Goal: Navigation & Orientation: Find specific page/section

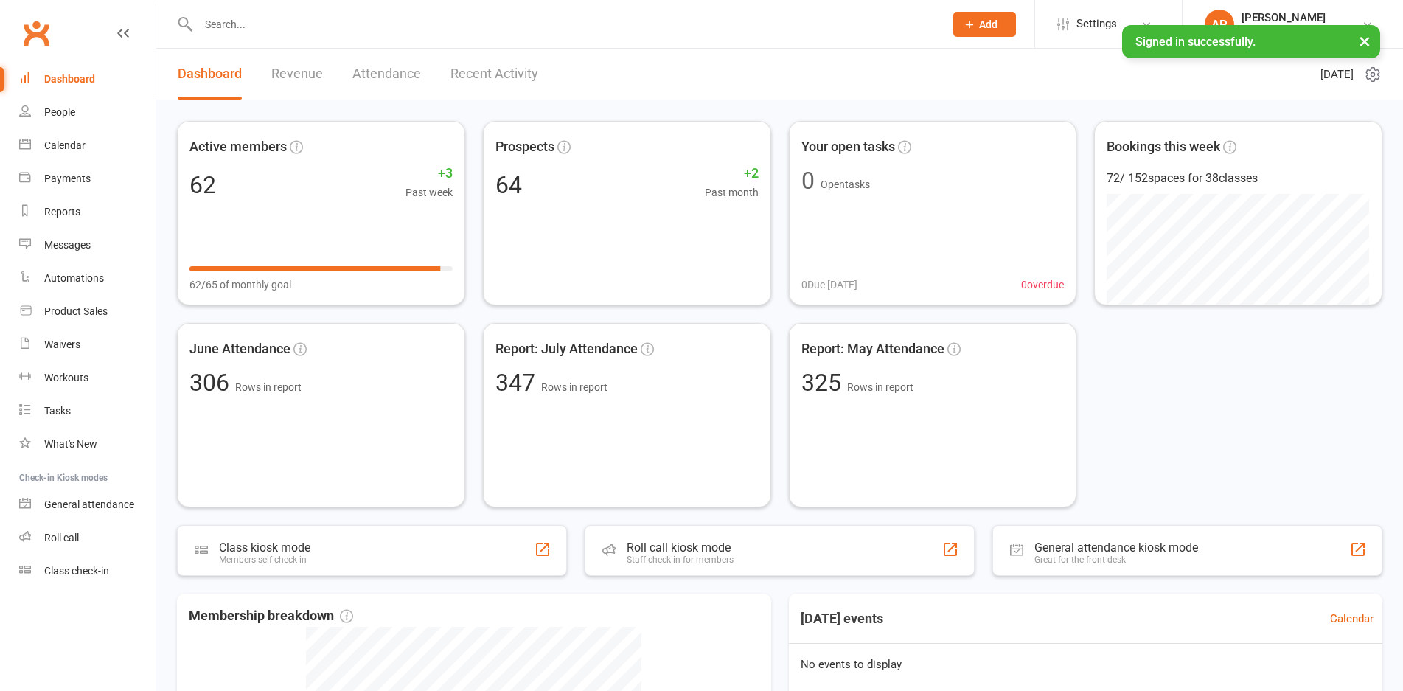
click at [300, 77] on link "Revenue" at bounding box center [297, 74] width 52 height 51
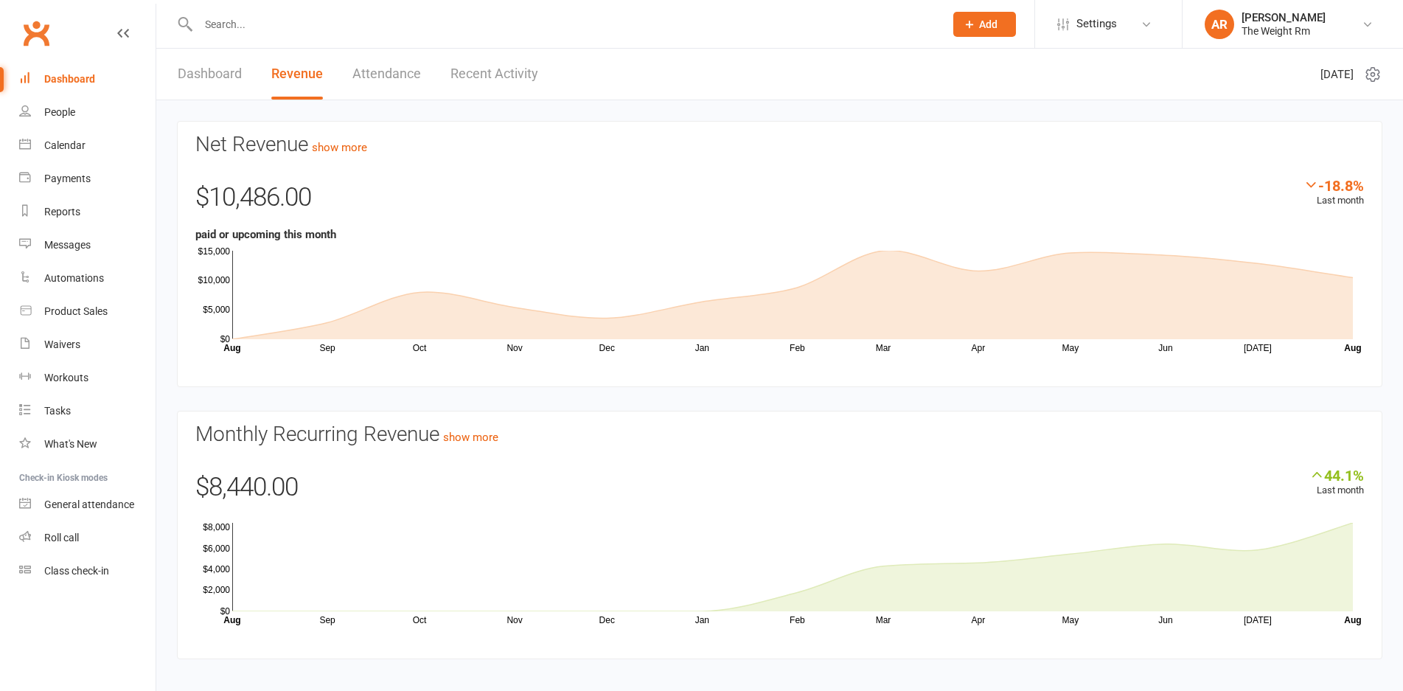
click at [512, 80] on link "Recent Activity" at bounding box center [494, 74] width 88 height 51
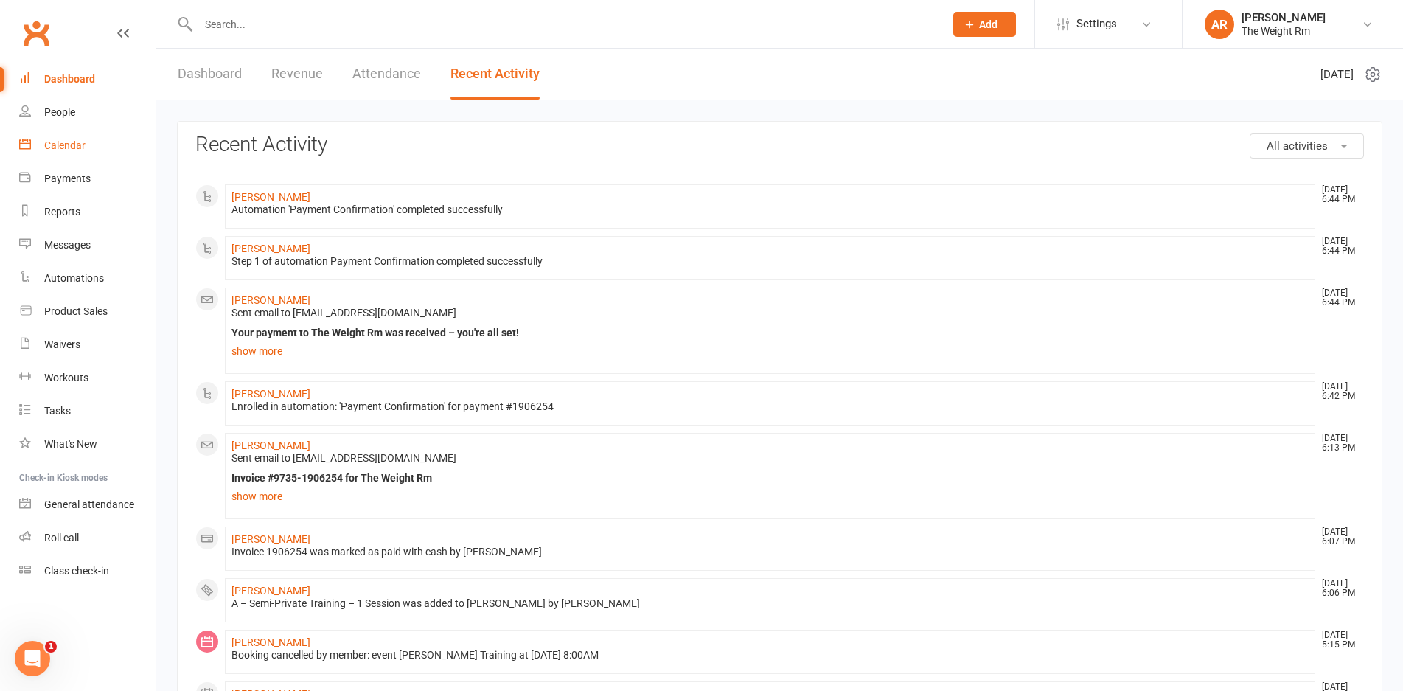
click at [78, 158] on link "Calendar" at bounding box center [87, 145] width 136 height 33
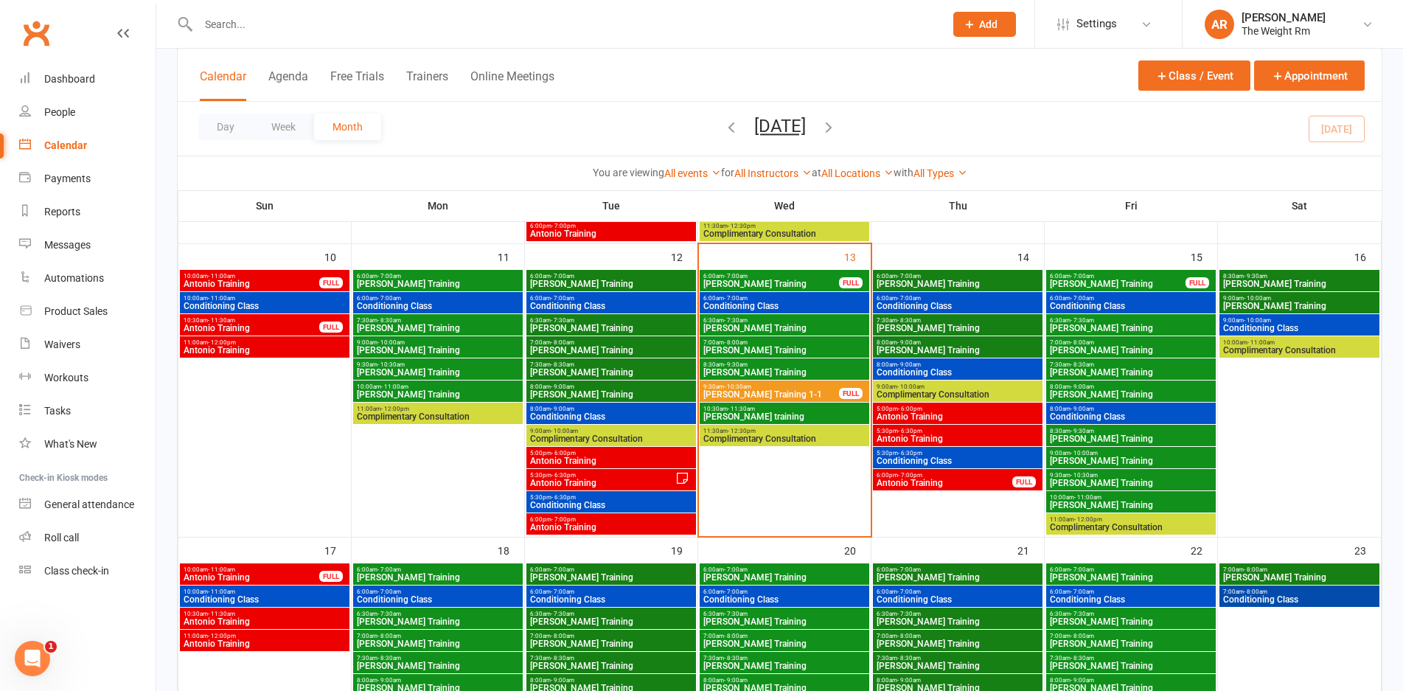
scroll to position [579, 0]
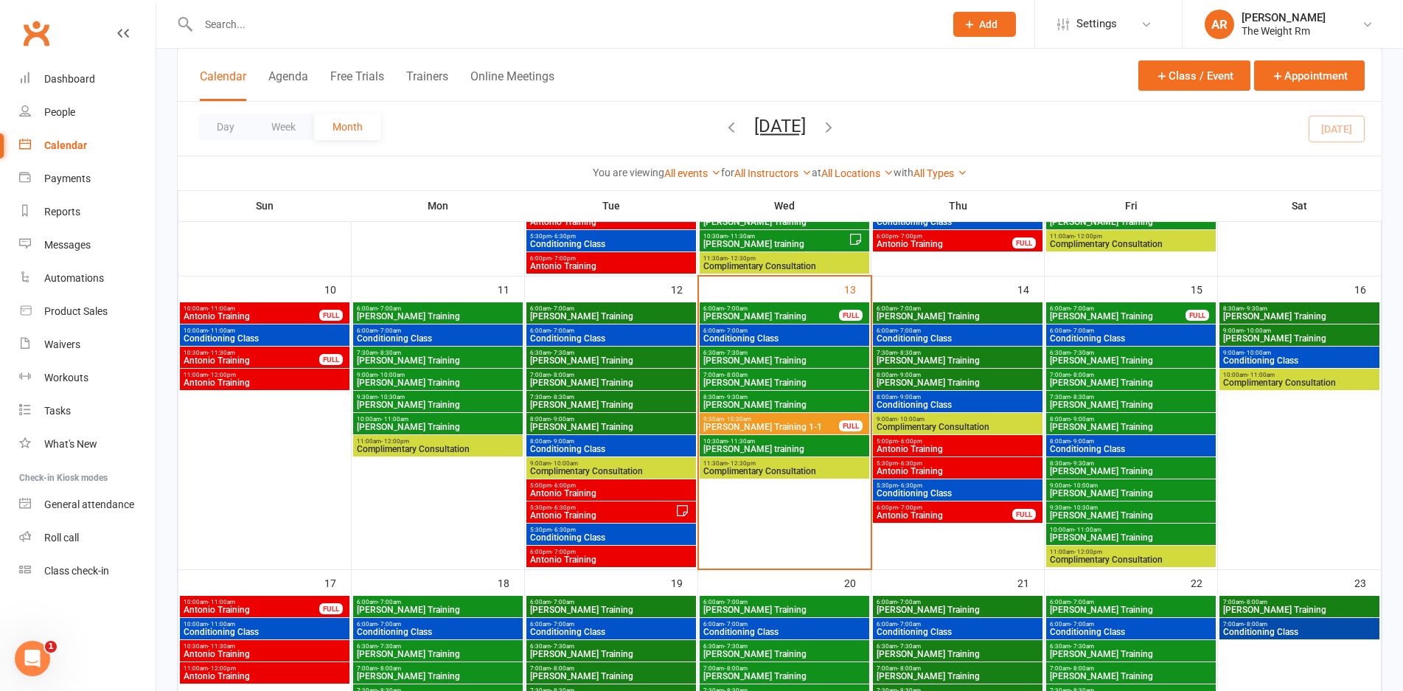
click at [804, 318] on span "[PERSON_NAME] Training" at bounding box center [770, 316] width 137 height 9
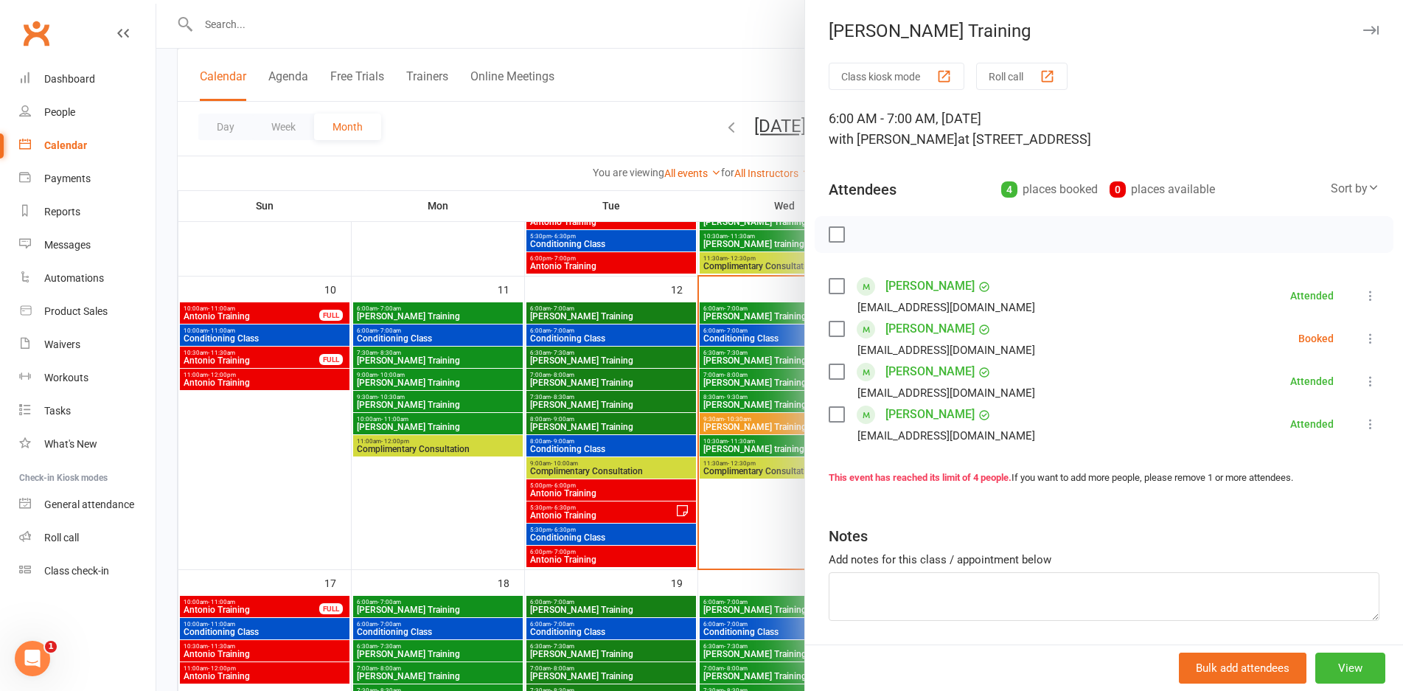
click at [769, 338] on div at bounding box center [779, 345] width 1246 height 691
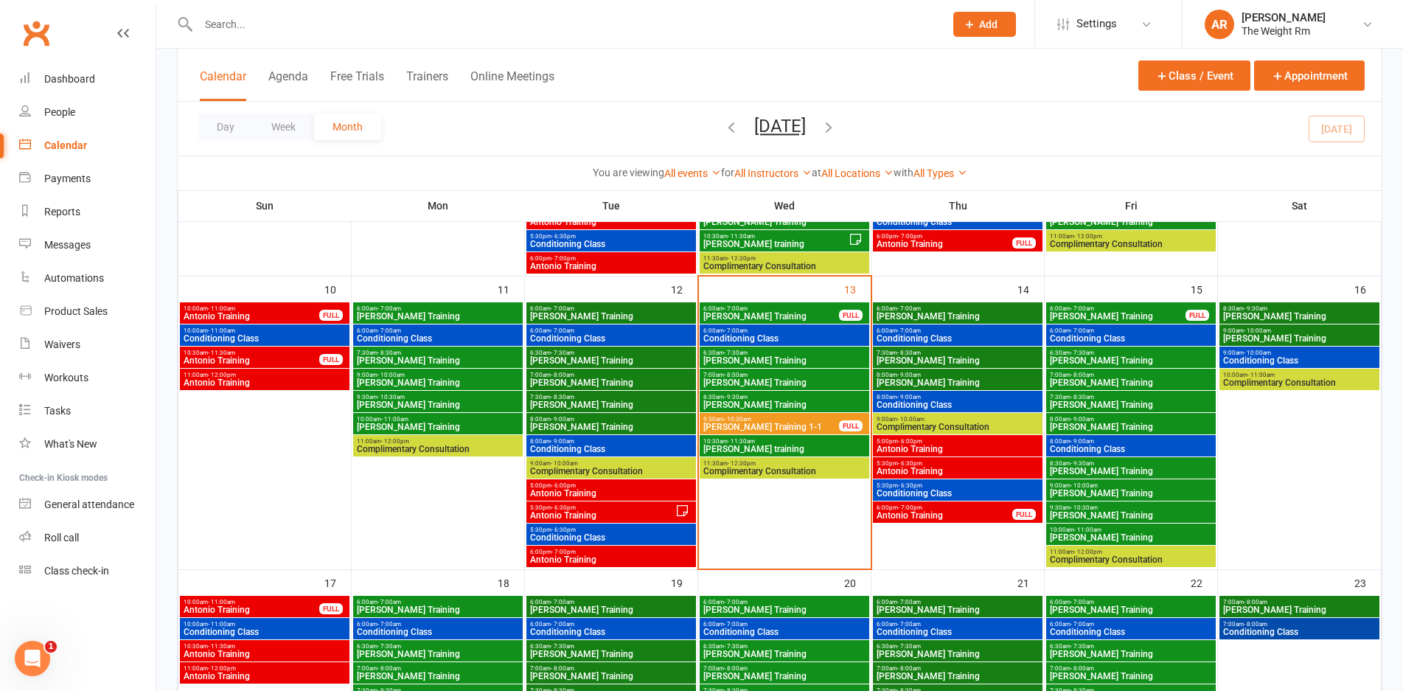
click at [769, 338] on span "Conditioning Class" at bounding box center [784, 338] width 164 height 9
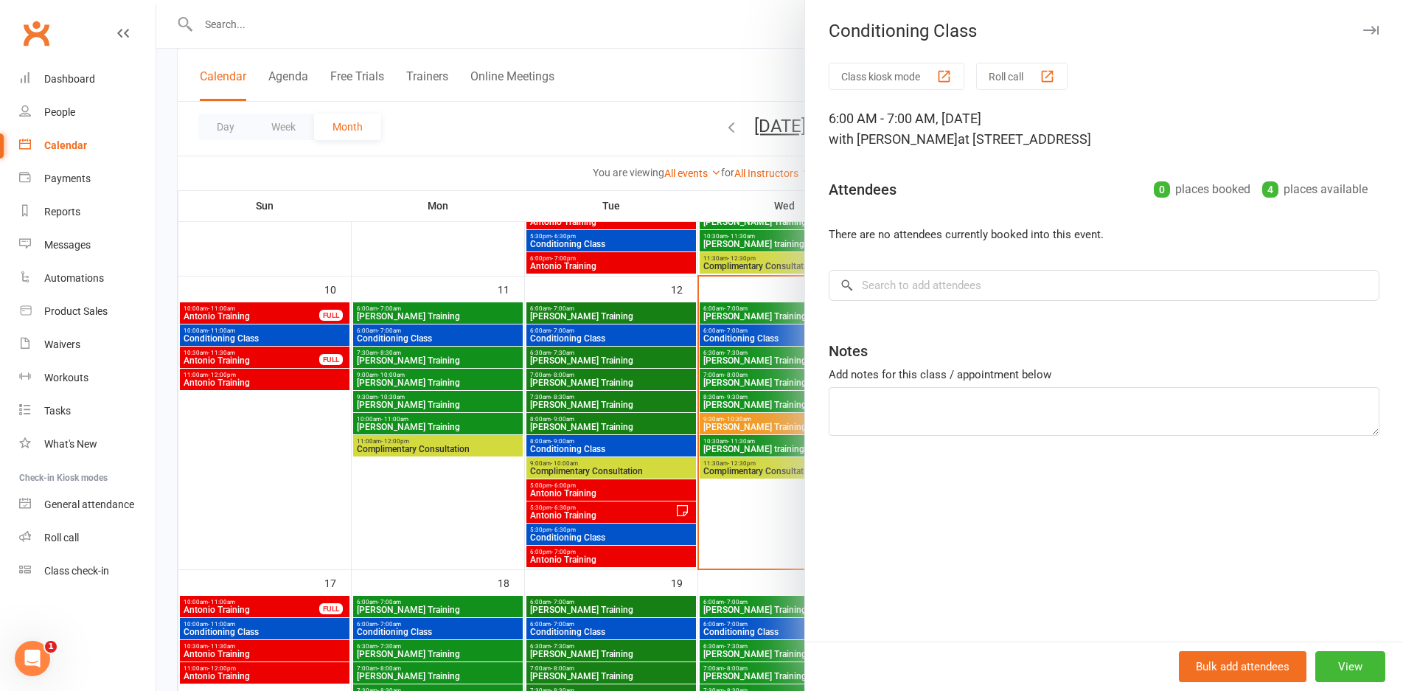
click at [769, 338] on div at bounding box center [779, 345] width 1246 height 691
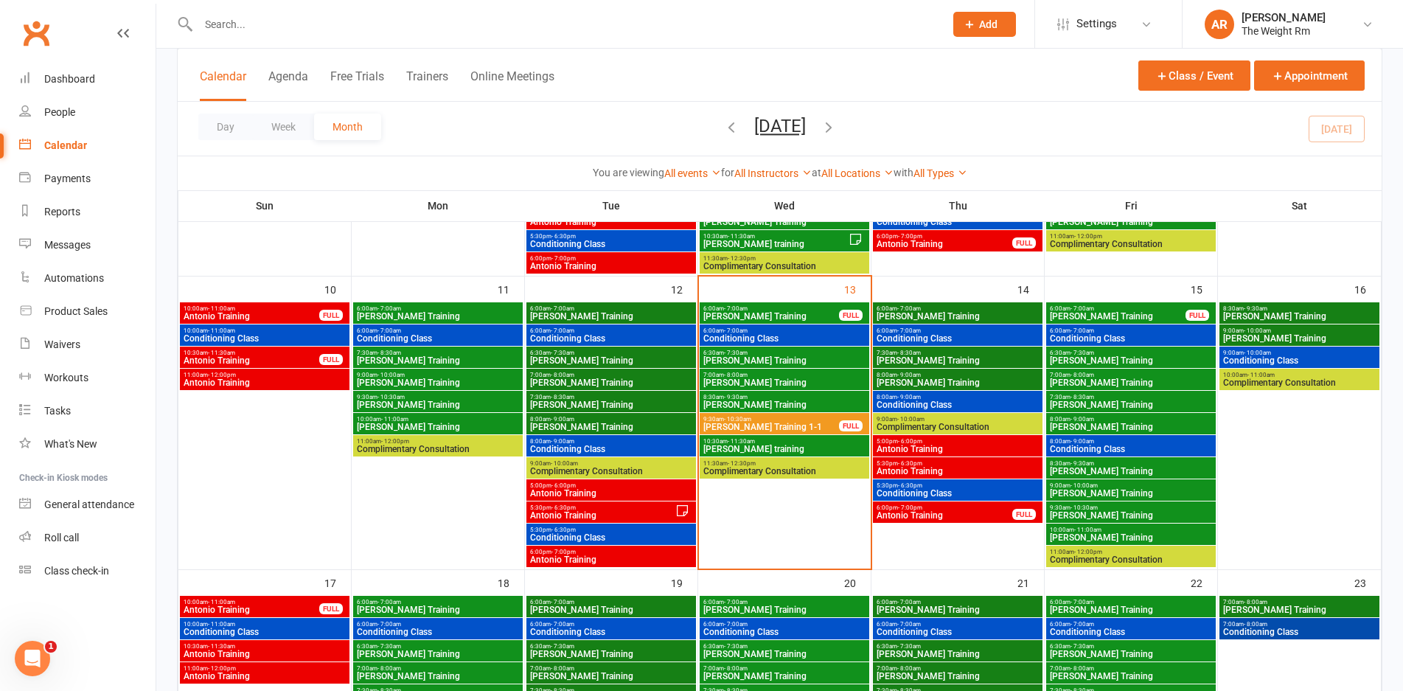
click at [767, 365] on span "[PERSON_NAME] Training" at bounding box center [784, 360] width 164 height 9
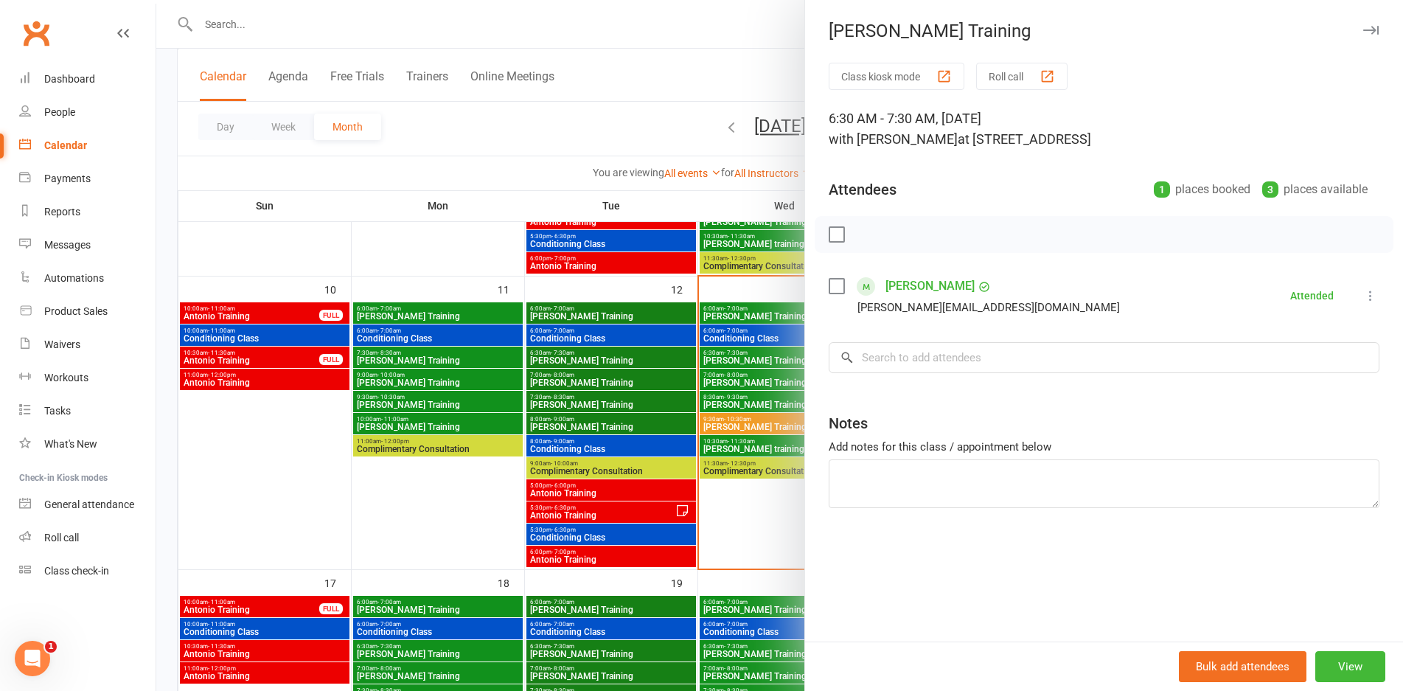
click at [767, 365] on div at bounding box center [779, 345] width 1246 height 691
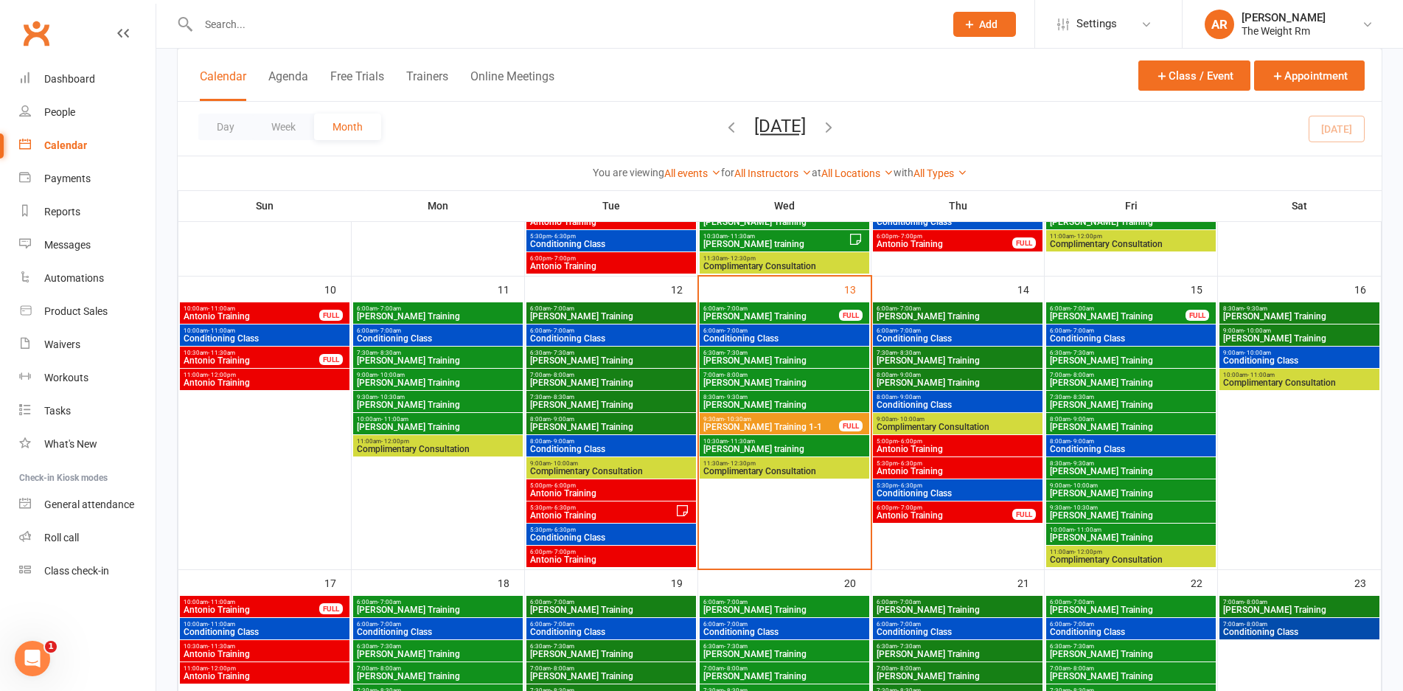
click at [769, 378] on span "[PERSON_NAME] Training" at bounding box center [784, 382] width 164 height 9
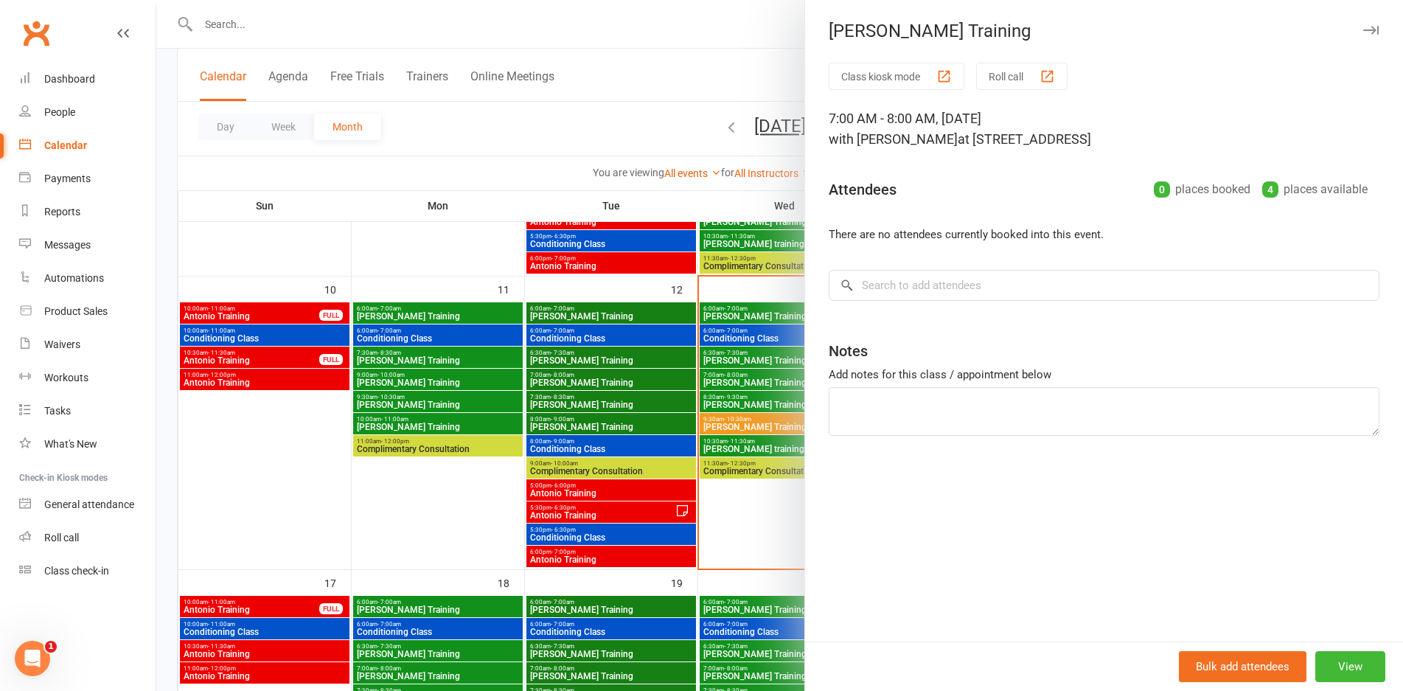
click at [769, 377] on div at bounding box center [779, 345] width 1246 height 691
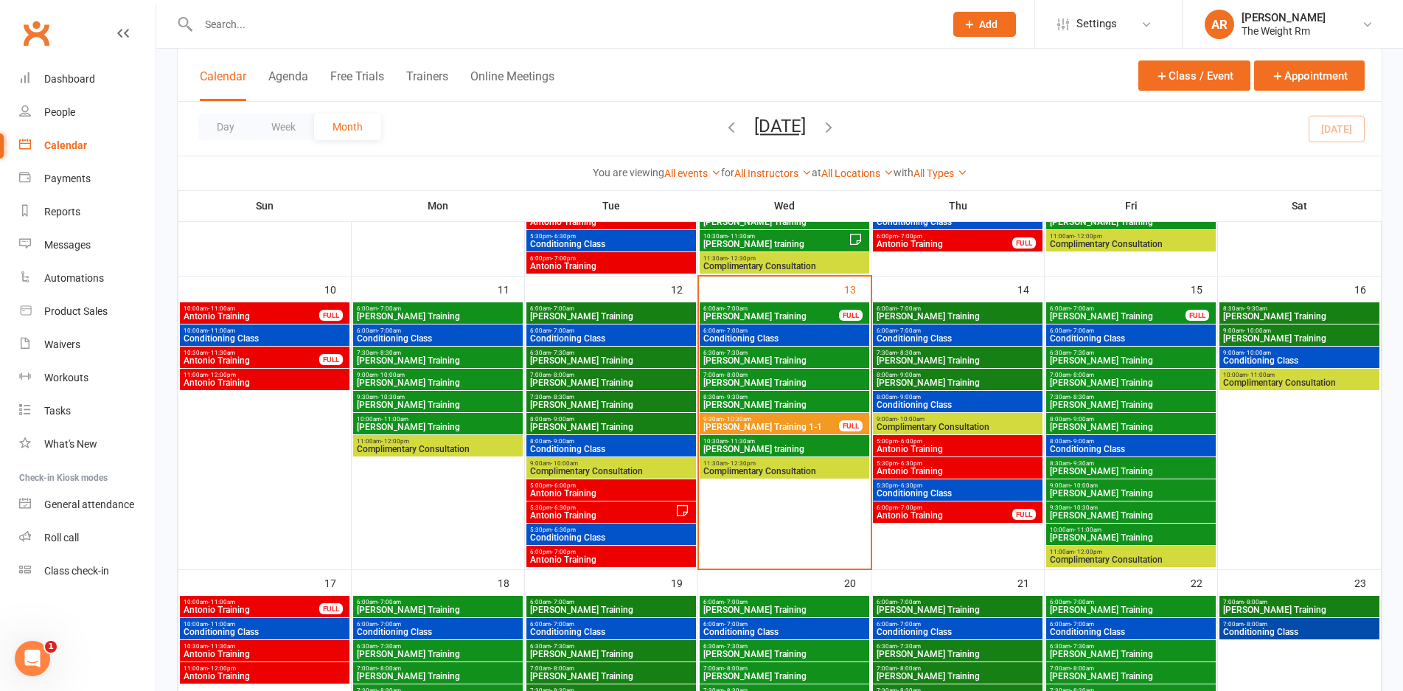
click at [771, 392] on div "8:30am - 9:30am [PERSON_NAME] Training" at bounding box center [784, 401] width 170 height 21
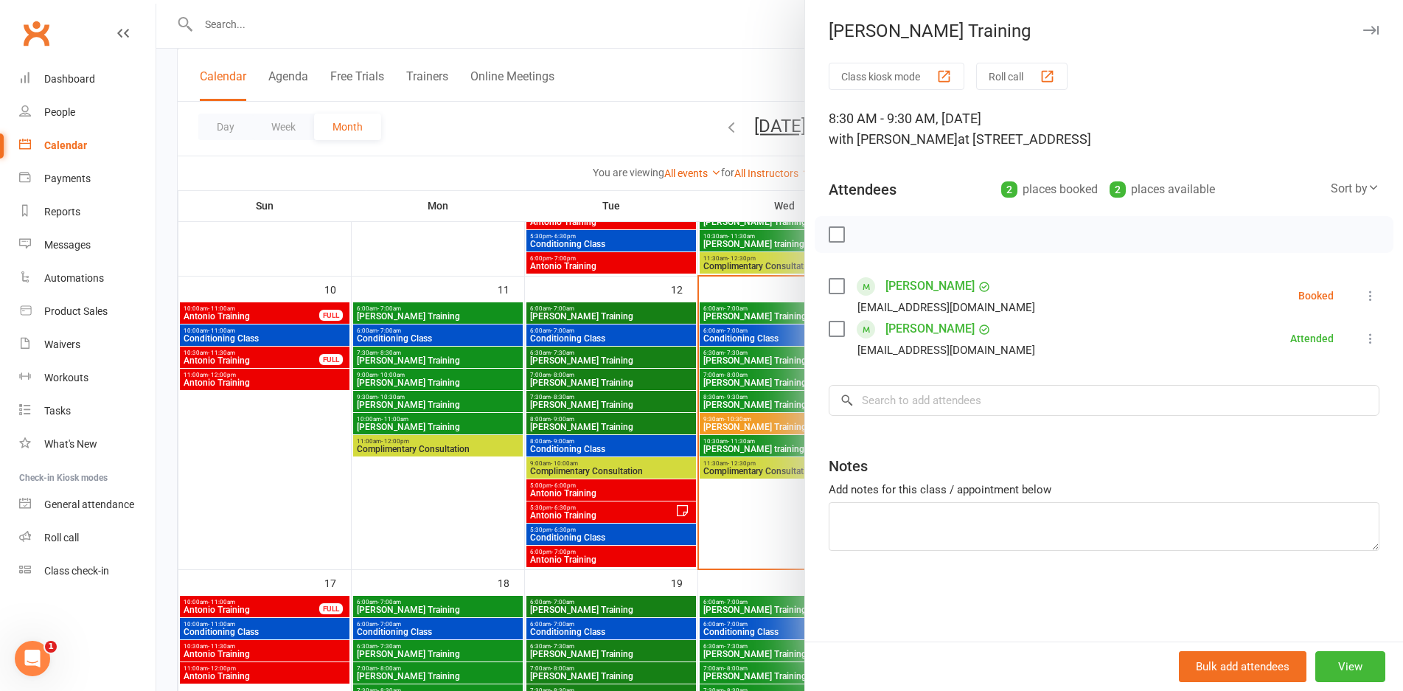
click at [772, 397] on div at bounding box center [779, 345] width 1246 height 691
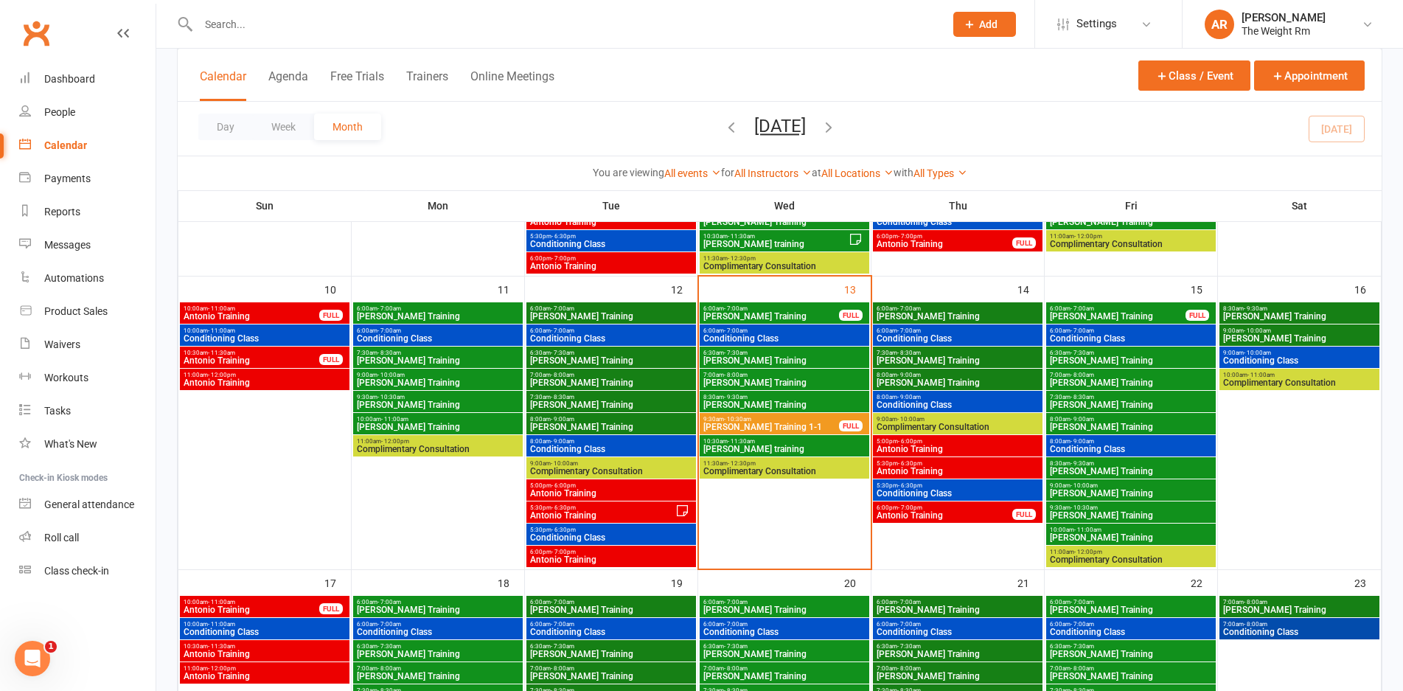
click at [772, 397] on span "8:30am - 9:30am" at bounding box center [784, 397] width 164 height 7
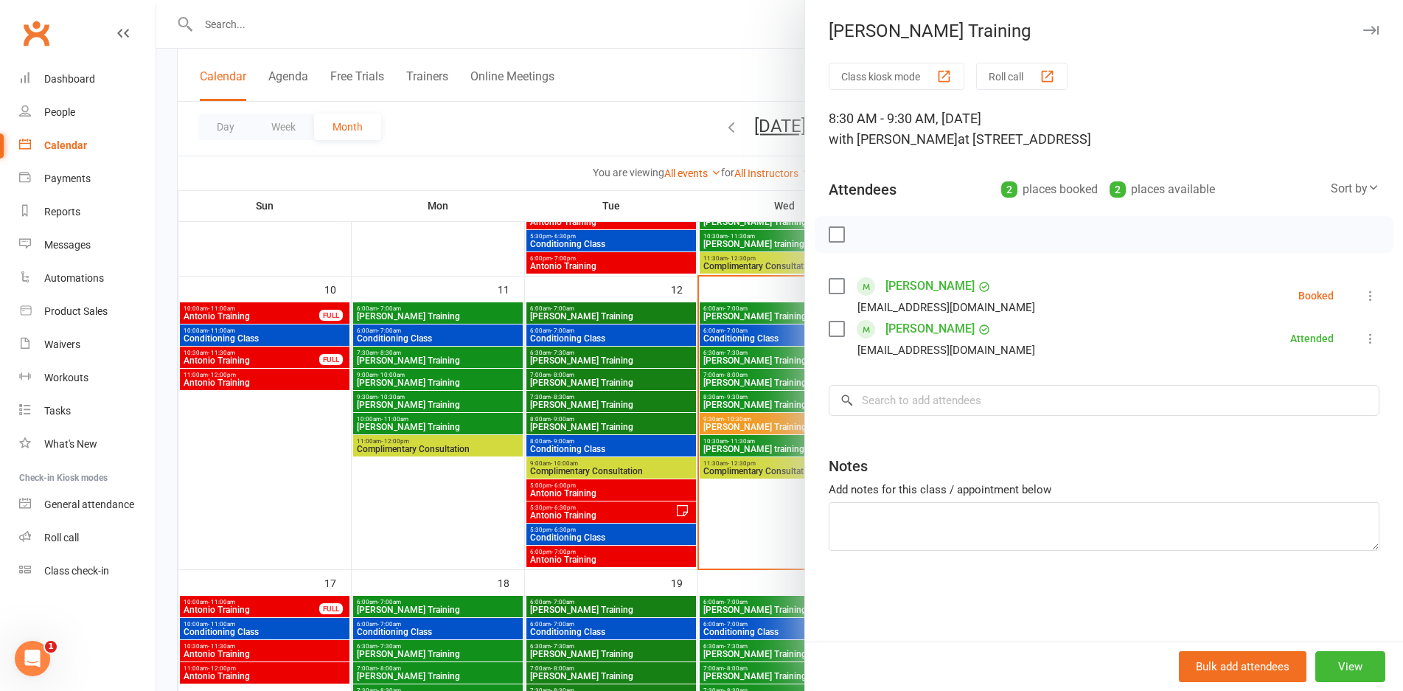
click at [772, 397] on div at bounding box center [779, 345] width 1246 height 691
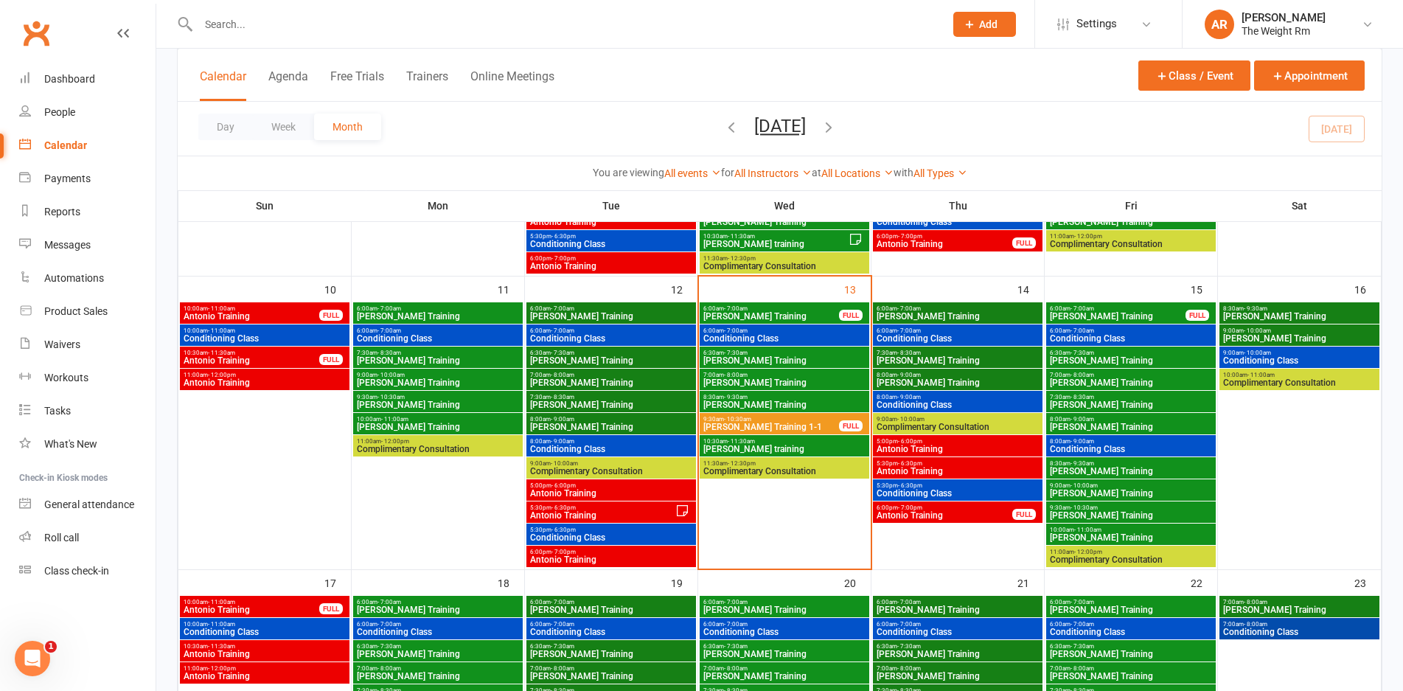
click at [777, 426] on span "[PERSON_NAME] Training 1-1" at bounding box center [770, 426] width 137 height 9
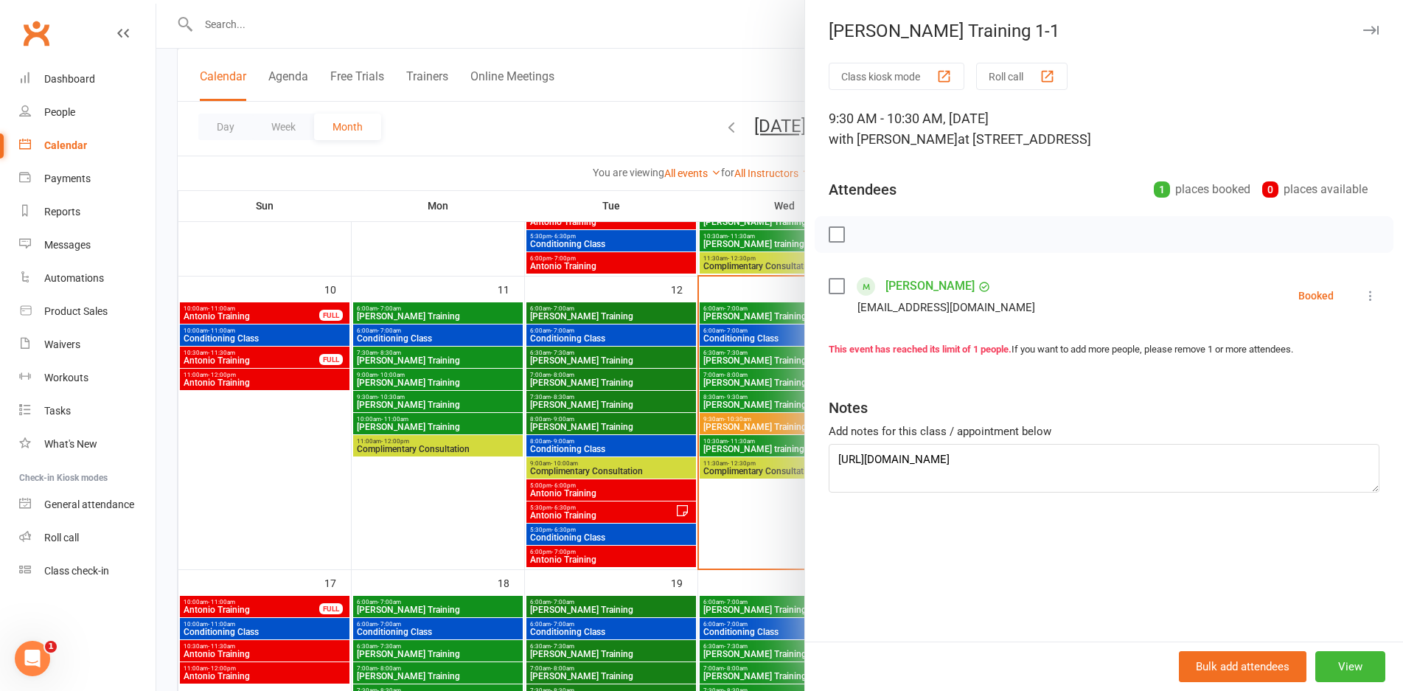
click at [777, 426] on div at bounding box center [779, 345] width 1246 height 691
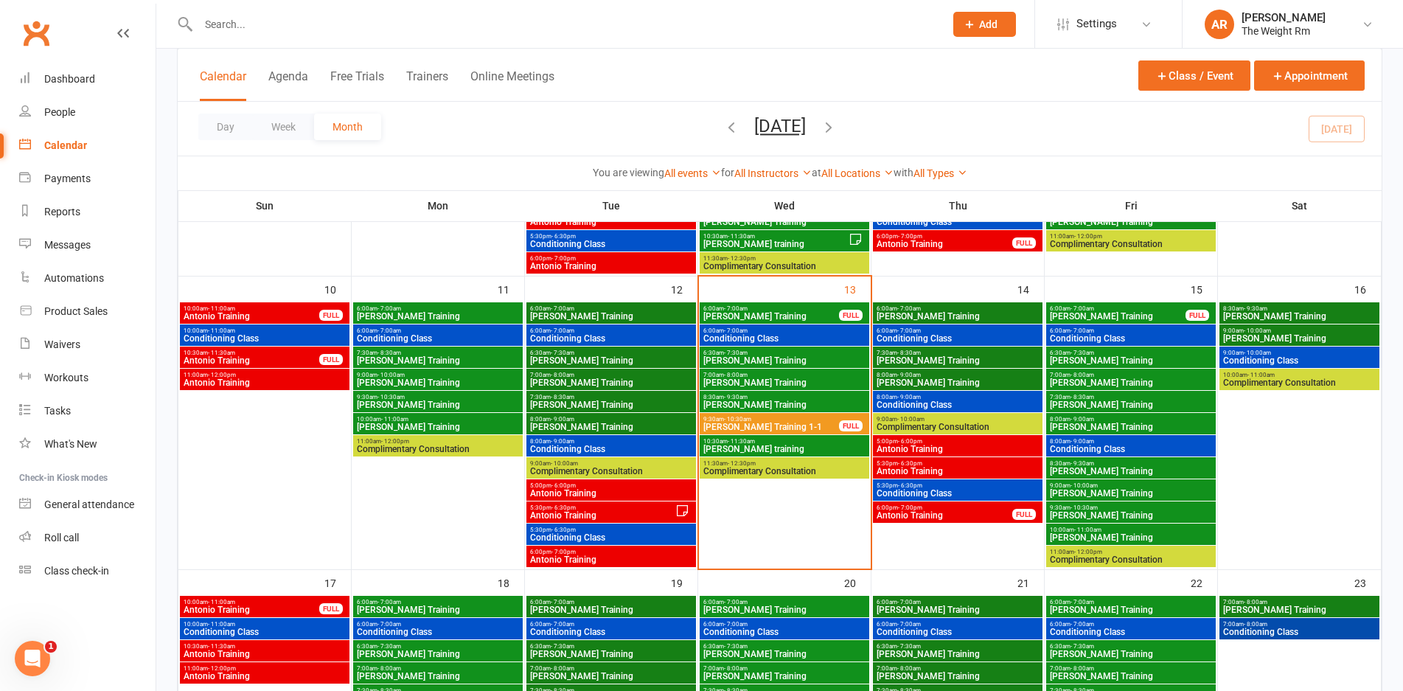
click at [769, 442] on span "10:30am - 11:30am" at bounding box center [784, 441] width 164 height 7
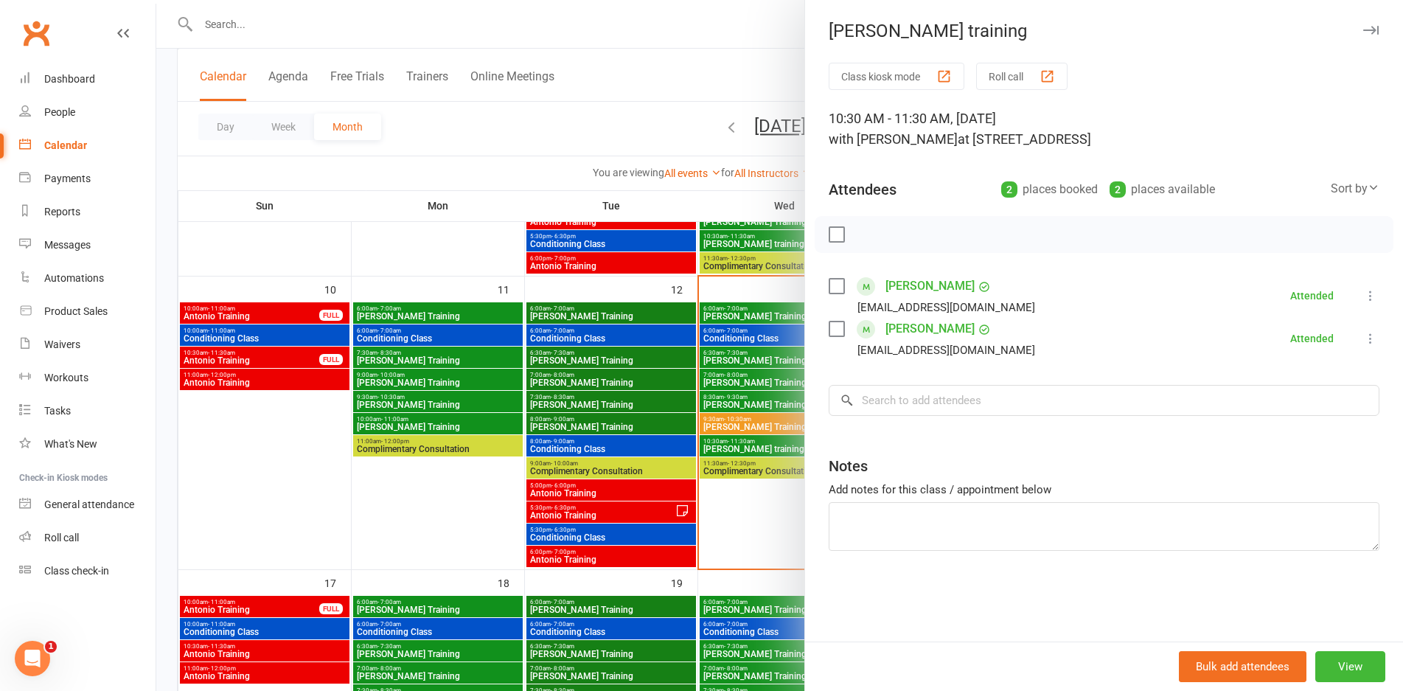
click at [769, 442] on div at bounding box center [779, 345] width 1246 height 691
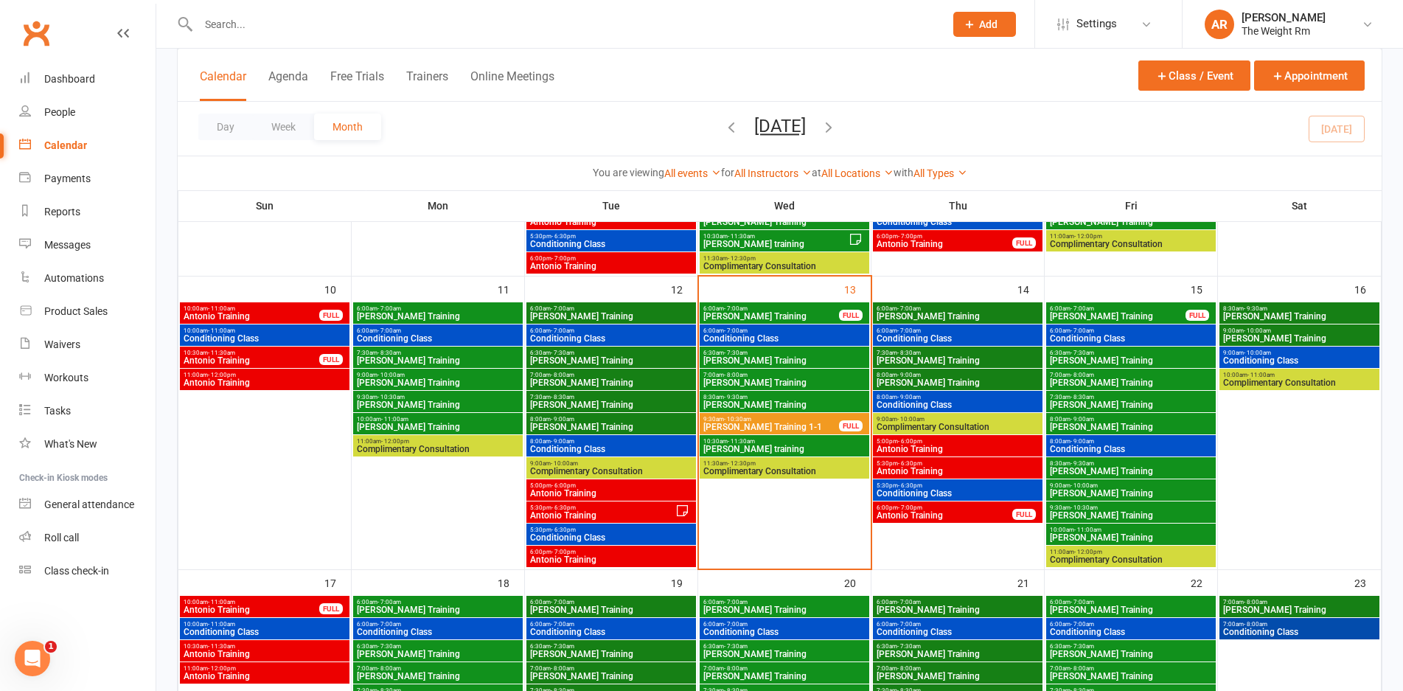
click at [945, 320] on span "[PERSON_NAME] Training" at bounding box center [958, 316] width 164 height 9
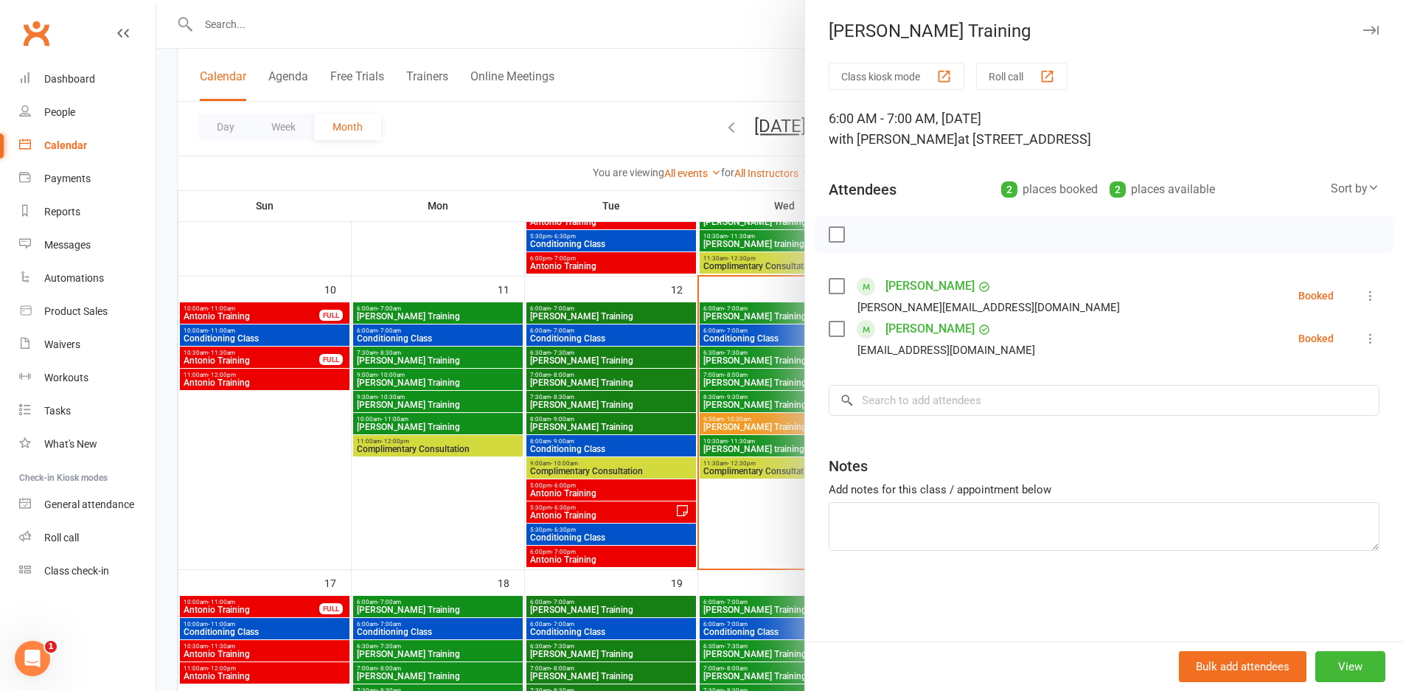
click at [742, 362] on div at bounding box center [779, 345] width 1246 height 691
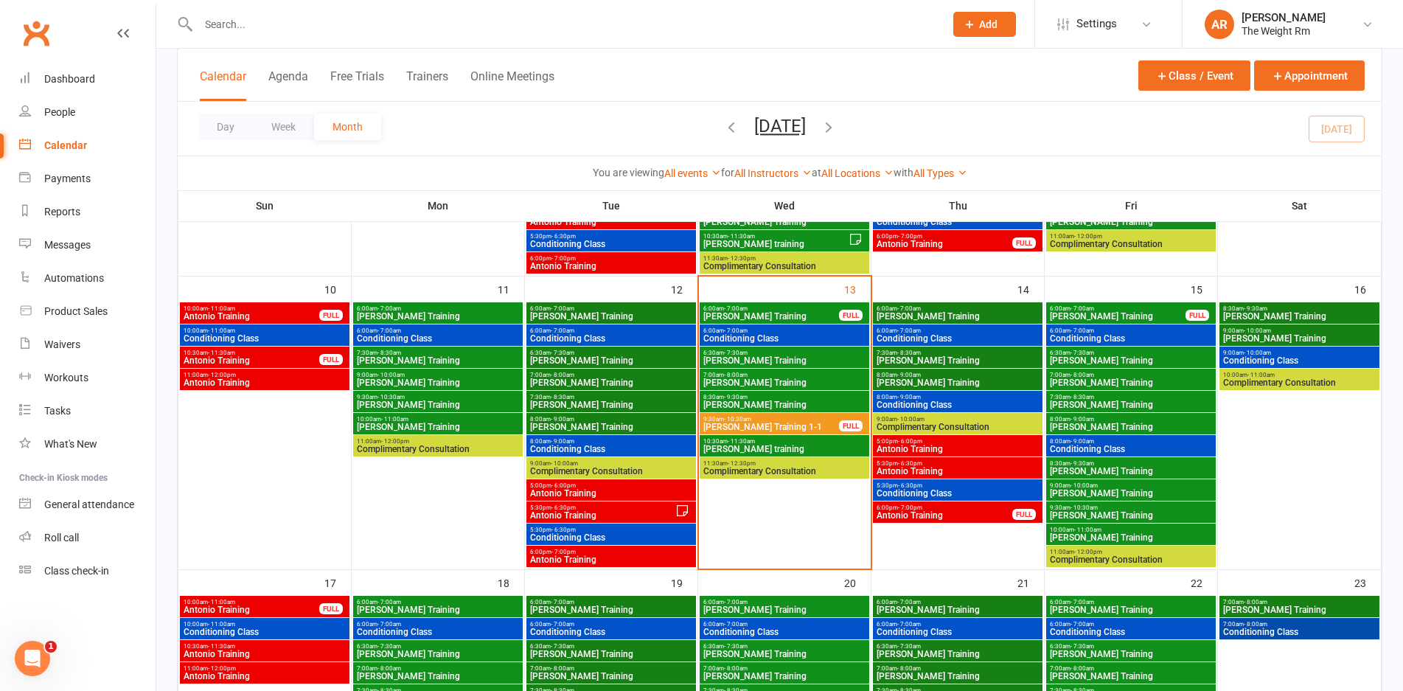
click at [931, 335] on span "Conditioning Class" at bounding box center [958, 338] width 164 height 9
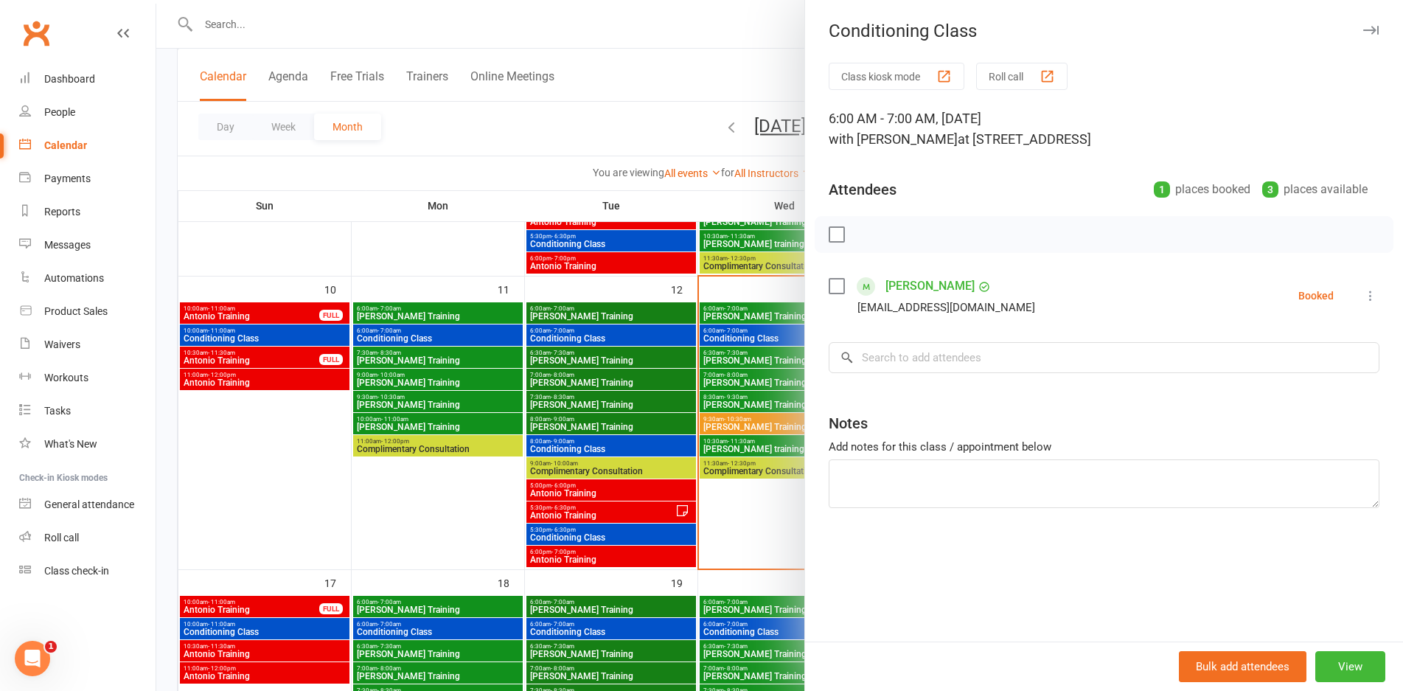
click at [760, 379] on div at bounding box center [779, 345] width 1246 height 691
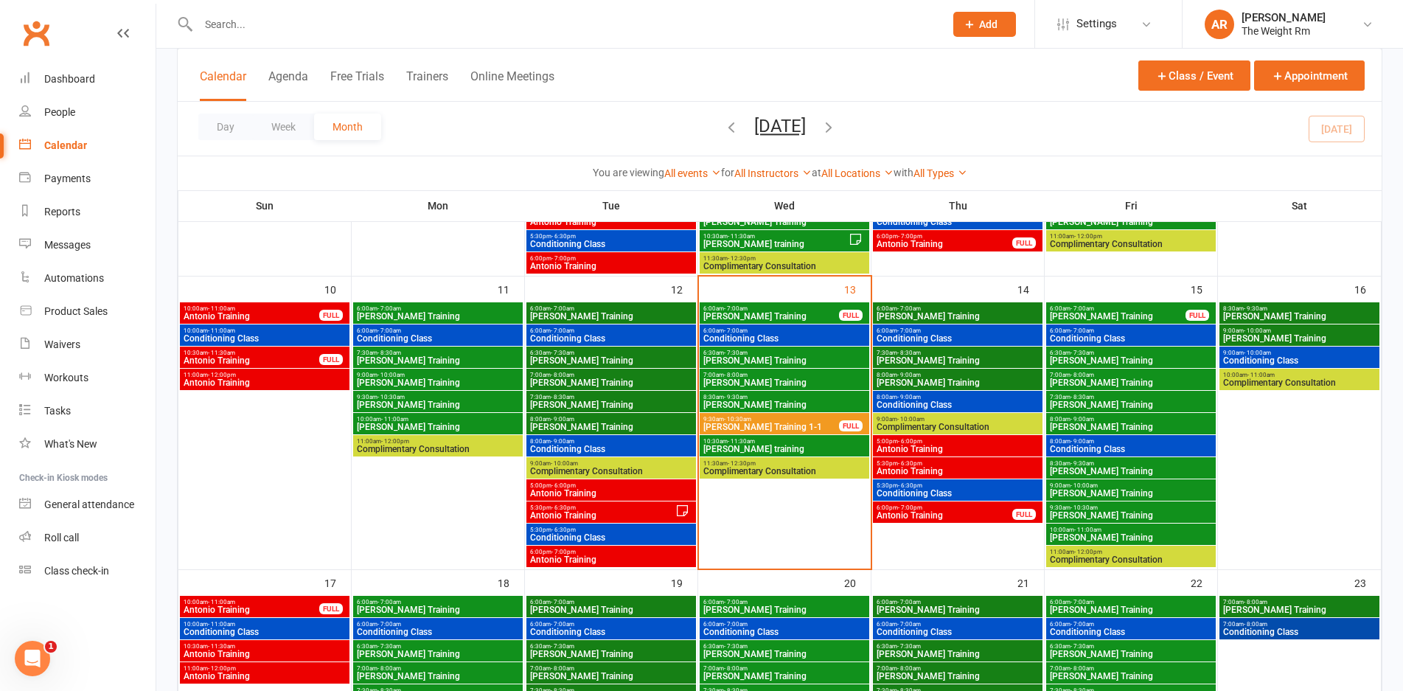
click at [901, 357] on span "[PERSON_NAME] Training" at bounding box center [958, 360] width 164 height 9
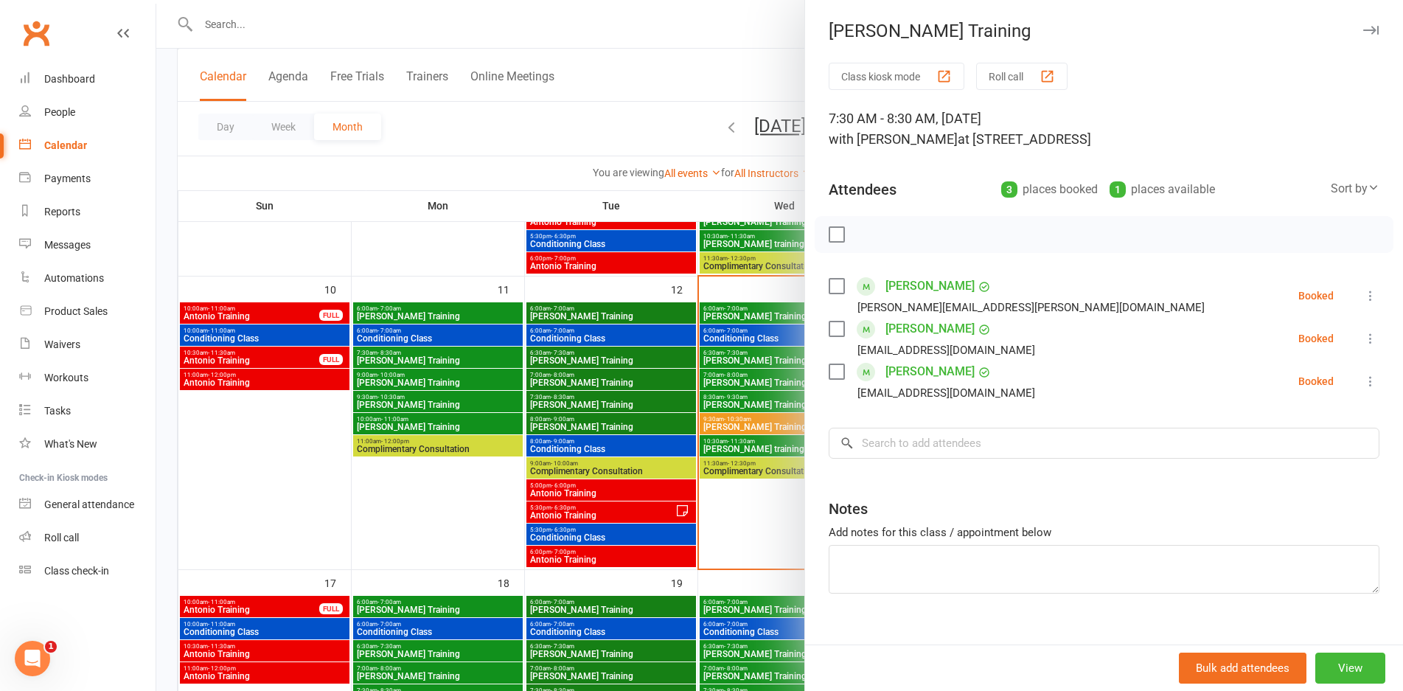
click at [770, 387] on div at bounding box center [779, 345] width 1246 height 691
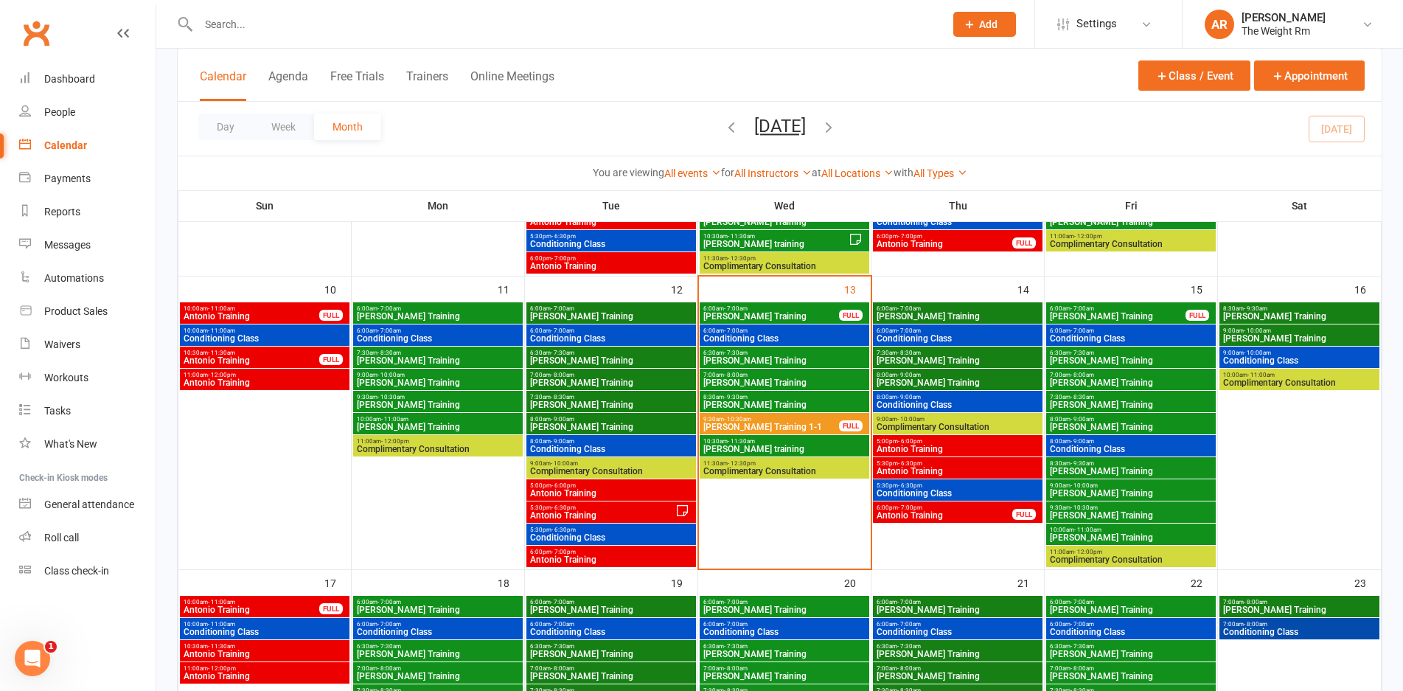
click at [904, 383] on span "[PERSON_NAME] Training" at bounding box center [958, 382] width 164 height 9
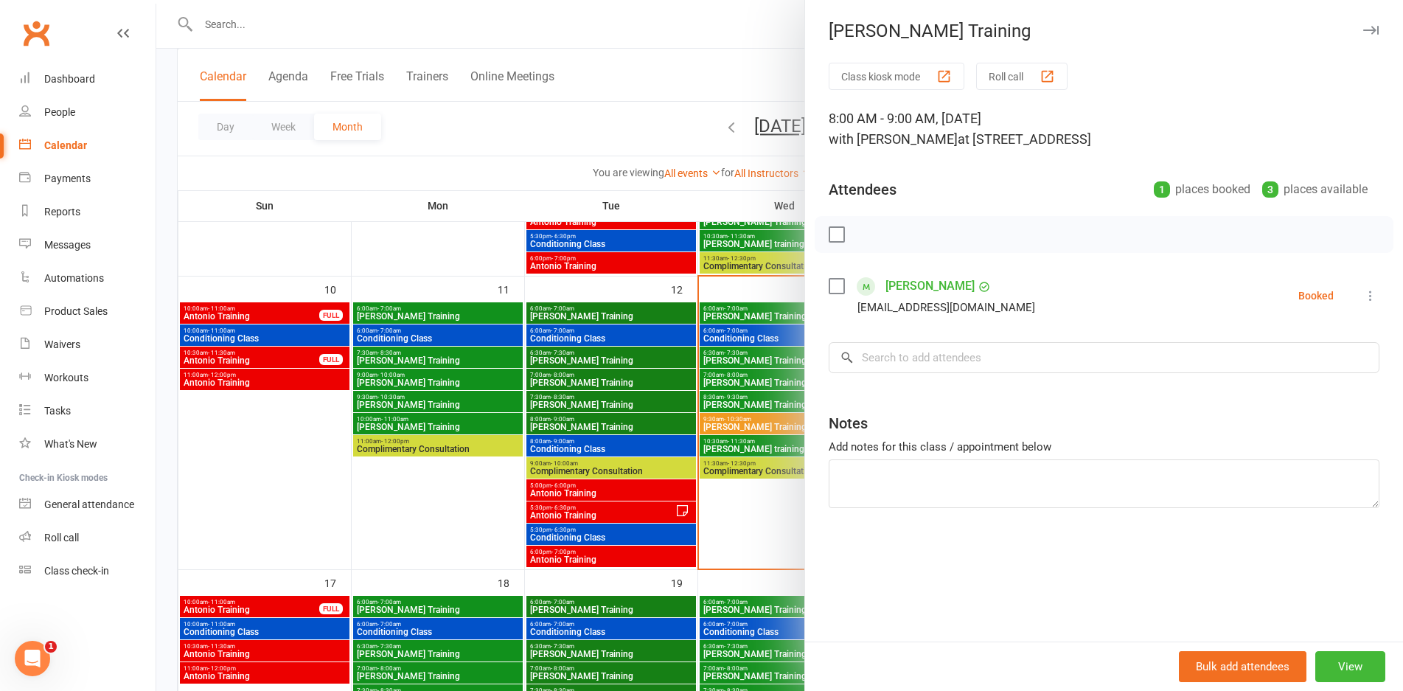
click at [755, 403] on div at bounding box center [779, 345] width 1246 height 691
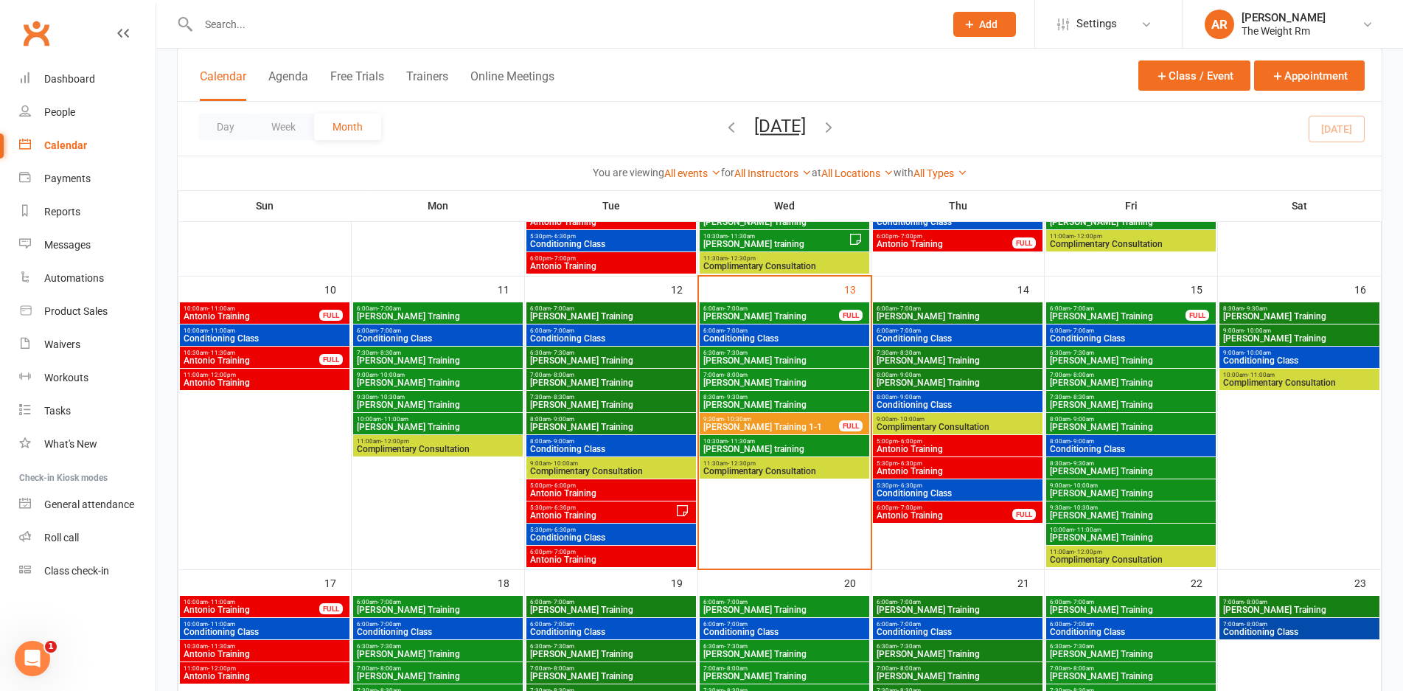
click at [892, 405] on span "Conditioning Class" at bounding box center [958, 404] width 164 height 9
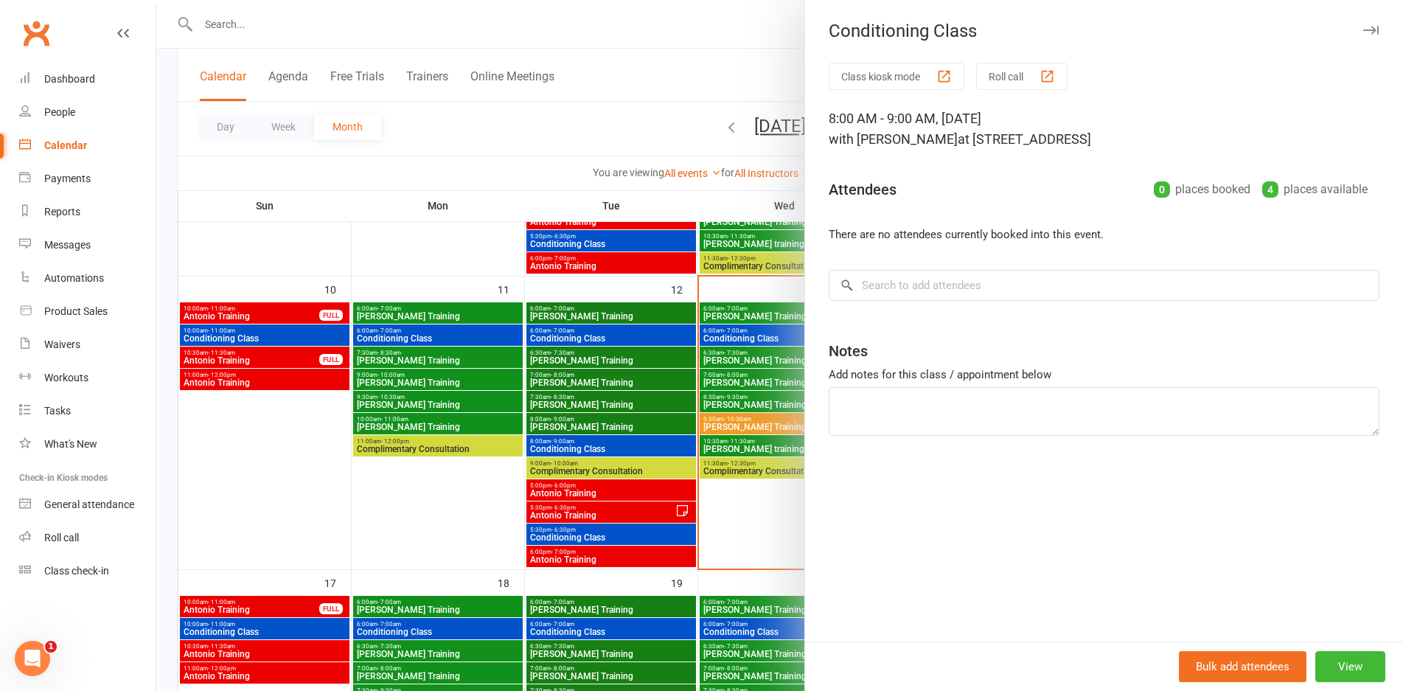
click at [752, 374] on div at bounding box center [779, 345] width 1246 height 691
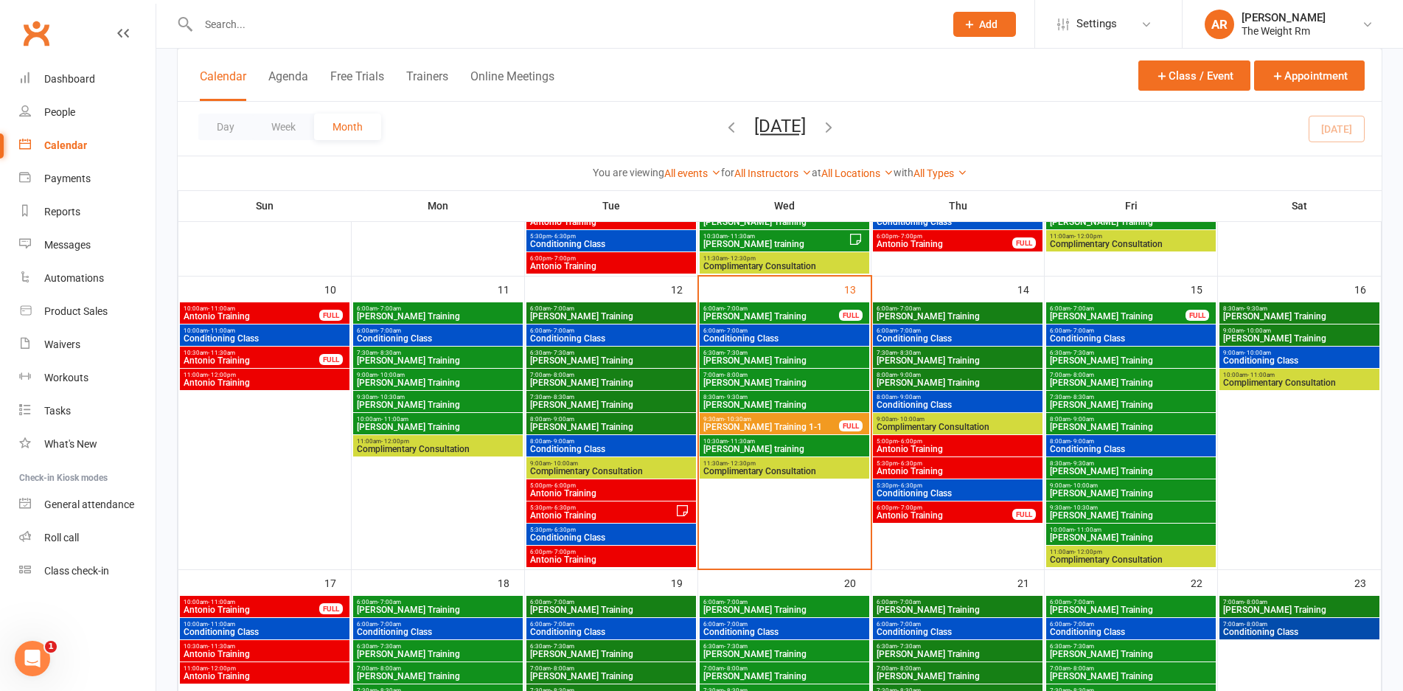
click at [935, 448] on span "Antonio Training" at bounding box center [958, 448] width 164 height 9
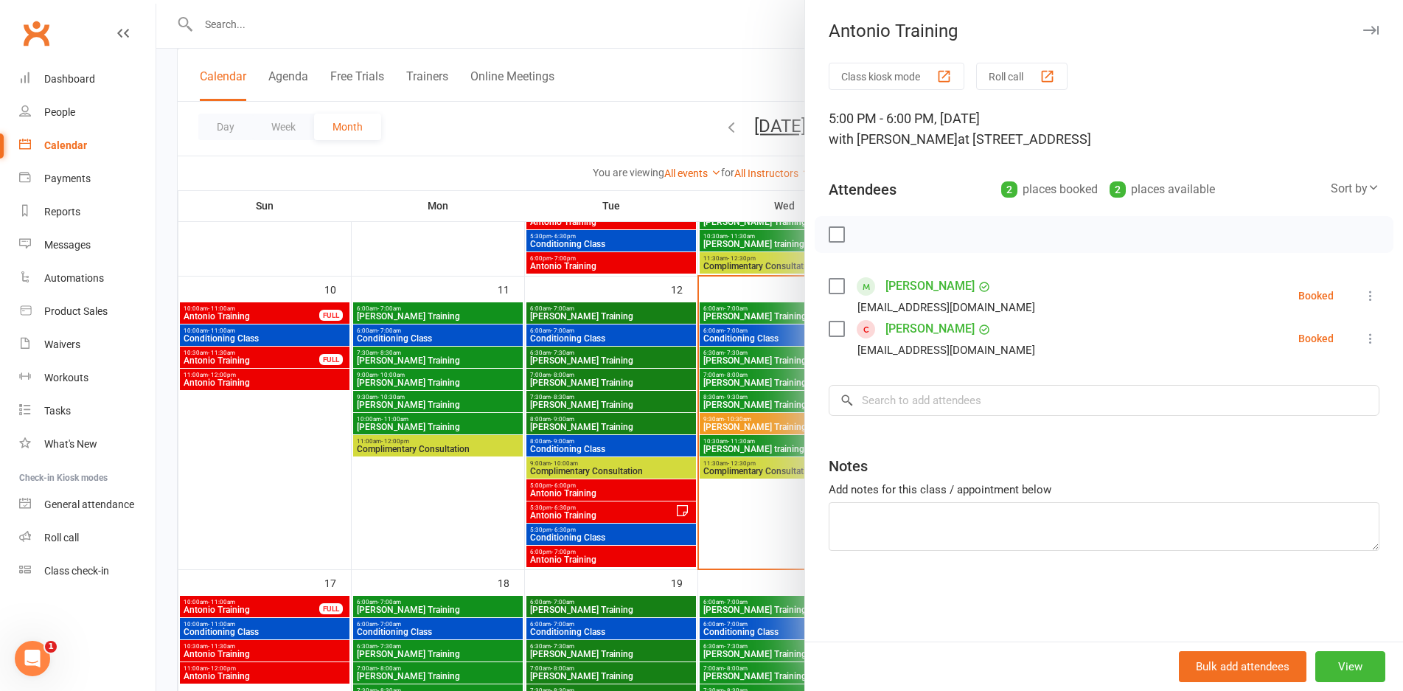
click at [749, 377] on div at bounding box center [779, 345] width 1246 height 691
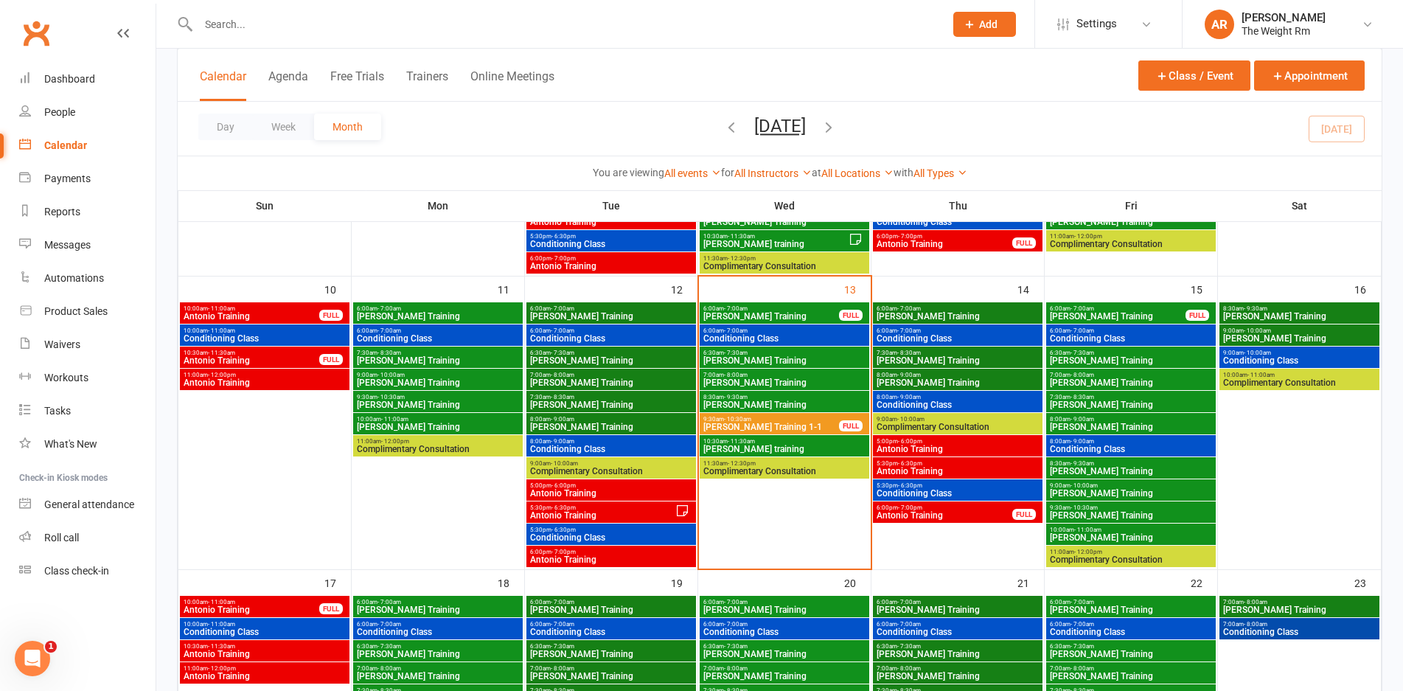
click at [928, 469] on span "Antonio Training" at bounding box center [958, 471] width 164 height 9
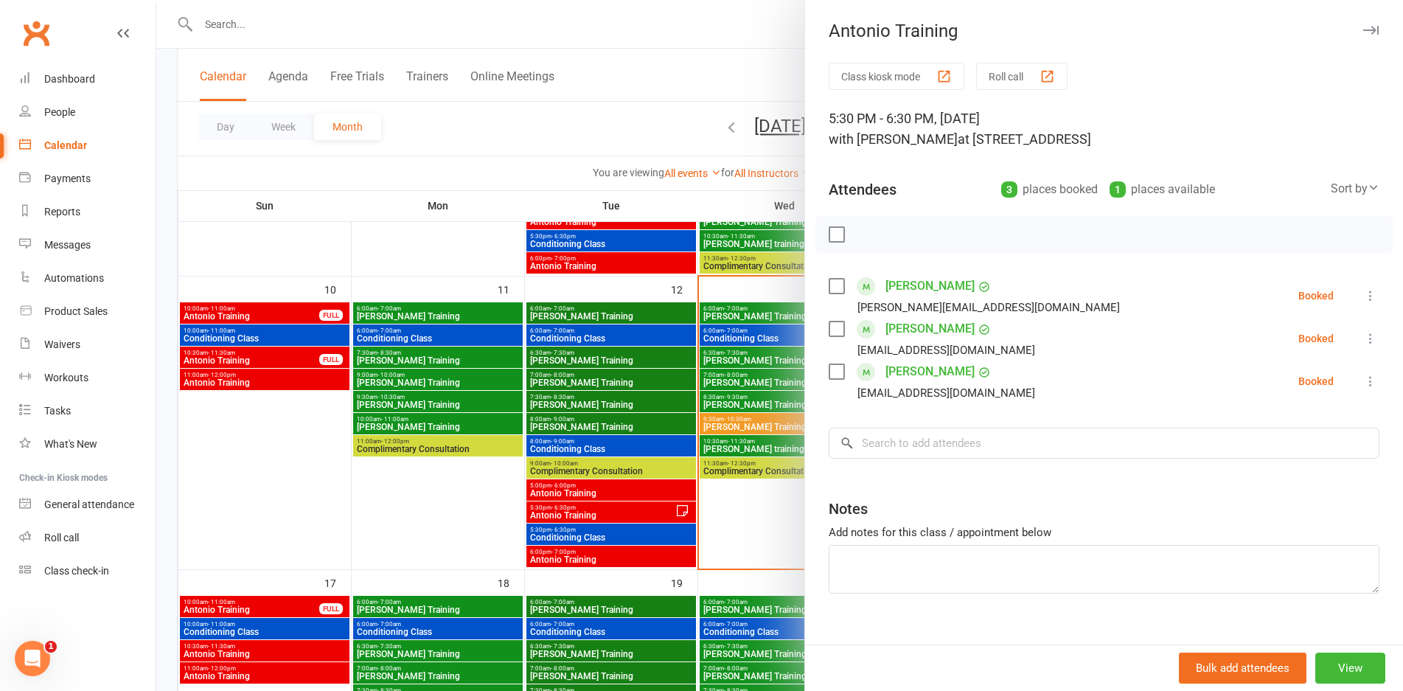
click at [736, 419] on div at bounding box center [779, 345] width 1246 height 691
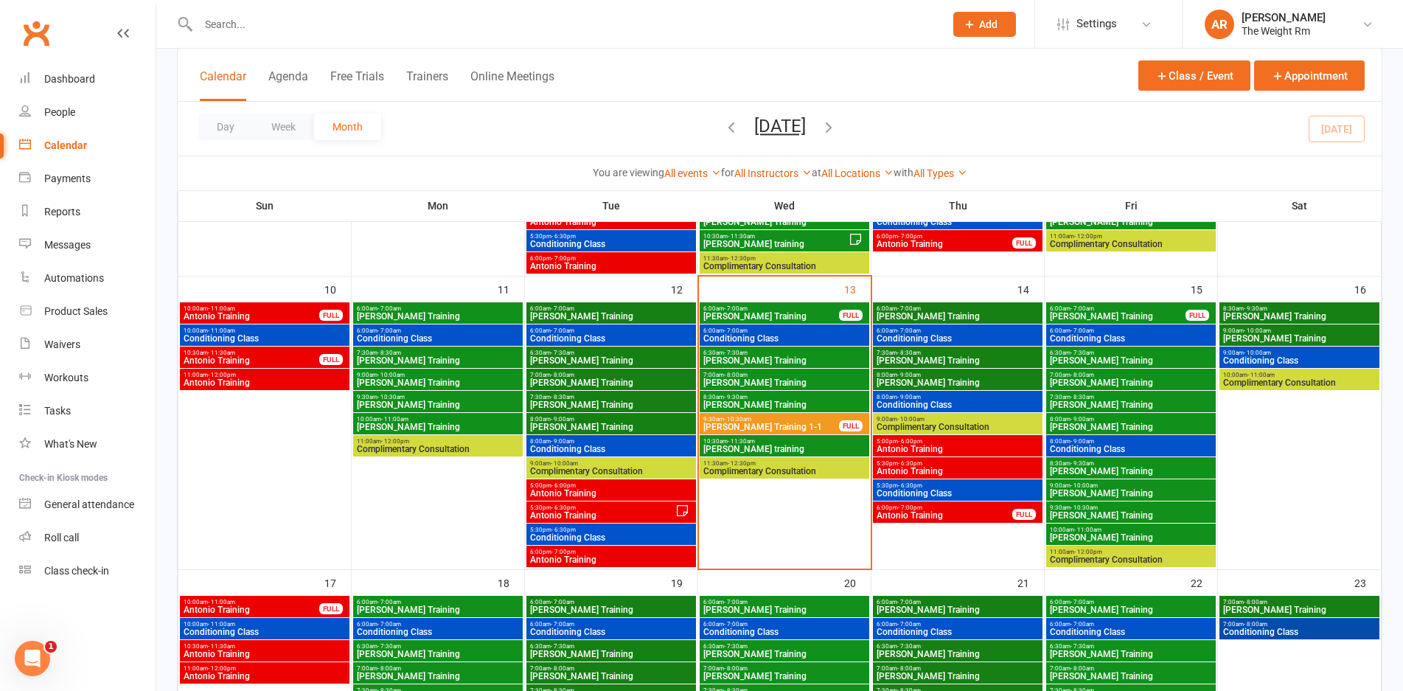
click at [926, 486] on span "5:30pm - 6:30pm" at bounding box center [958, 485] width 164 height 7
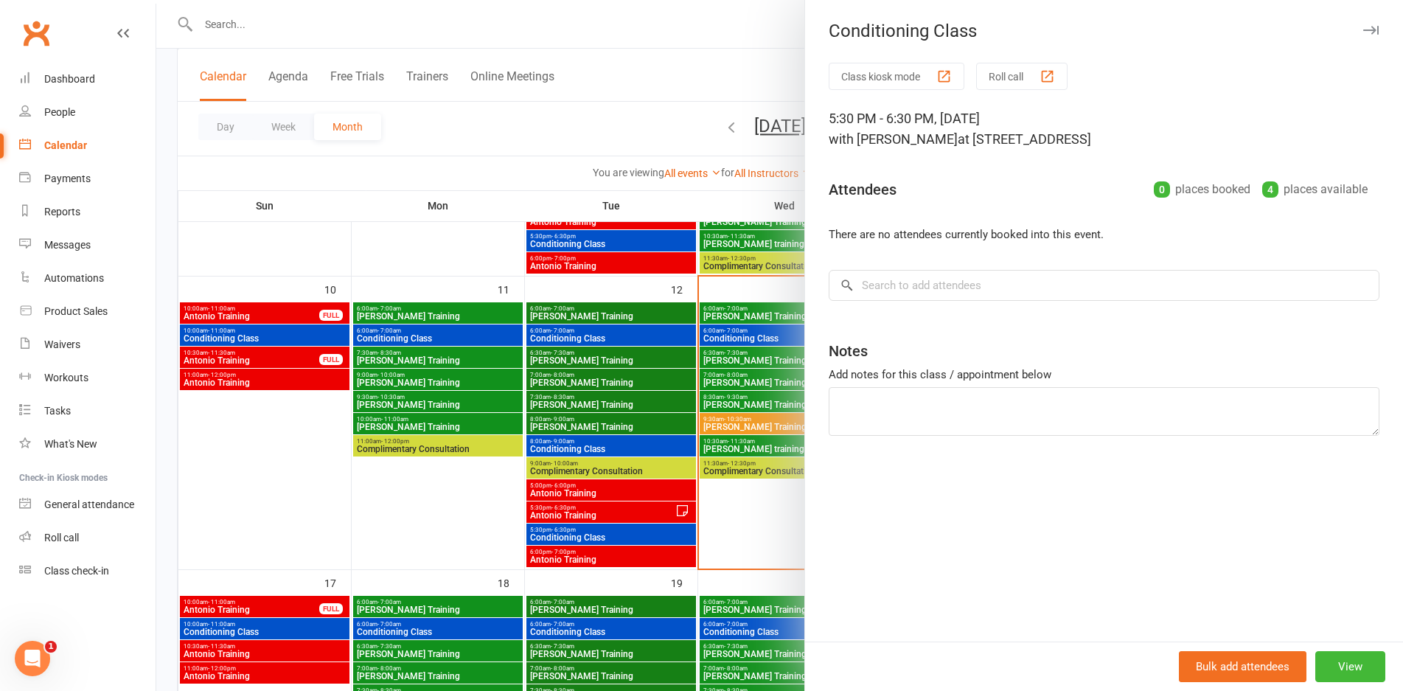
click at [731, 413] on div at bounding box center [779, 345] width 1246 height 691
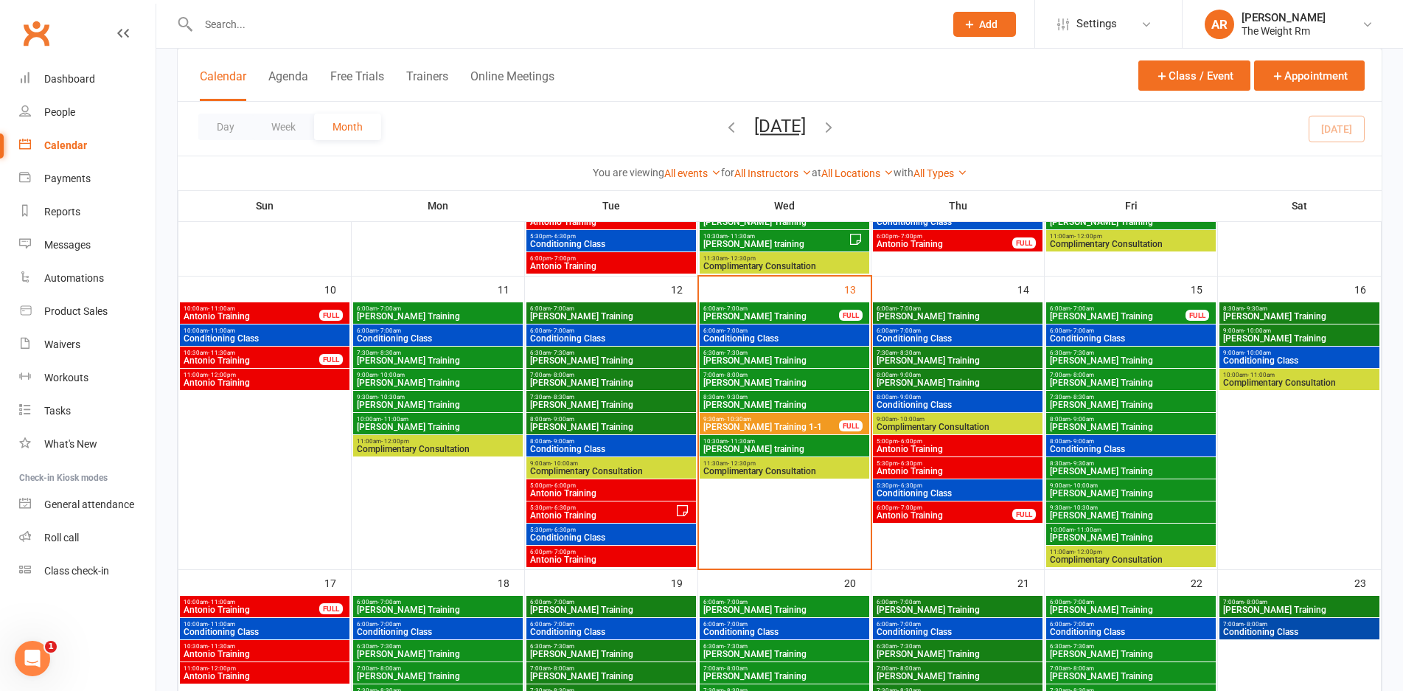
click at [918, 506] on span "- 7:00pm" at bounding box center [910, 507] width 24 height 7
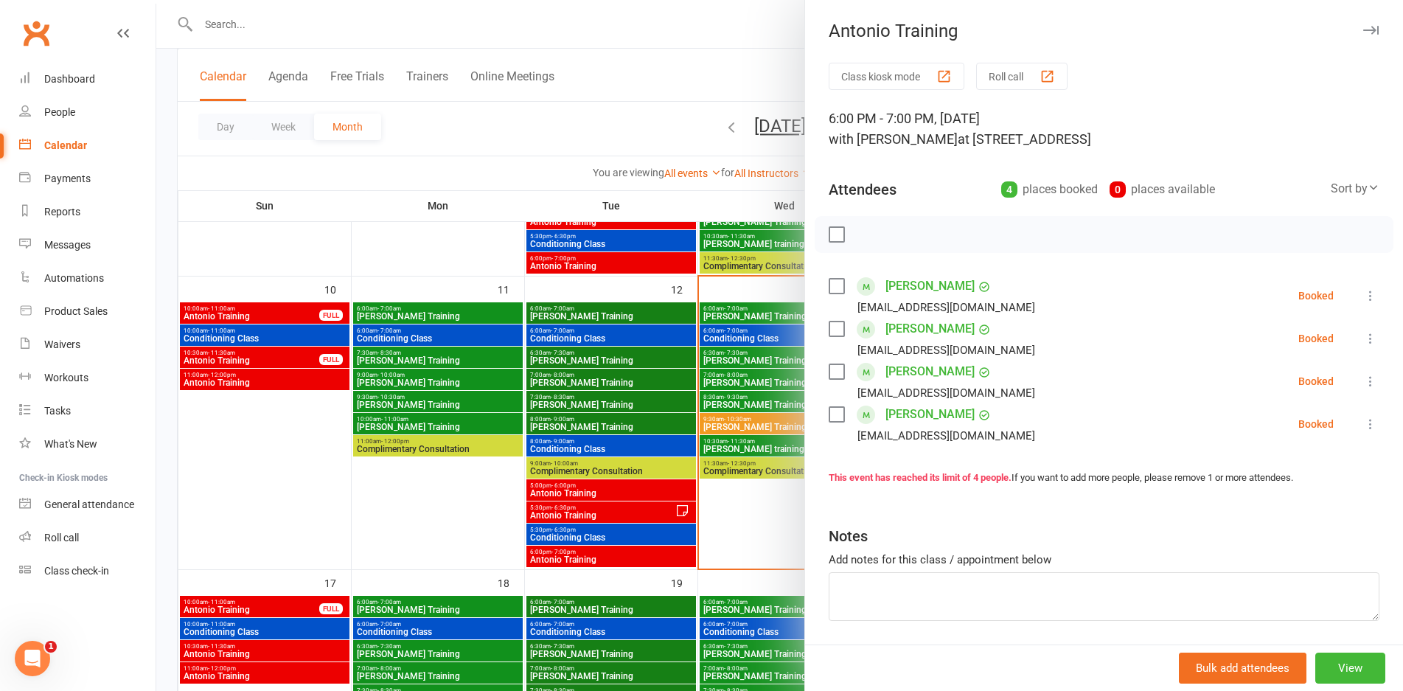
click at [782, 404] on div at bounding box center [779, 345] width 1246 height 691
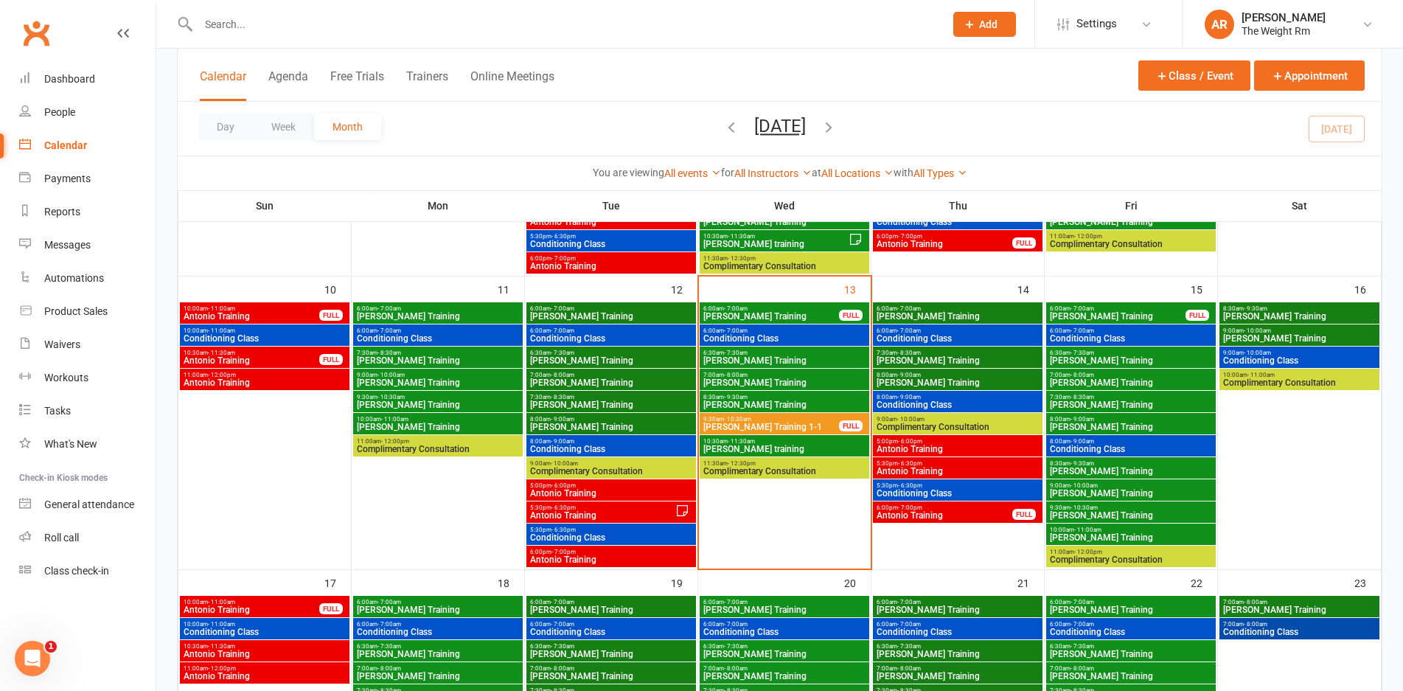
click at [1079, 318] on span "[PERSON_NAME] Training" at bounding box center [1117, 316] width 137 height 9
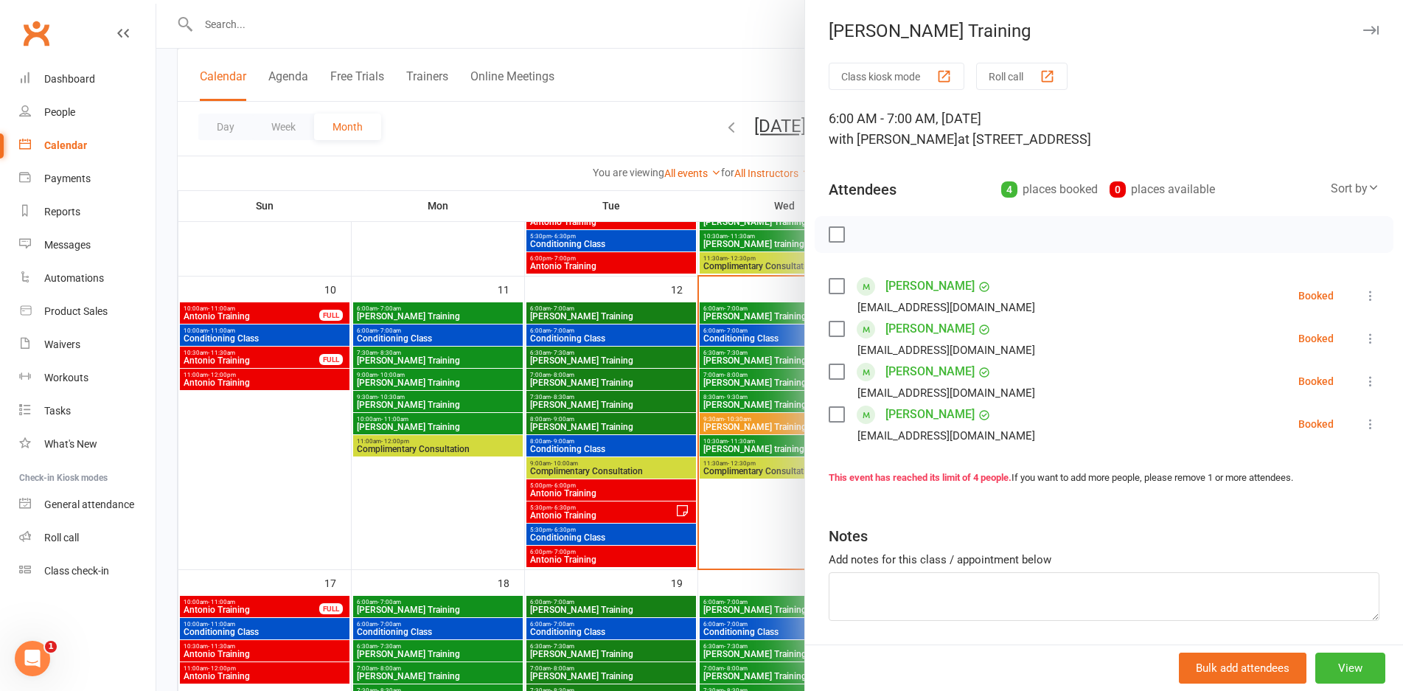
click at [738, 406] on div at bounding box center [779, 345] width 1246 height 691
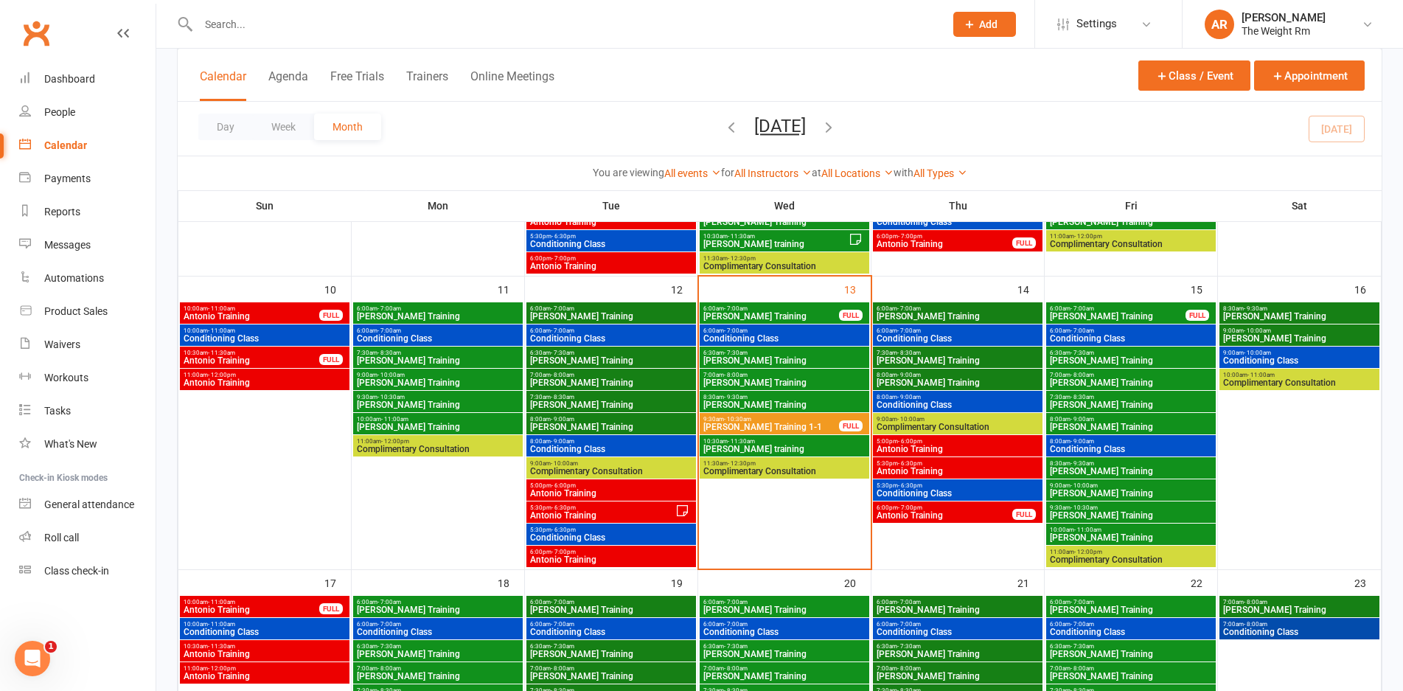
click at [1131, 330] on span "6:00am - 7:00am" at bounding box center [1131, 330] width 164 height 7
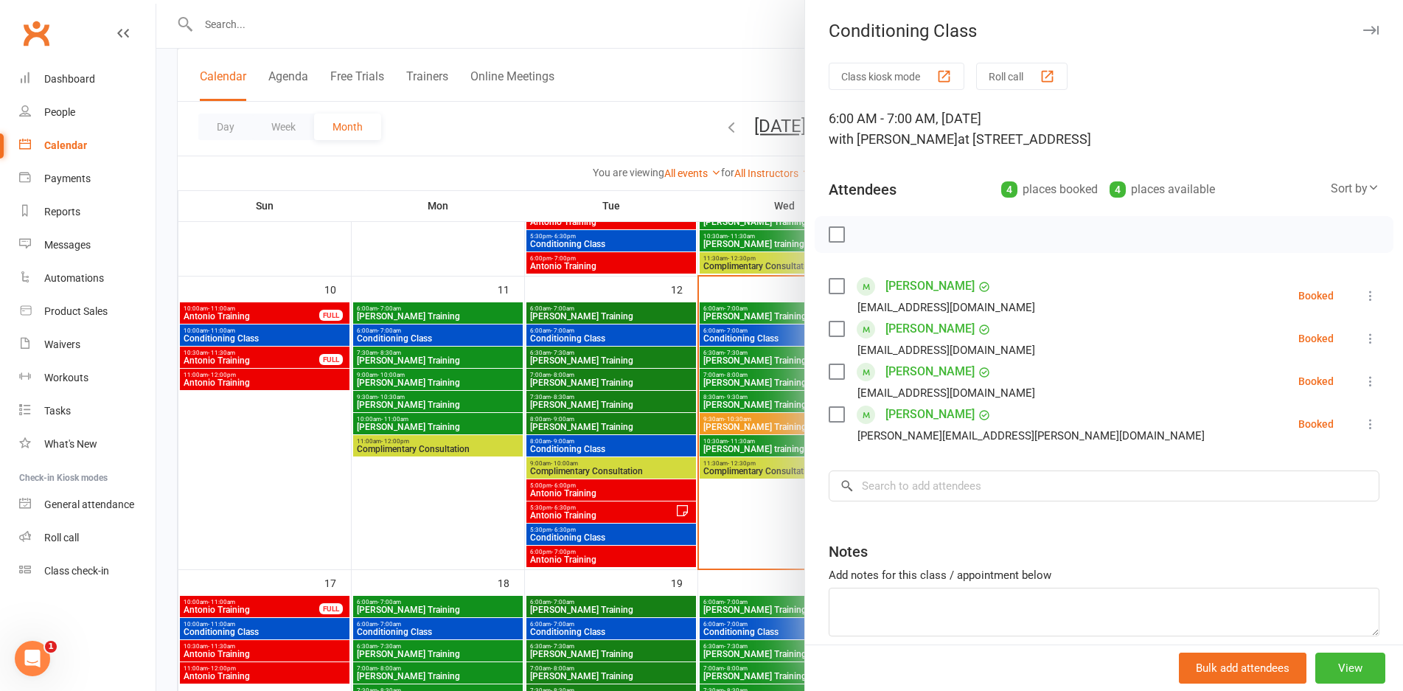
click at [725, 408] on div at bounding box center [779, 345] width 1246 height 691
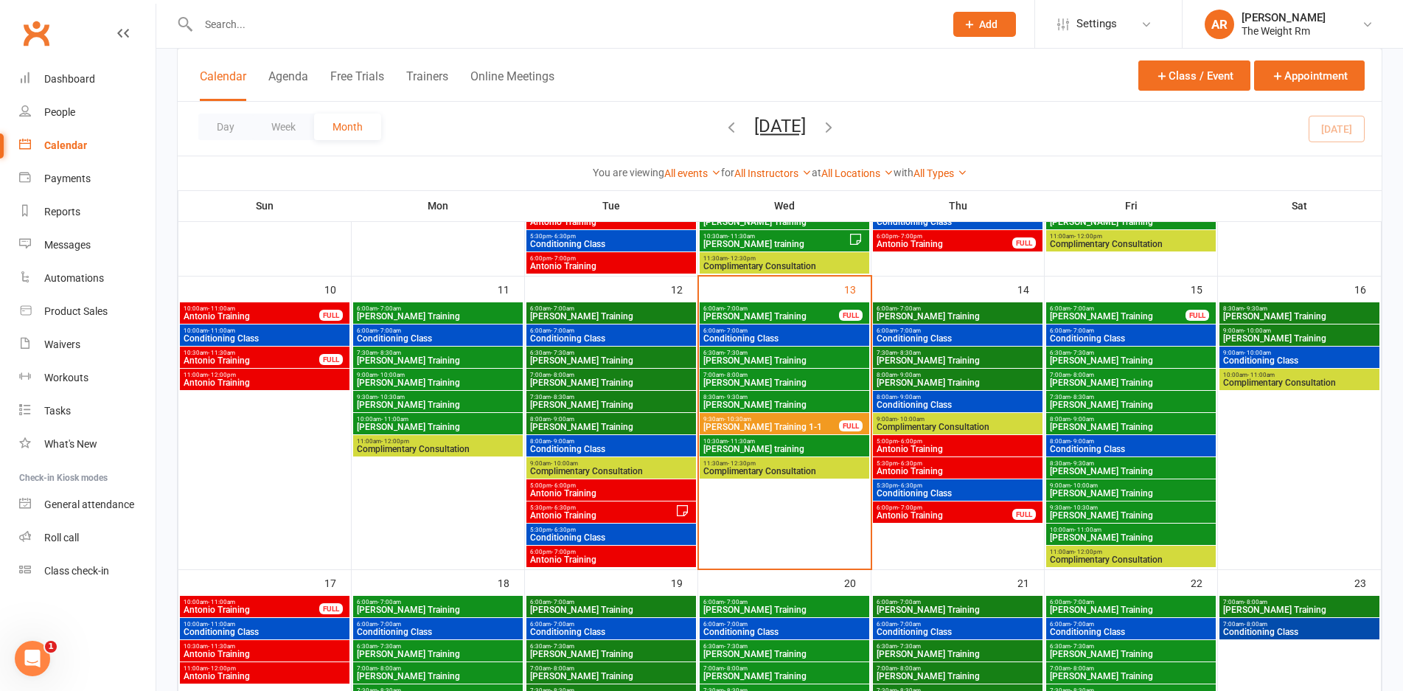
click at [1059, 360] on span "[PERSON_NAME] Training" at bounding box center [1131, 360] width 164 height 9
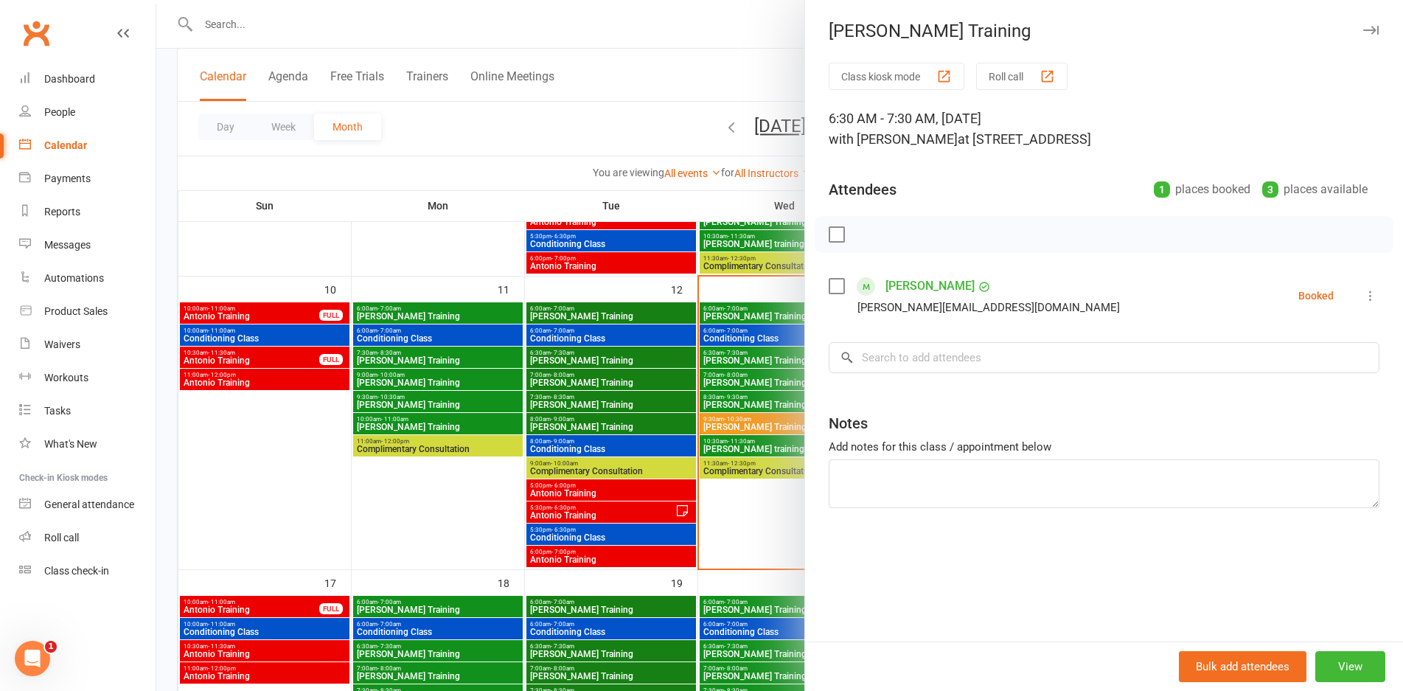
click at [732, 415] on div at bounding box center [779, 345] width 1246 height 691
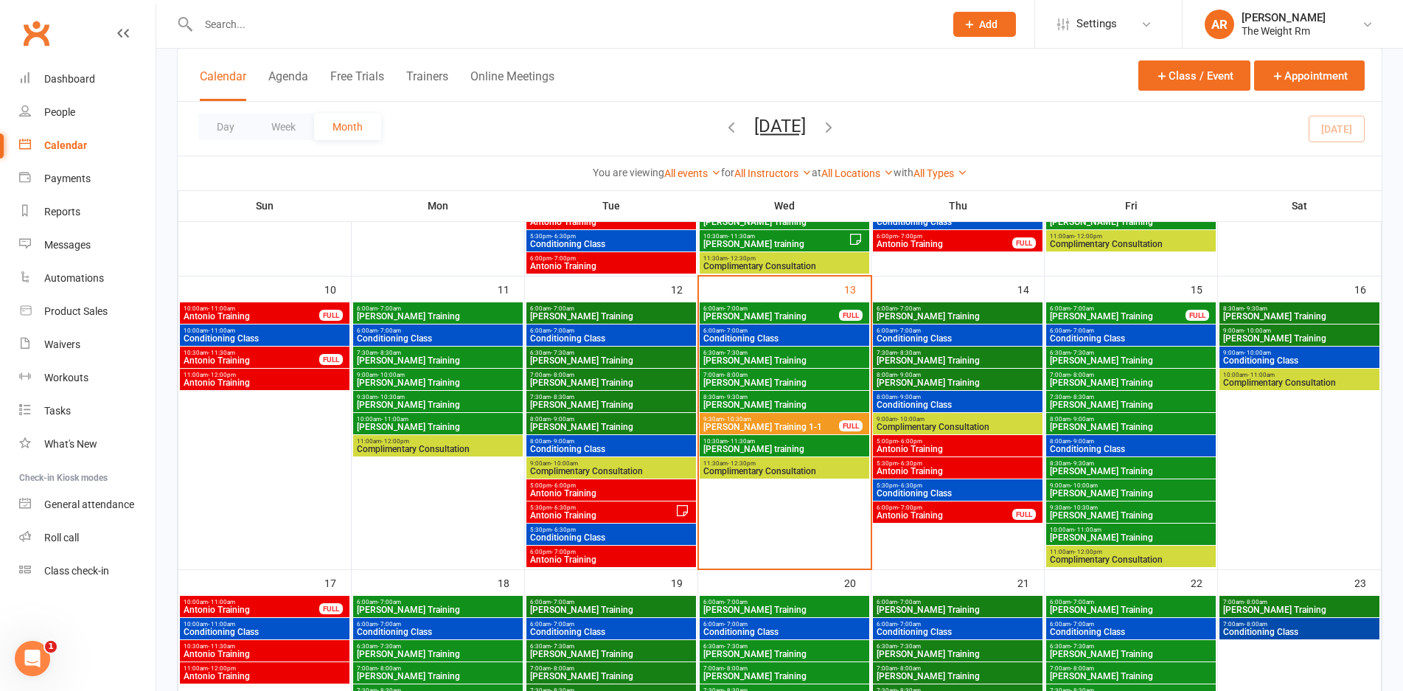
click at [1057, 384] on span "[PERSON_NAME] Training" at bounding box center [1131, 382] width 164 height 9
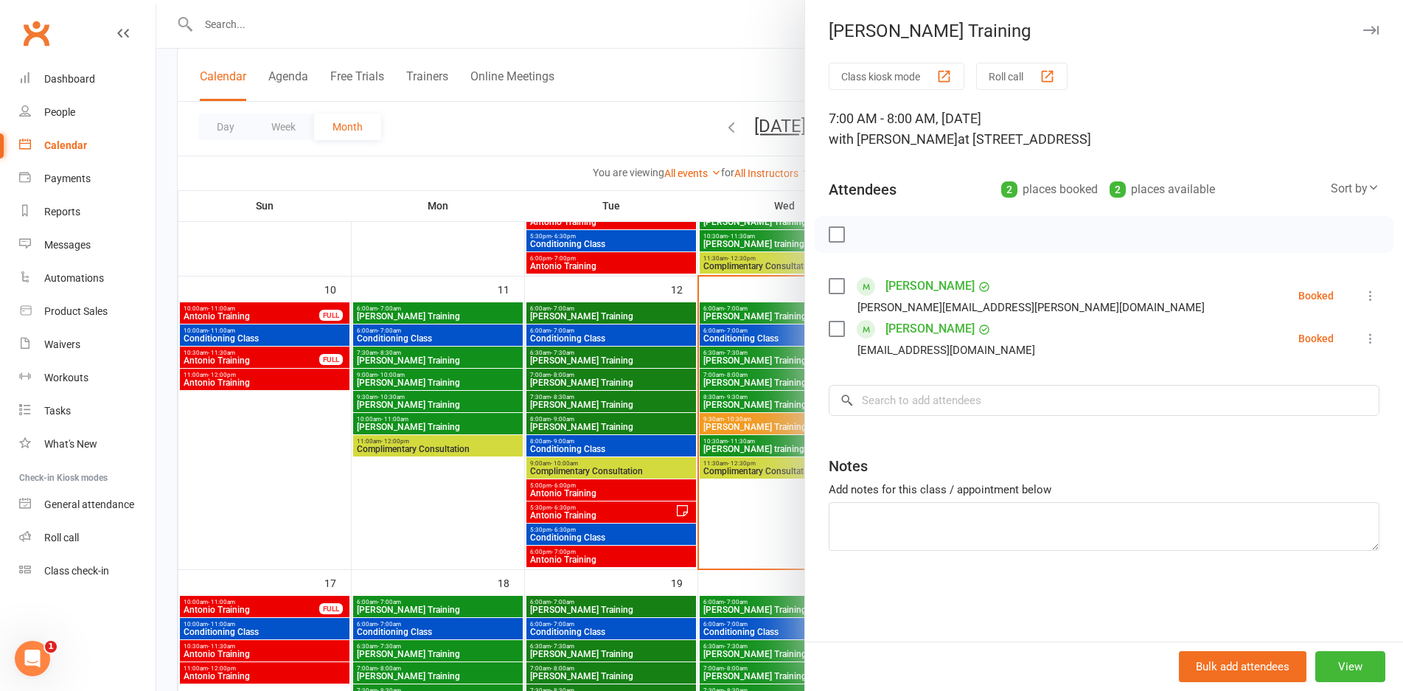
click at [735, 444] on div at bounding box center [779, 345] width 1246 height 691
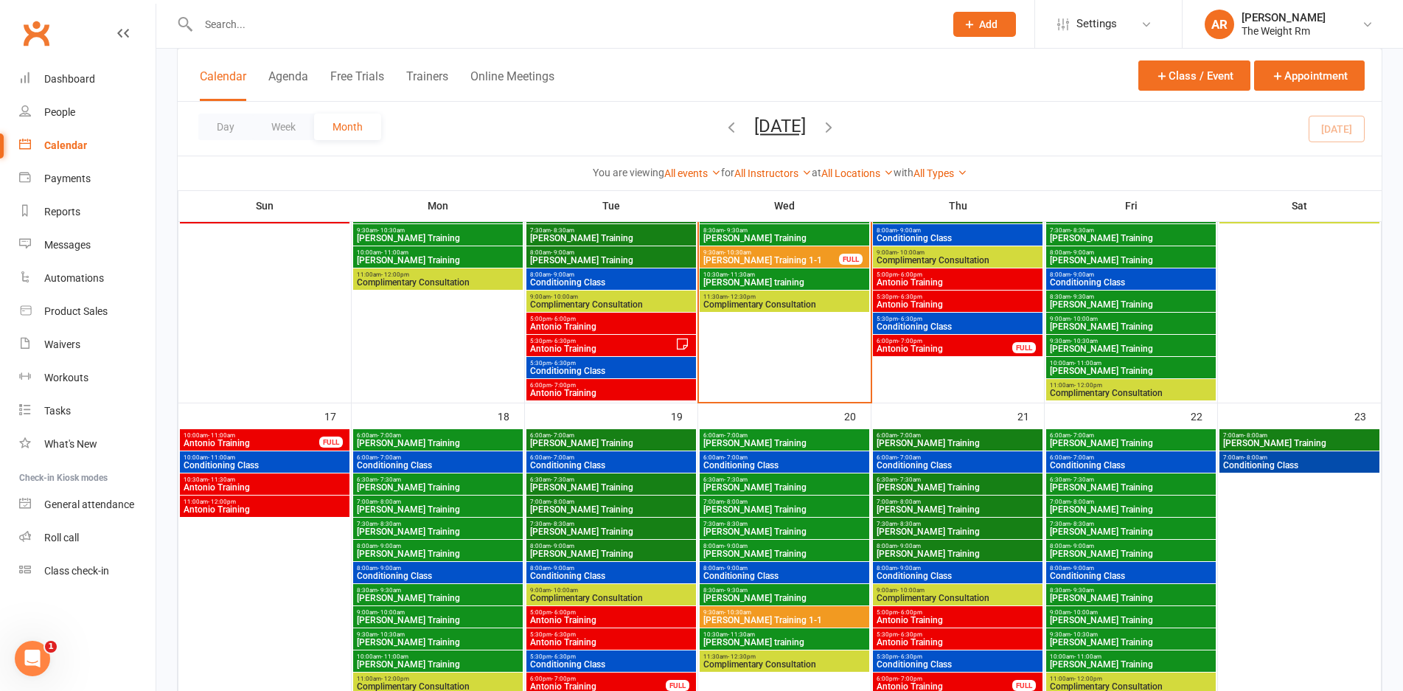
scroll to position [751, 0]
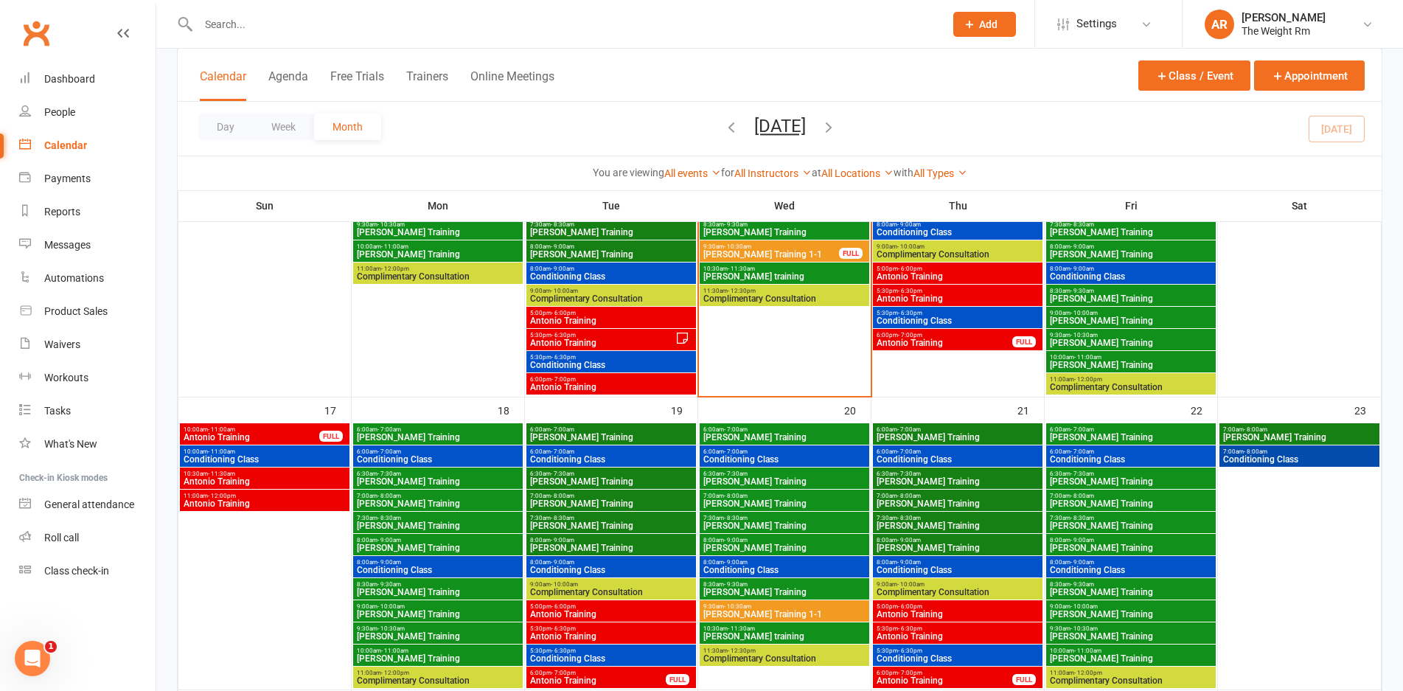
click at [276, 436] on span "Antonio Training" at bounding box center [251, 437] width 137 height 9
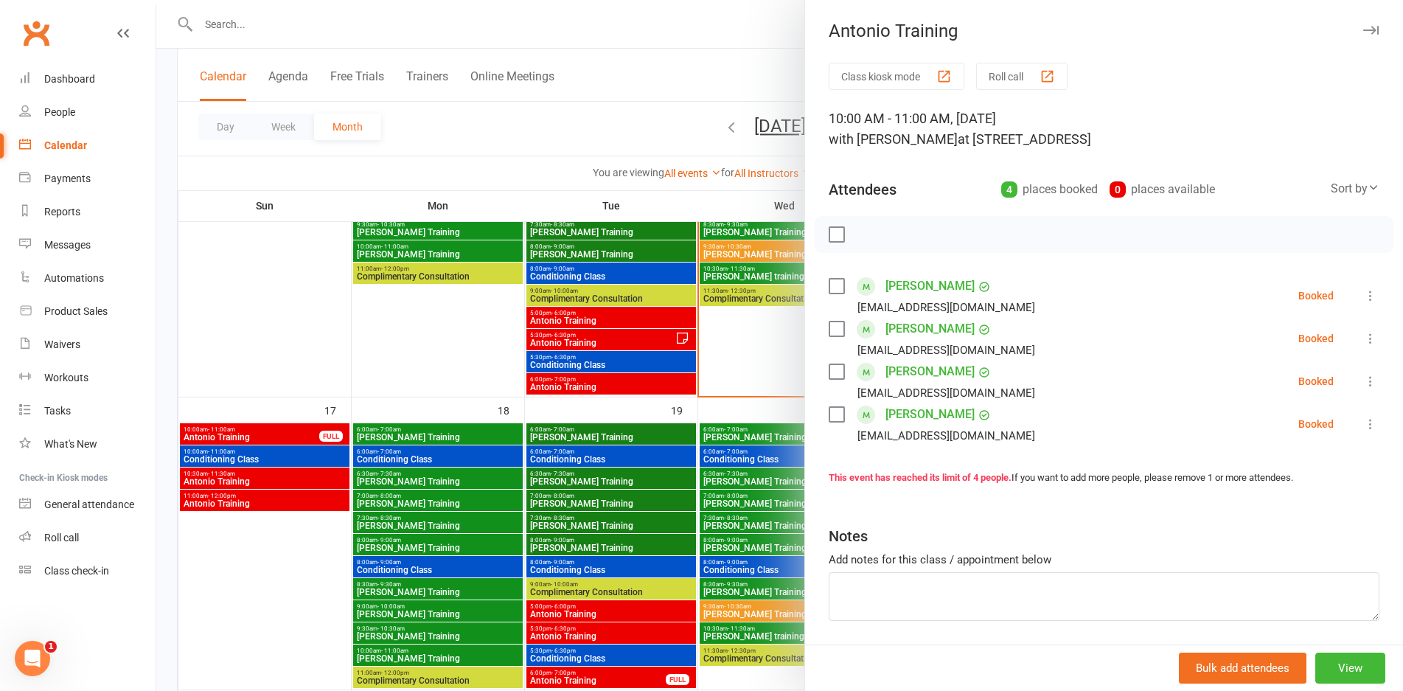
click at [276, 436] on div at bounding box center [779, 345] width 1246 height 691
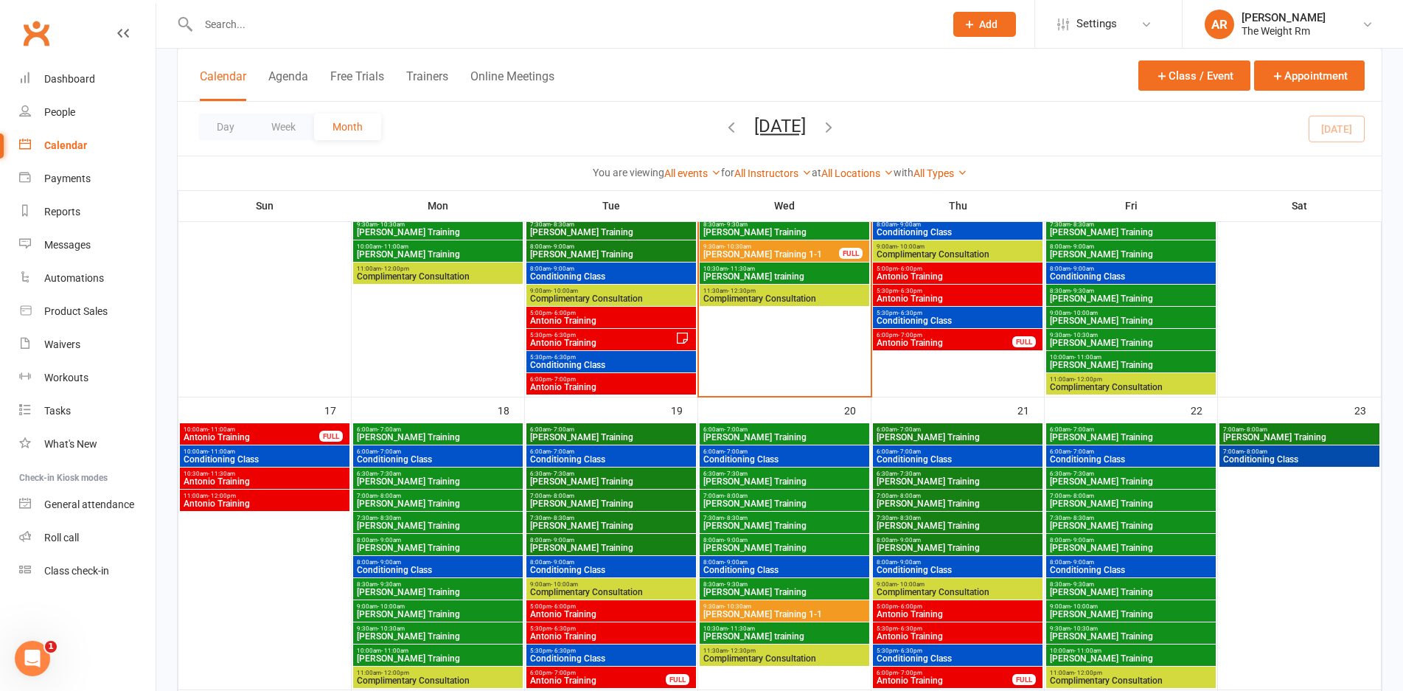
click at [291, 460] on span "Conditioning Class" at bounding box center [265, 459] width 164 height 9
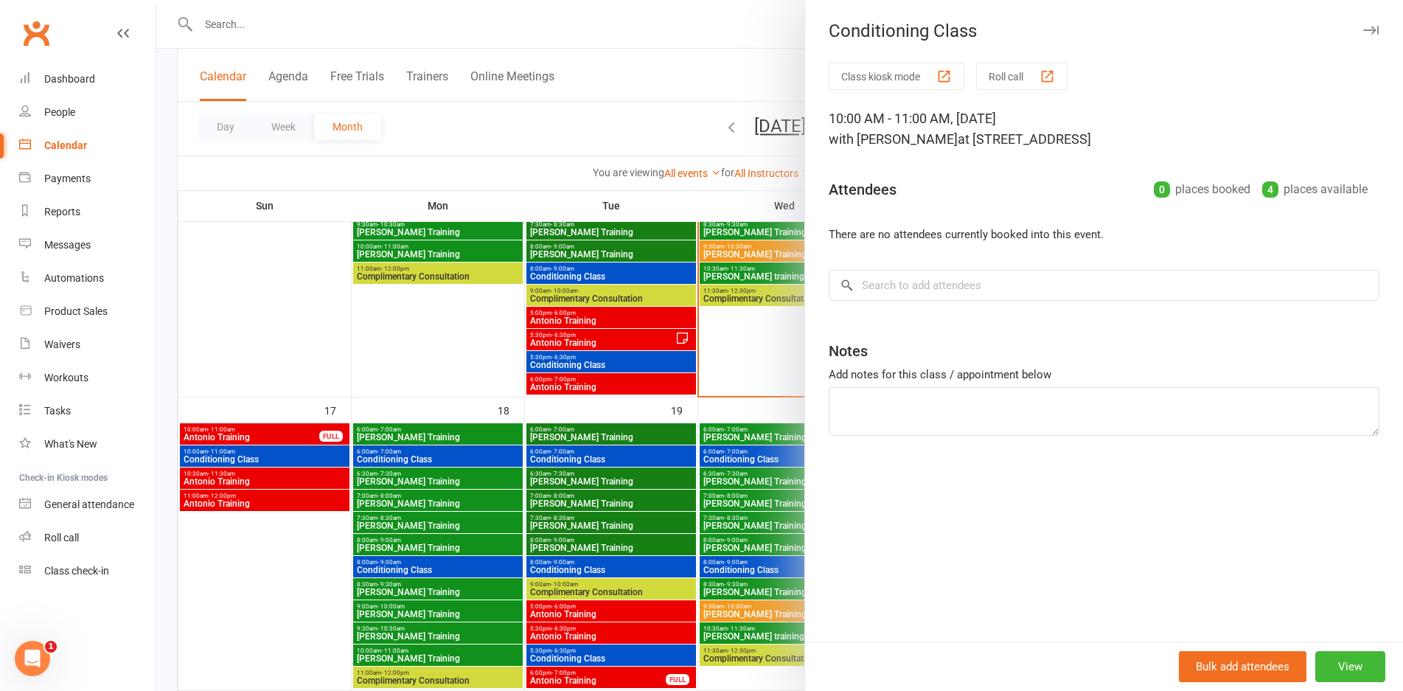
click at [291, 460] on div at bounding box center [779, 345] width 1246 height 691
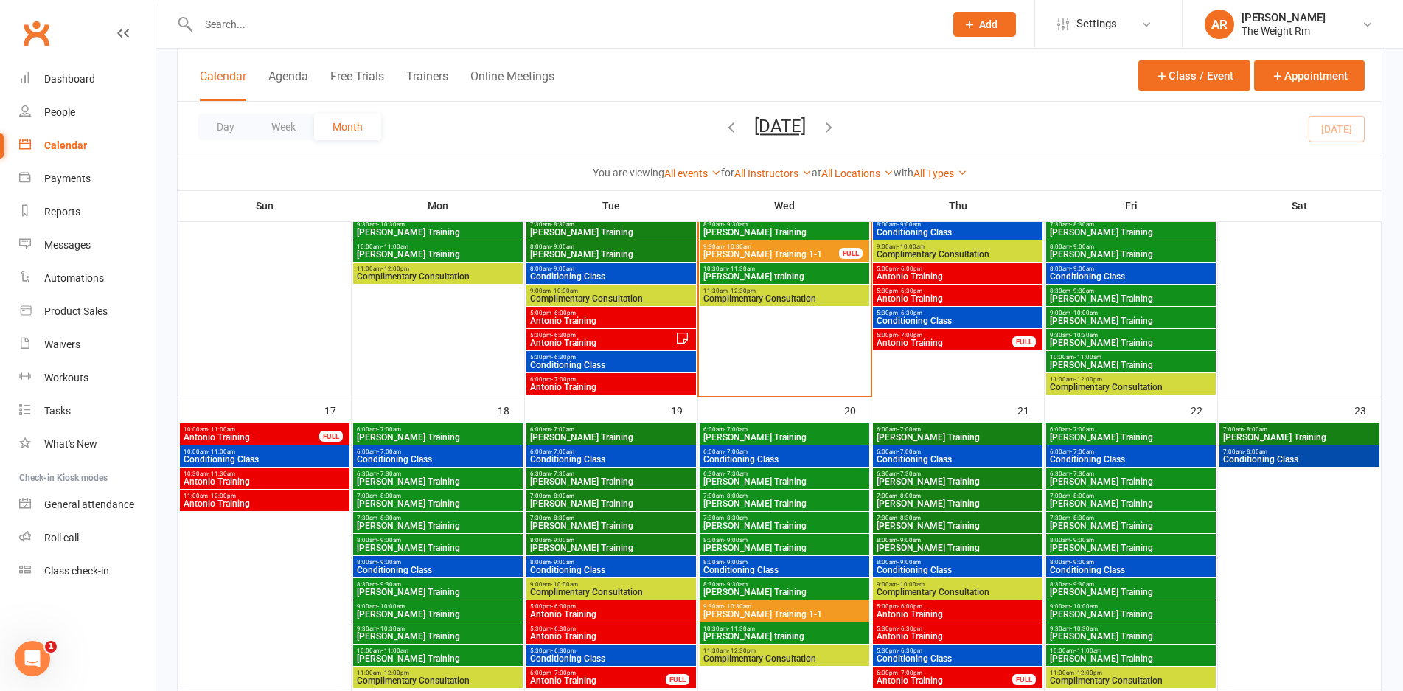
click at [293, 475] on span "10:30am - 11:30am" at bounding box center [265, 473] width 164 height 7
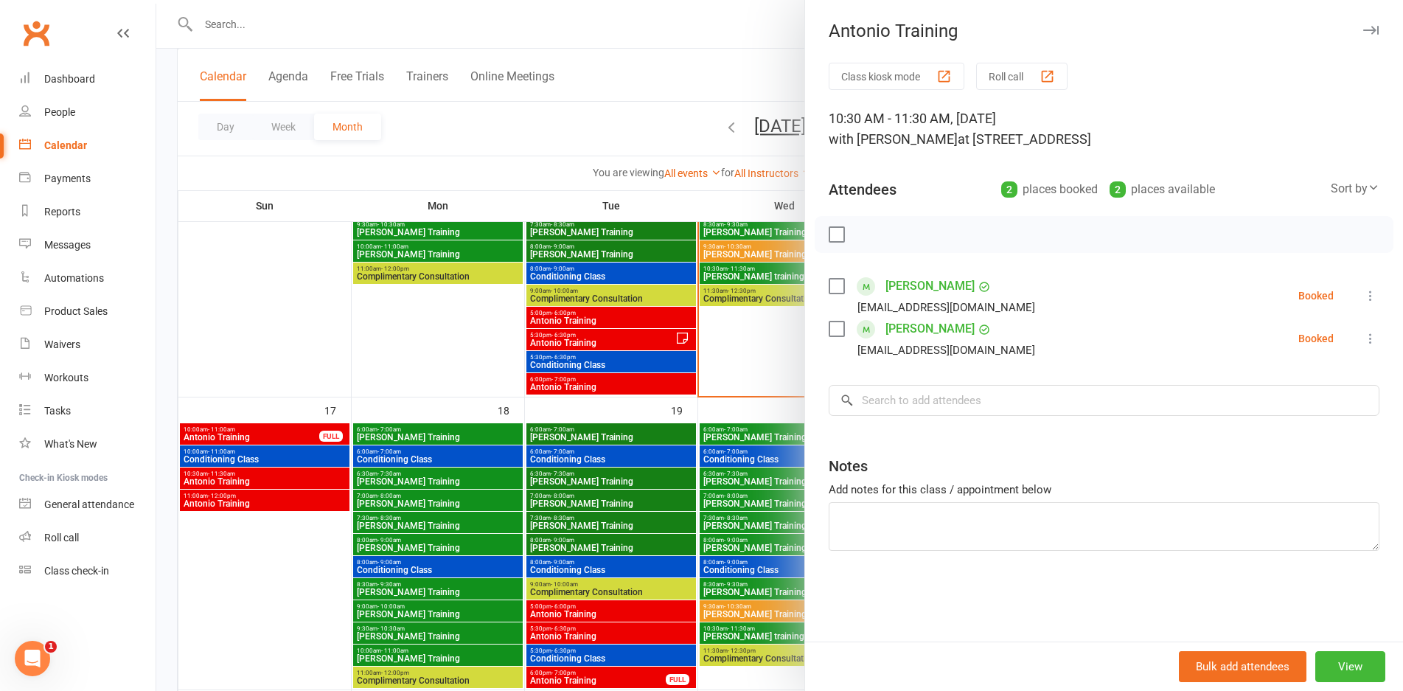
click at [293, 475] on div at bounding box center [779, 345] width 1246 height 691
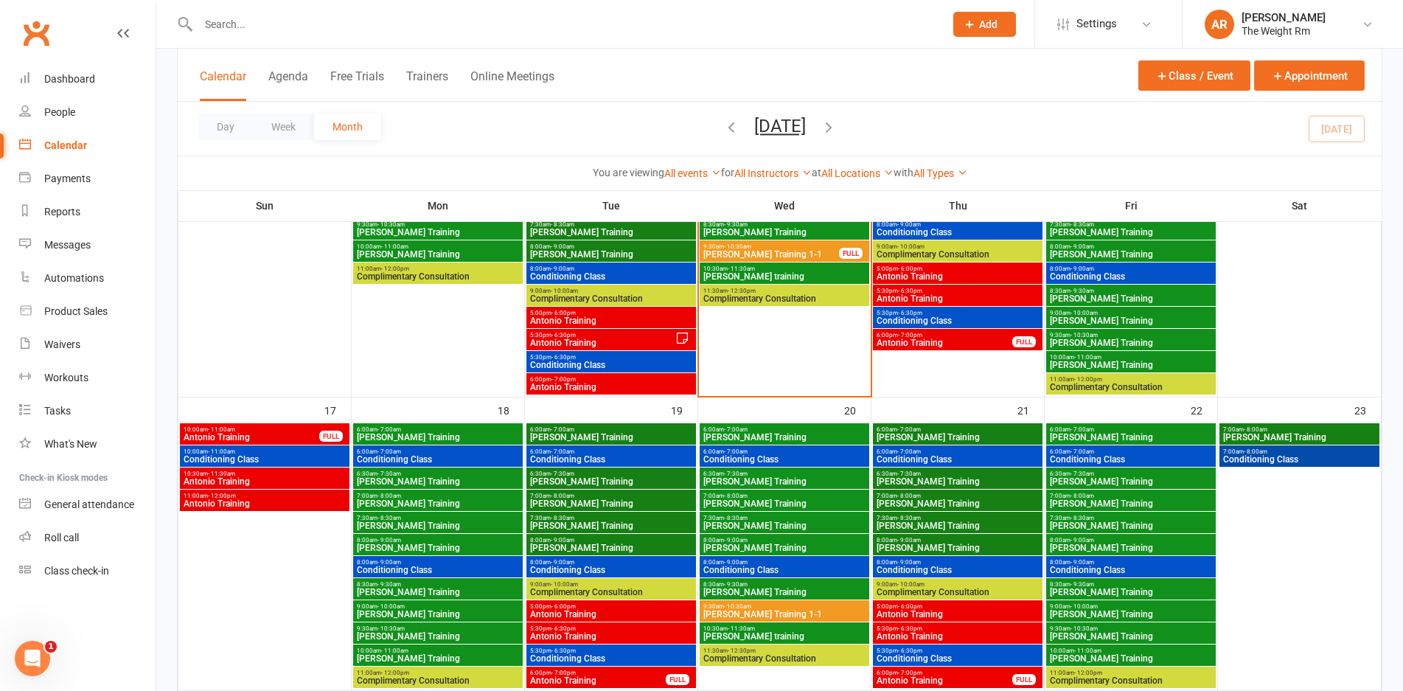
click at [294, 495] on span "11:00am - 12:00pm" at bounding box center [265, 495] width 164 height 7
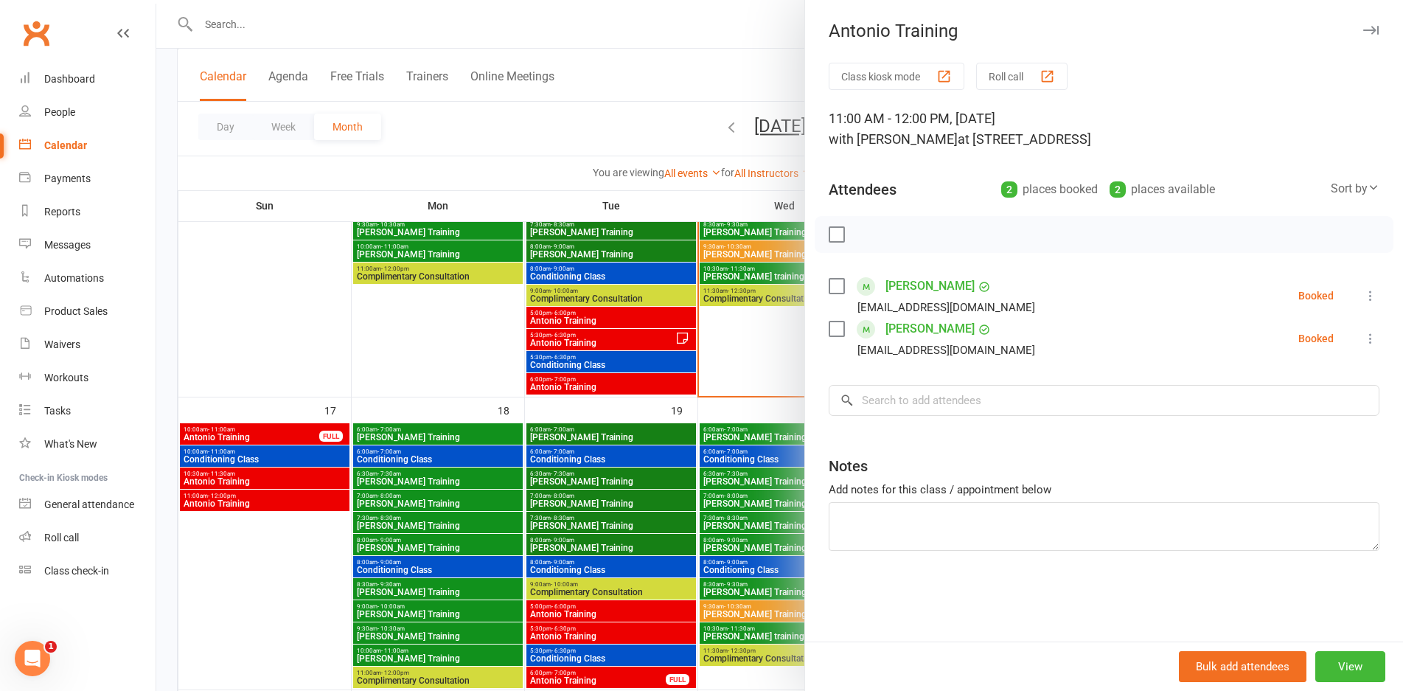
click at [294, 495] on div at bounding box center [779, 345] width 1246 height 691
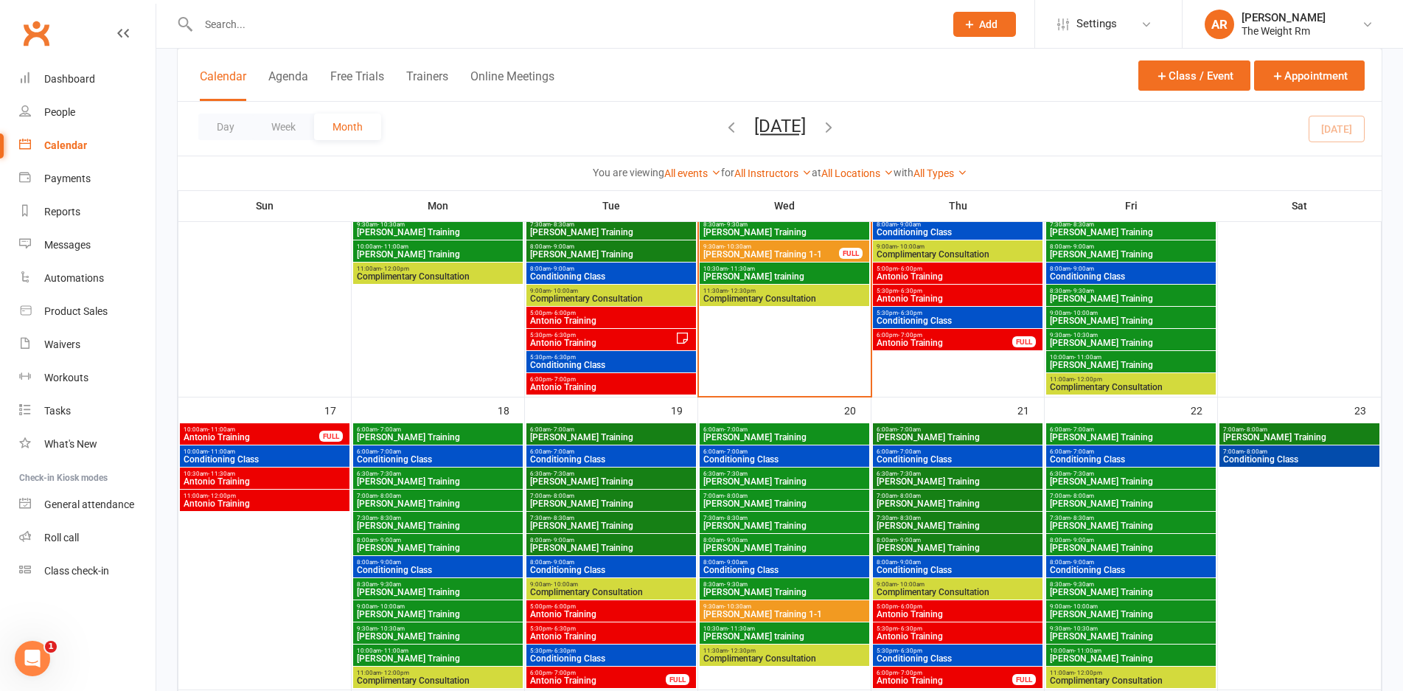
click at [467, 434] on span "[PERSON_NAME] Training" at bounding box center [438, 437] width 164 height 9
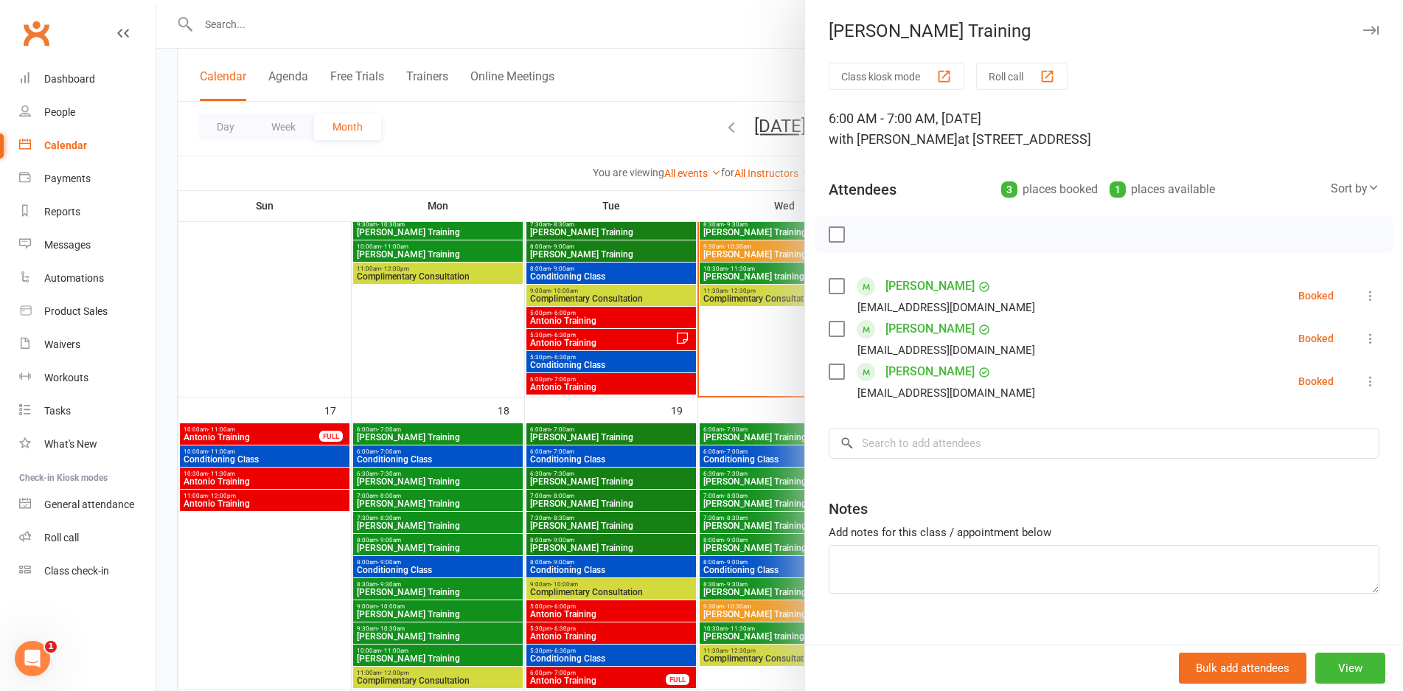
click at [467, 434] on div at bounding box center [779, 345] width 1246 height 691
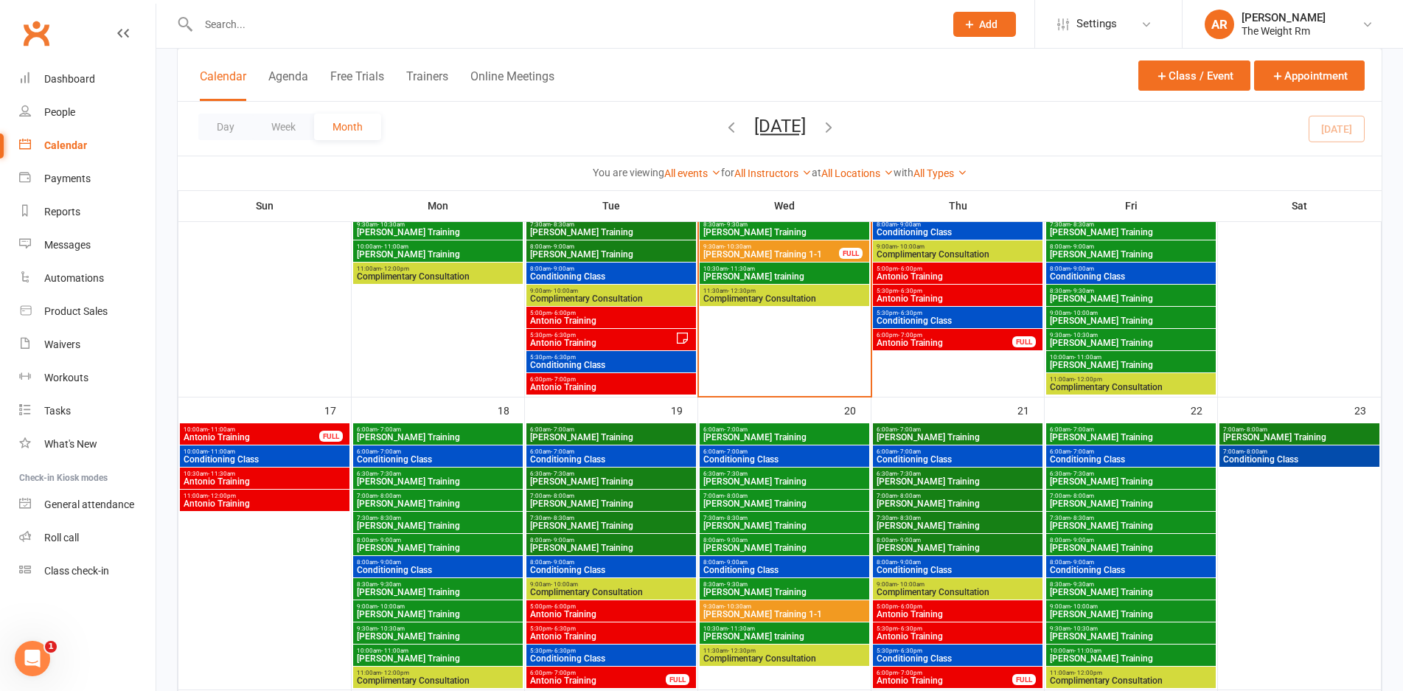
click at [460, 450] on span "6:00am - 7:00am" at bounding box center [438, 451] width 164 height 7
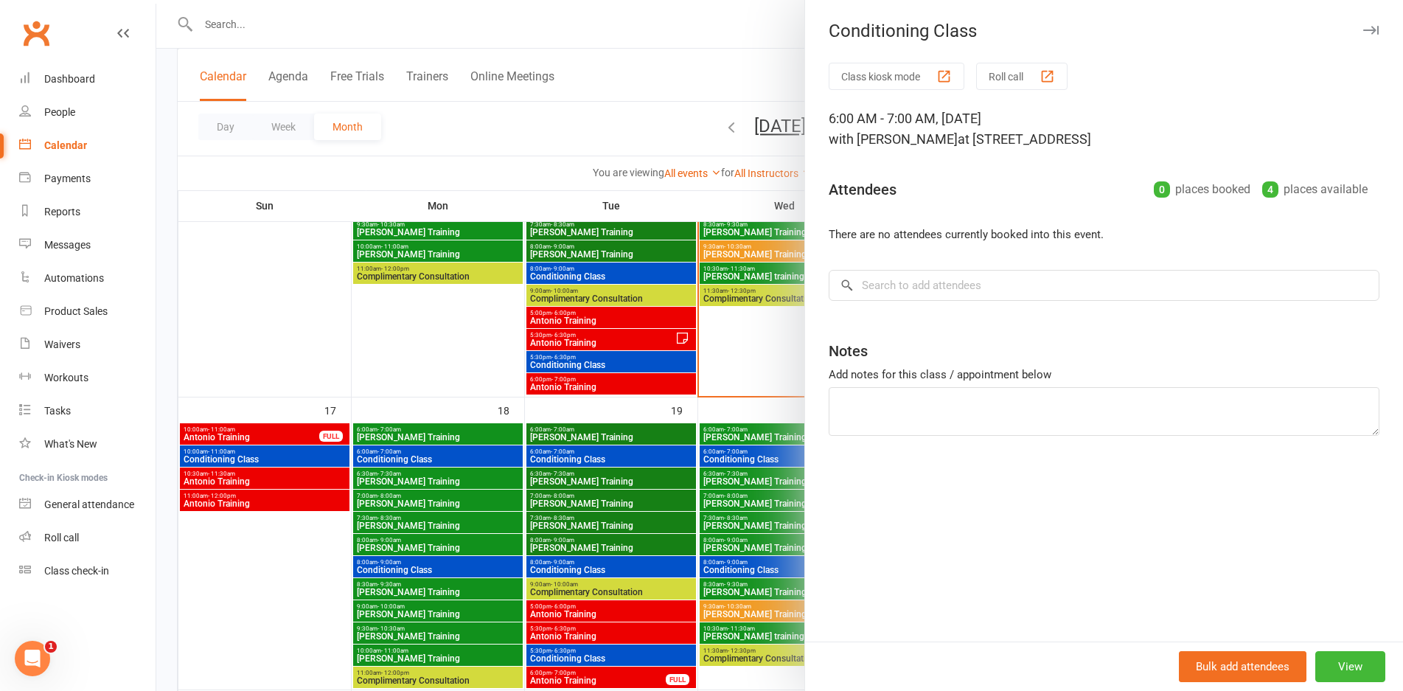
click at [460, 450] on div at bounding box center [779, 345] width 1246 height 691
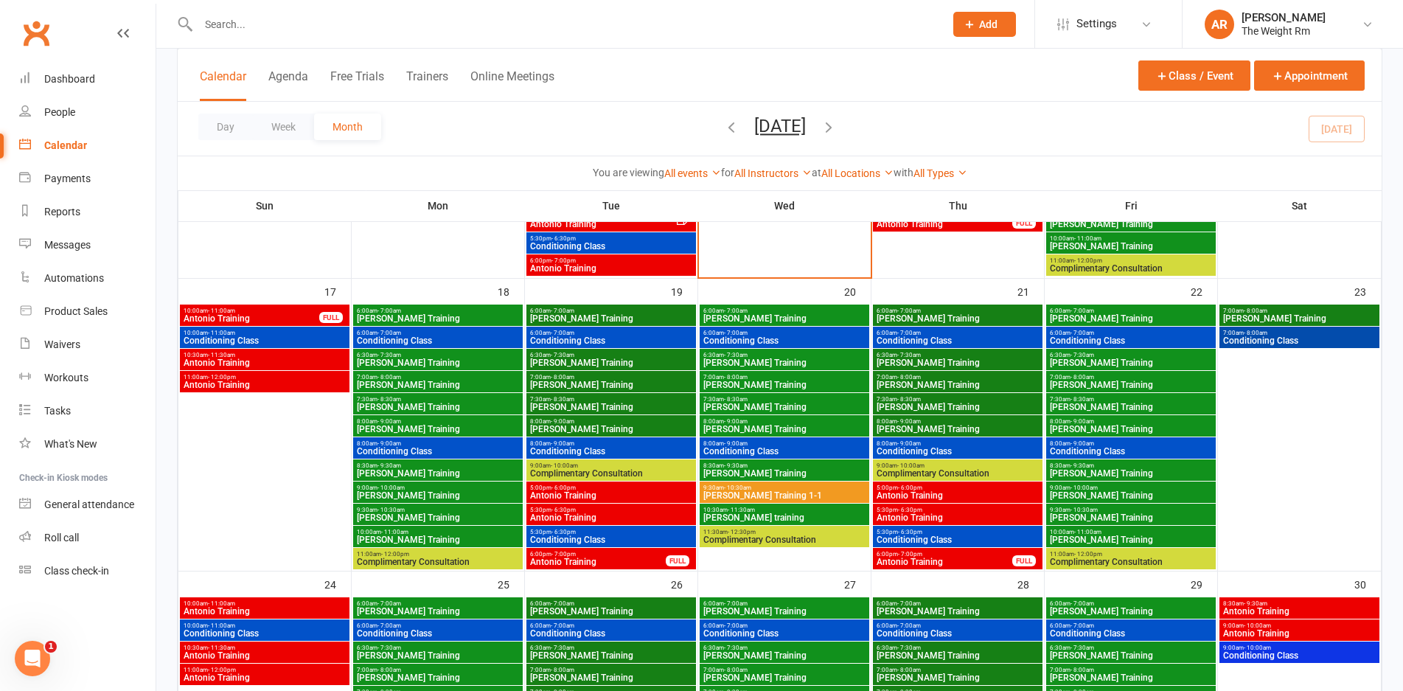
scroll to position [873, 0]
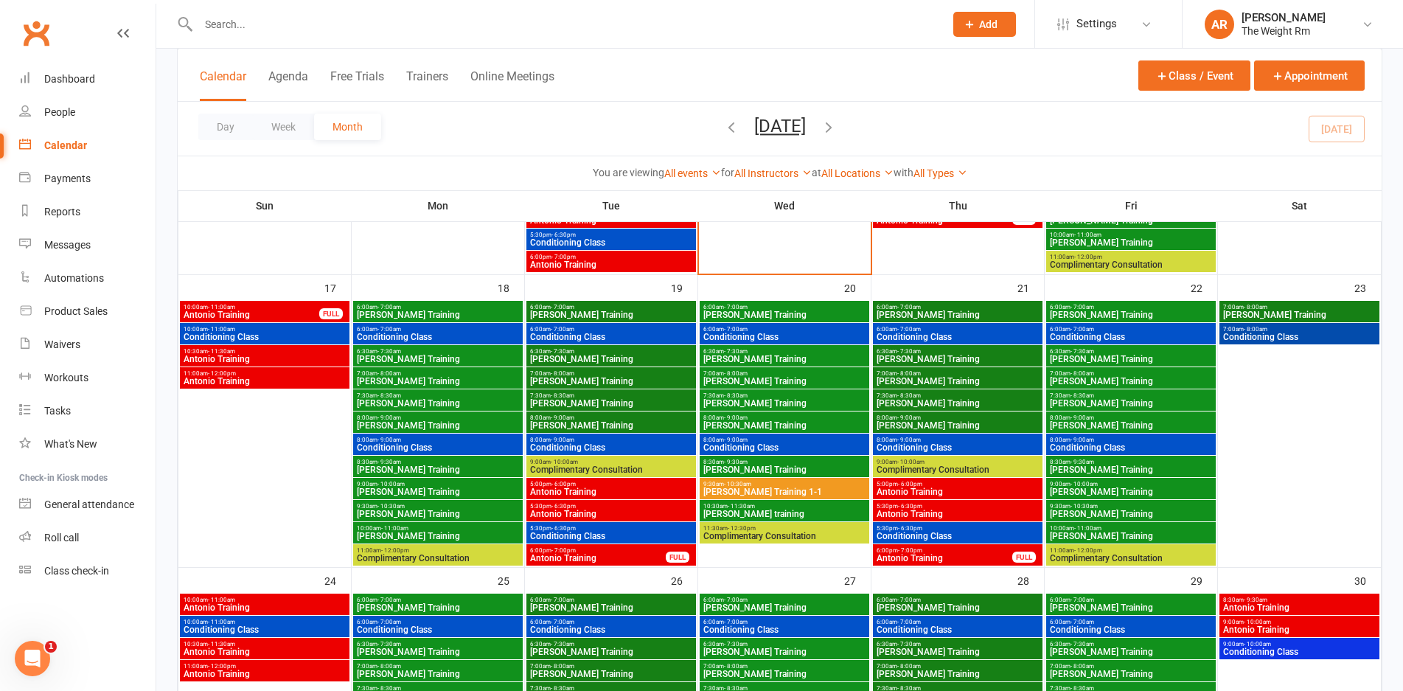
click at [582, 493] on span "Antonio Training" at bounding box center [611, 491] width 164 height 9
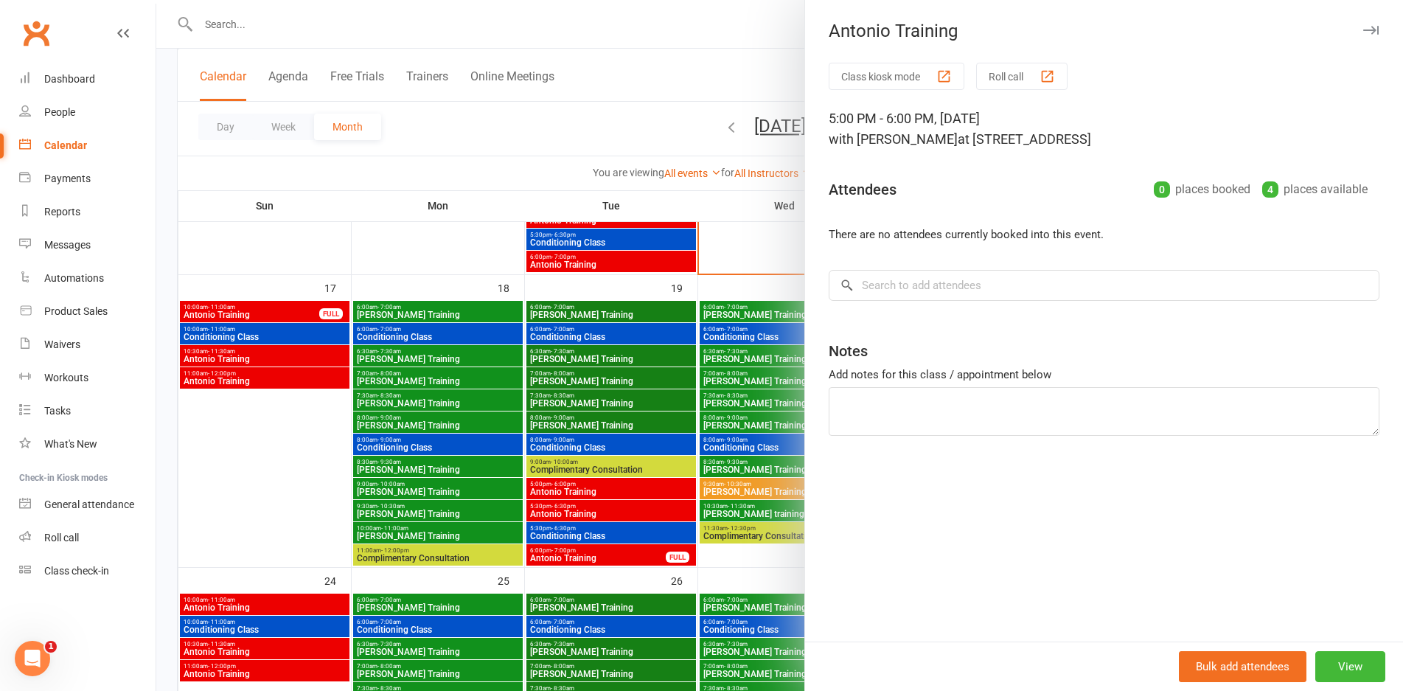
click at [582, 493] on div at bounding box center [779, 345] width 1246 height 691
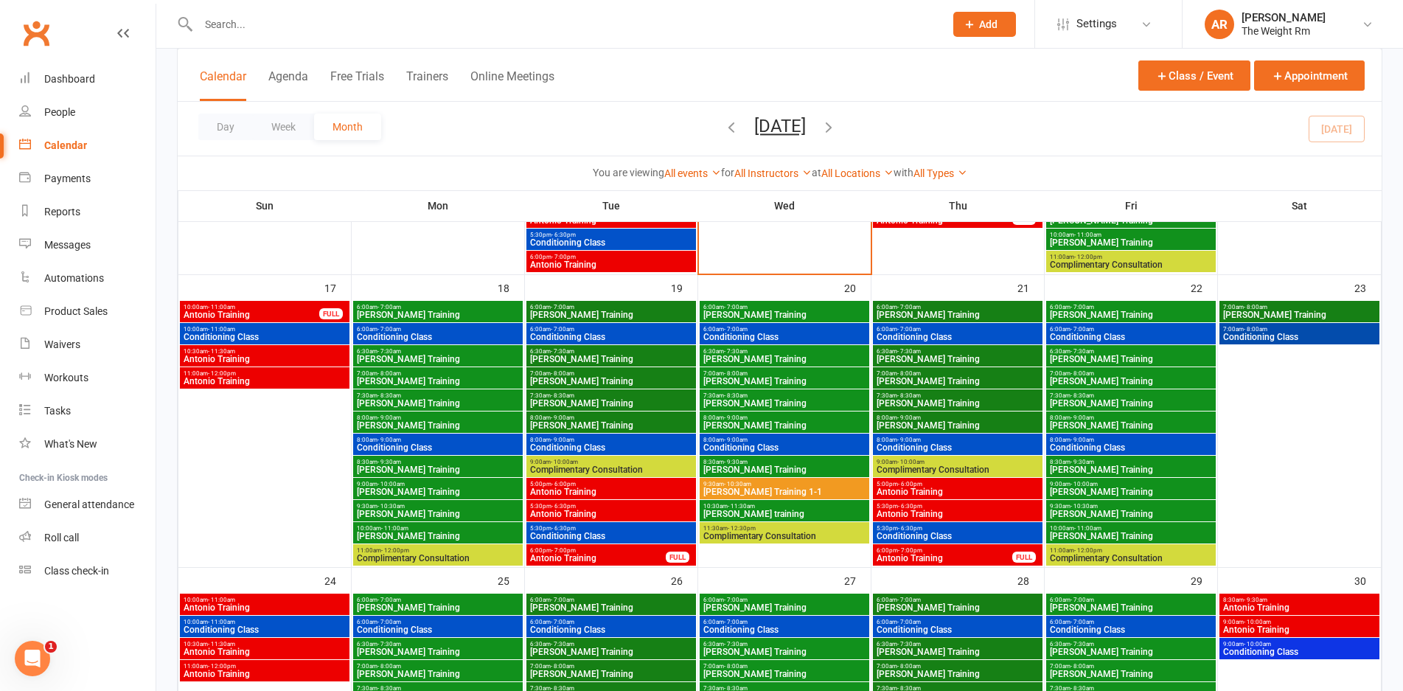
click at [580, 507] on span "5:30pm - 6:30pm" at bounding box center [611, 506] width 164 height 7
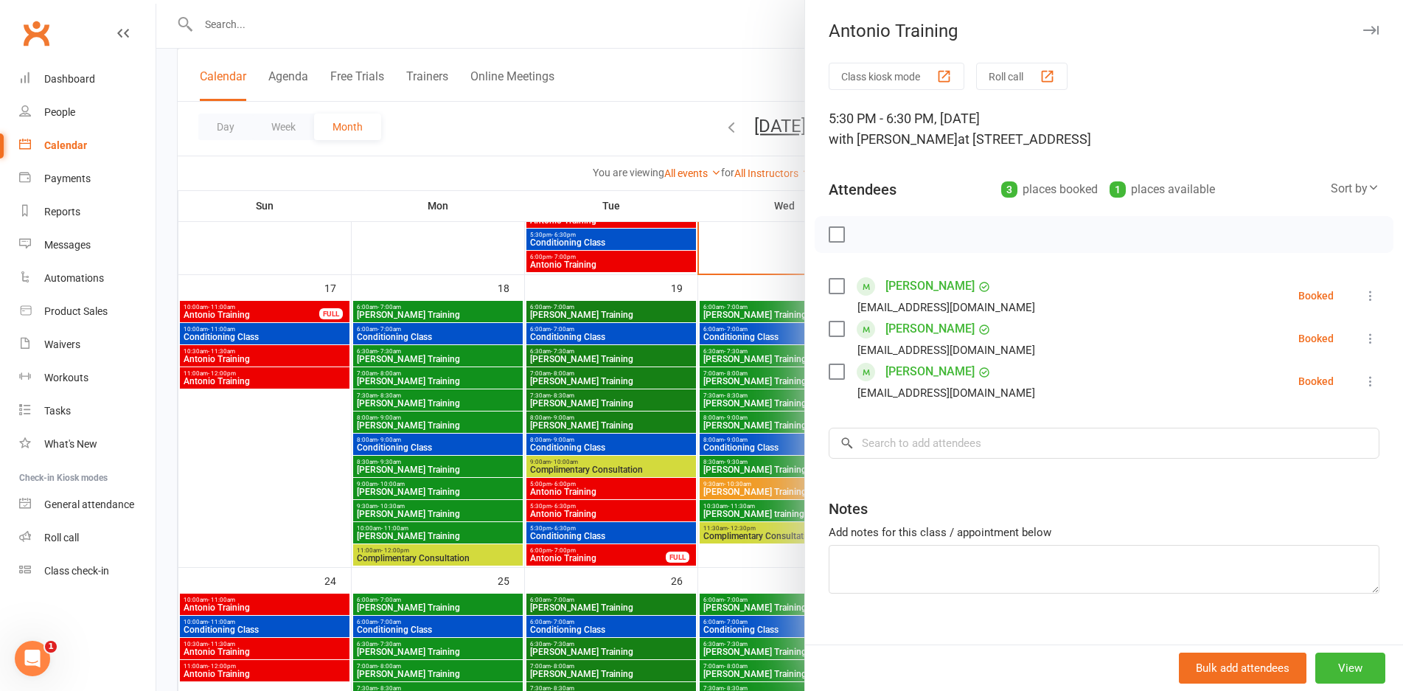
click at [580, 507] on div at bounding box center [779, 345] width 1246 height 691
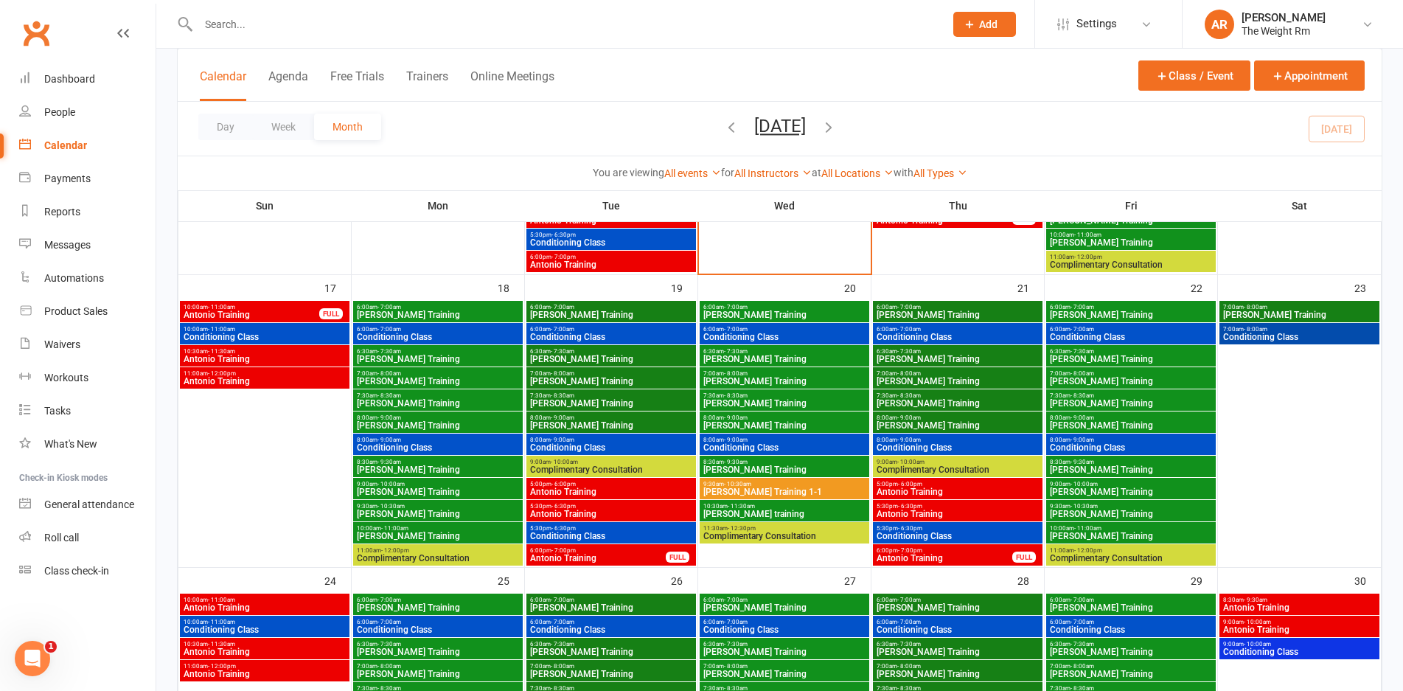
click at [589, 550] on span "6:00pm - 7:00pm" at bounding box center [597, 550] width 137 height 7
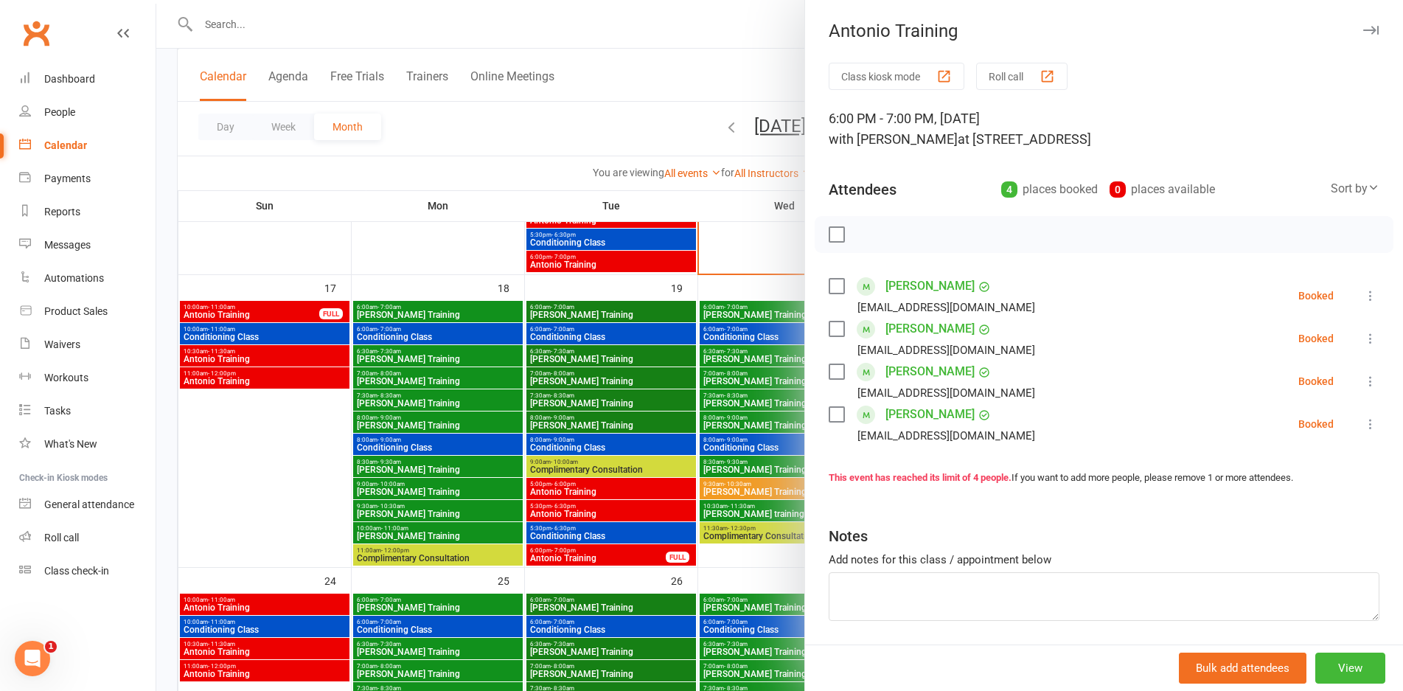
click at [589, 550] on div at bounding box center [779, 345] width 1246 height 691
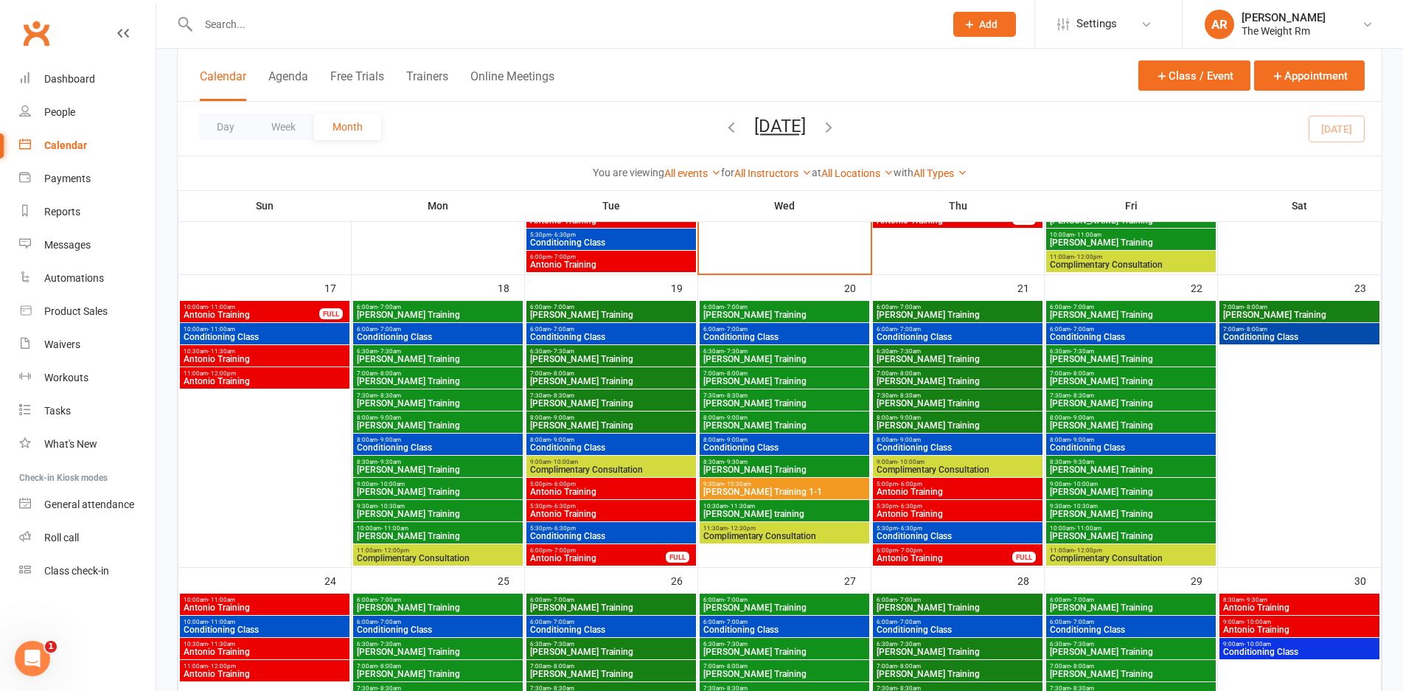
click at [905, 556] on span "Antonio Training" at bounding box center [944, 558] width 137 height 9
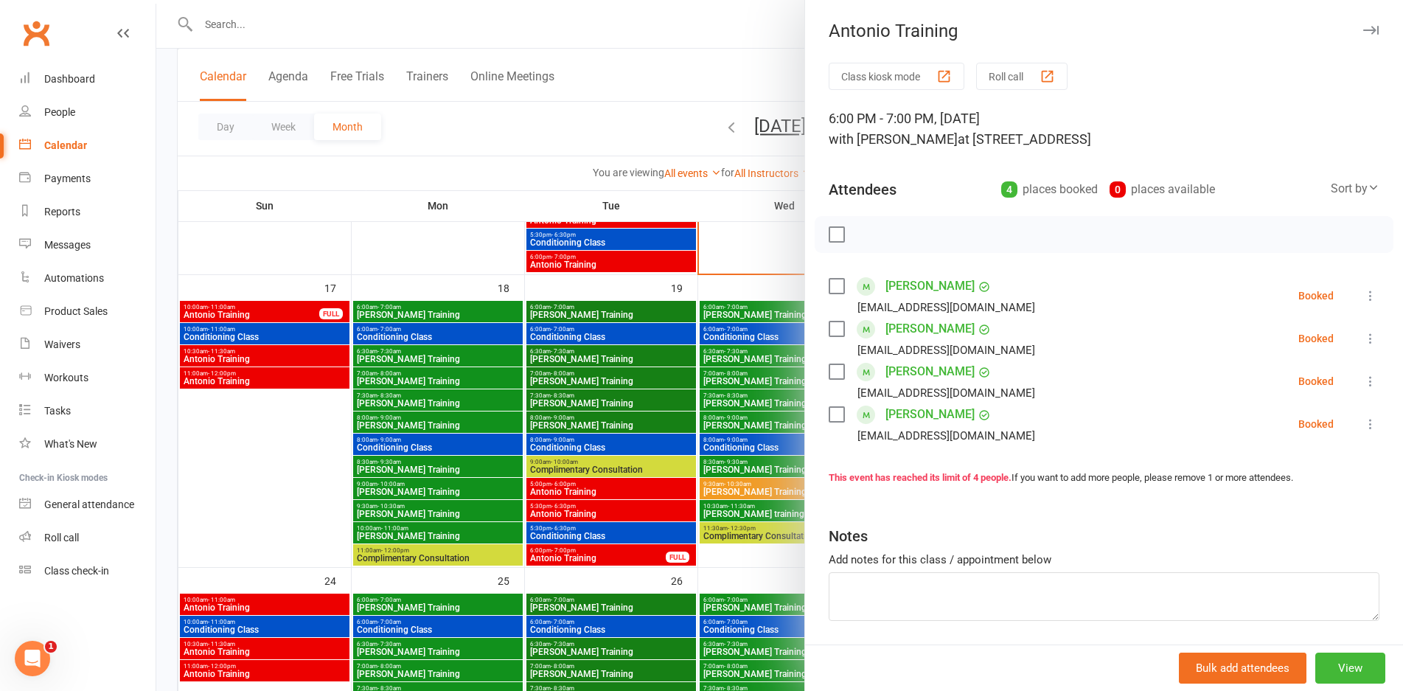
click at [701, 481] on div at bounding box center [779, 345] width 1246 height 691
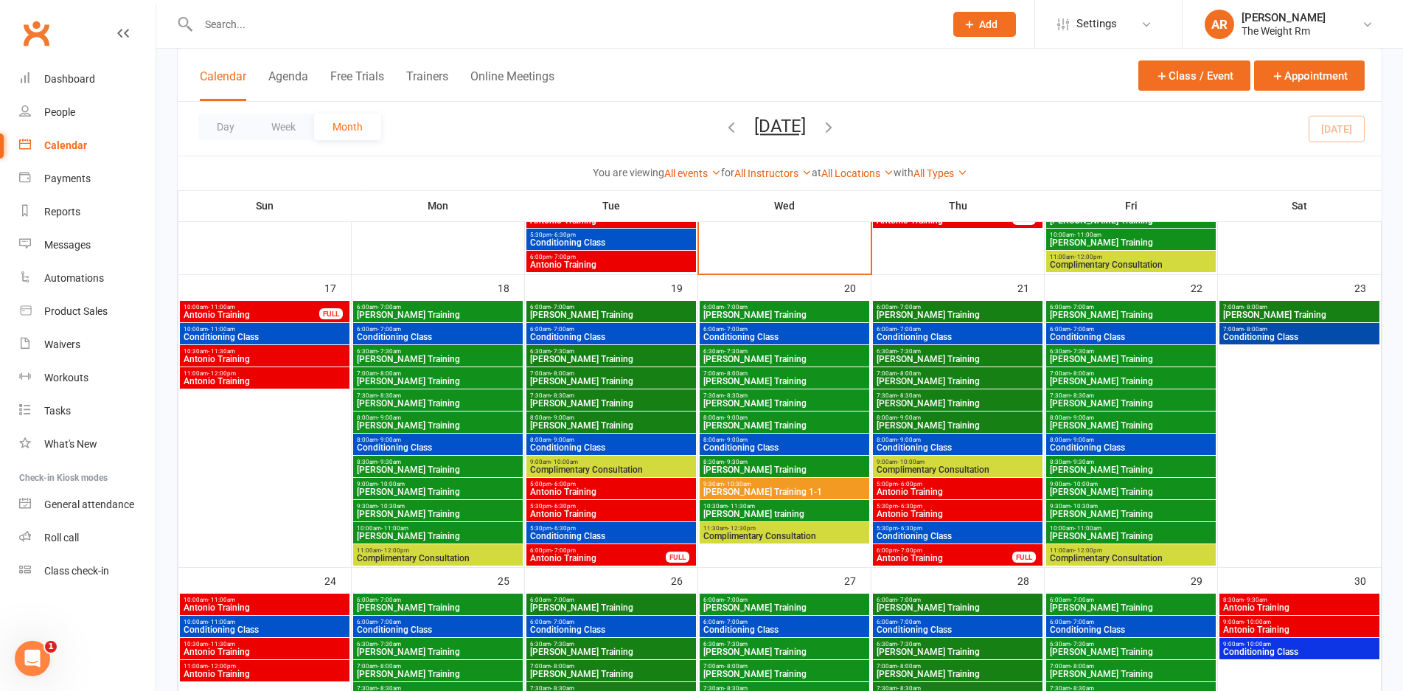
click at [965, 536] on span "Conditioning Class" at bounding box center [958, 535] width 164 height 9
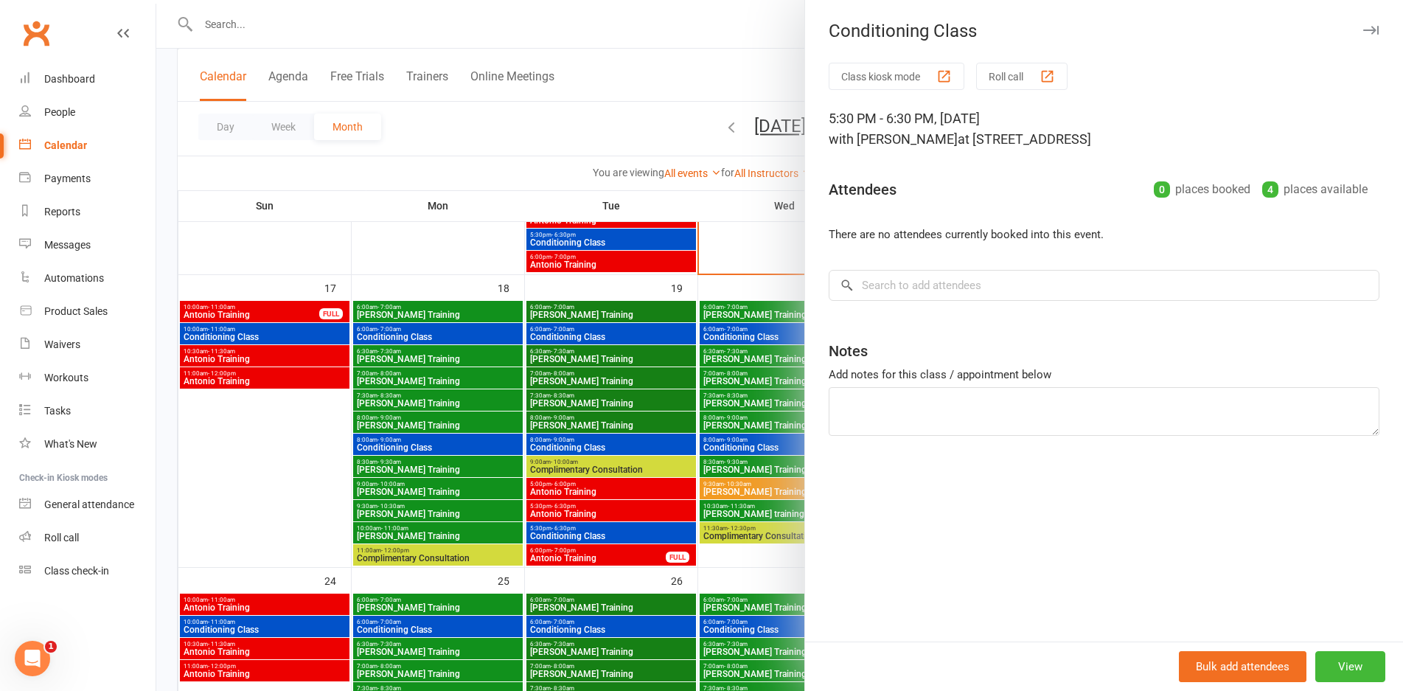
click at [708, 456] on div at bounding box center [779, 345] width 1246 height 691
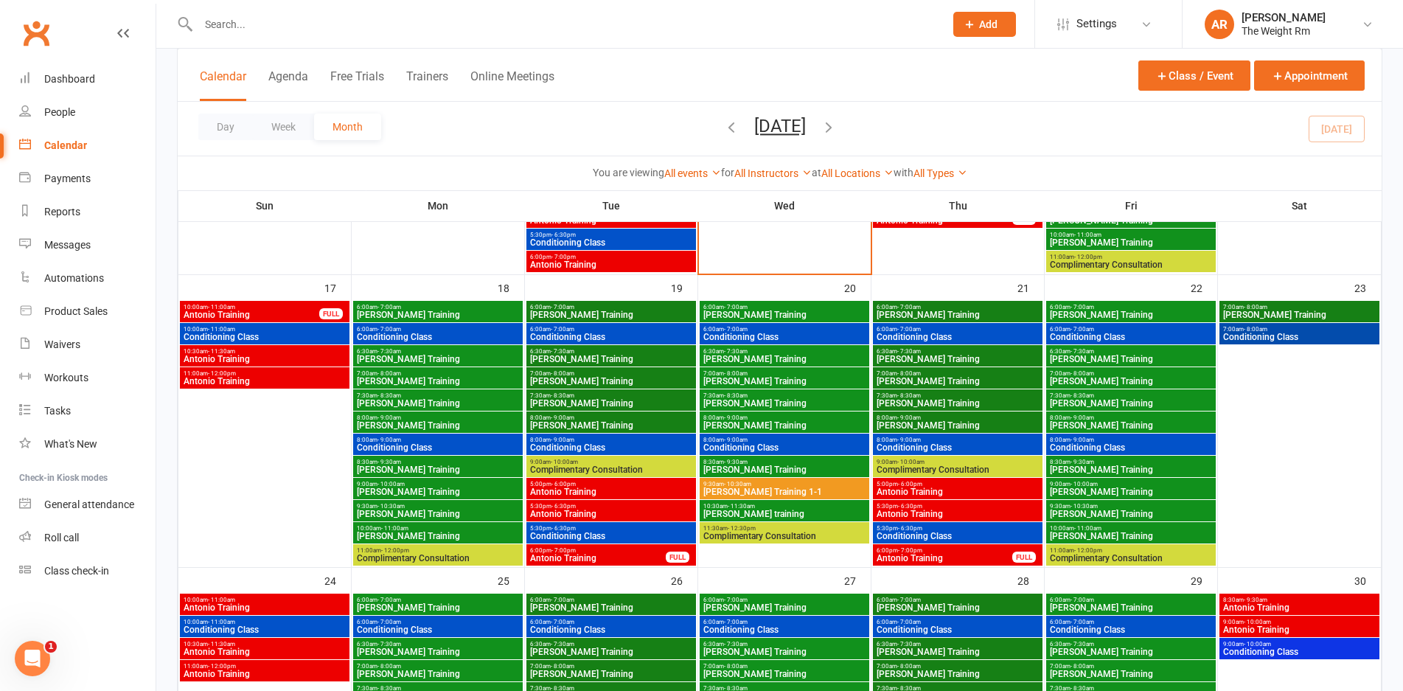
click at [901, 506] on span "- 6:30pm" at bounding box center [910, 506] width 24 height 7
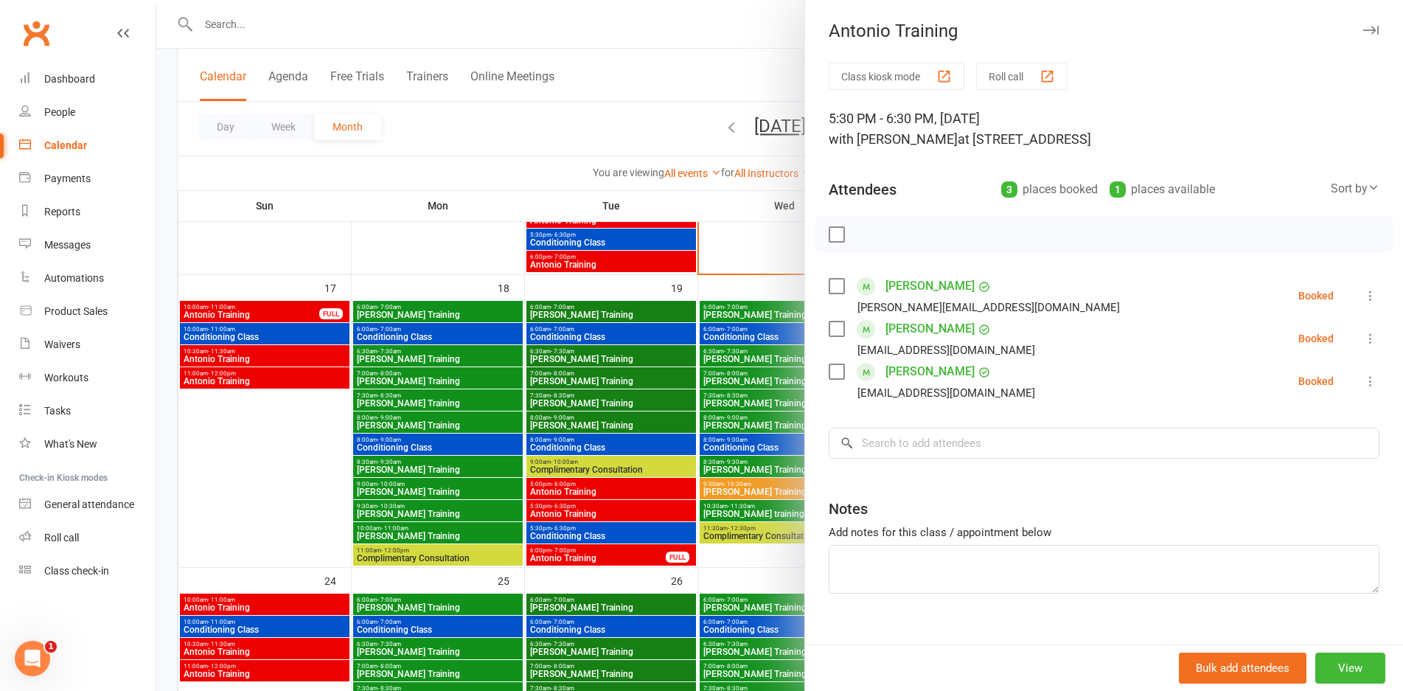
click at [729, 456] on div at bounding box center [779, 345] width 1246 height 691
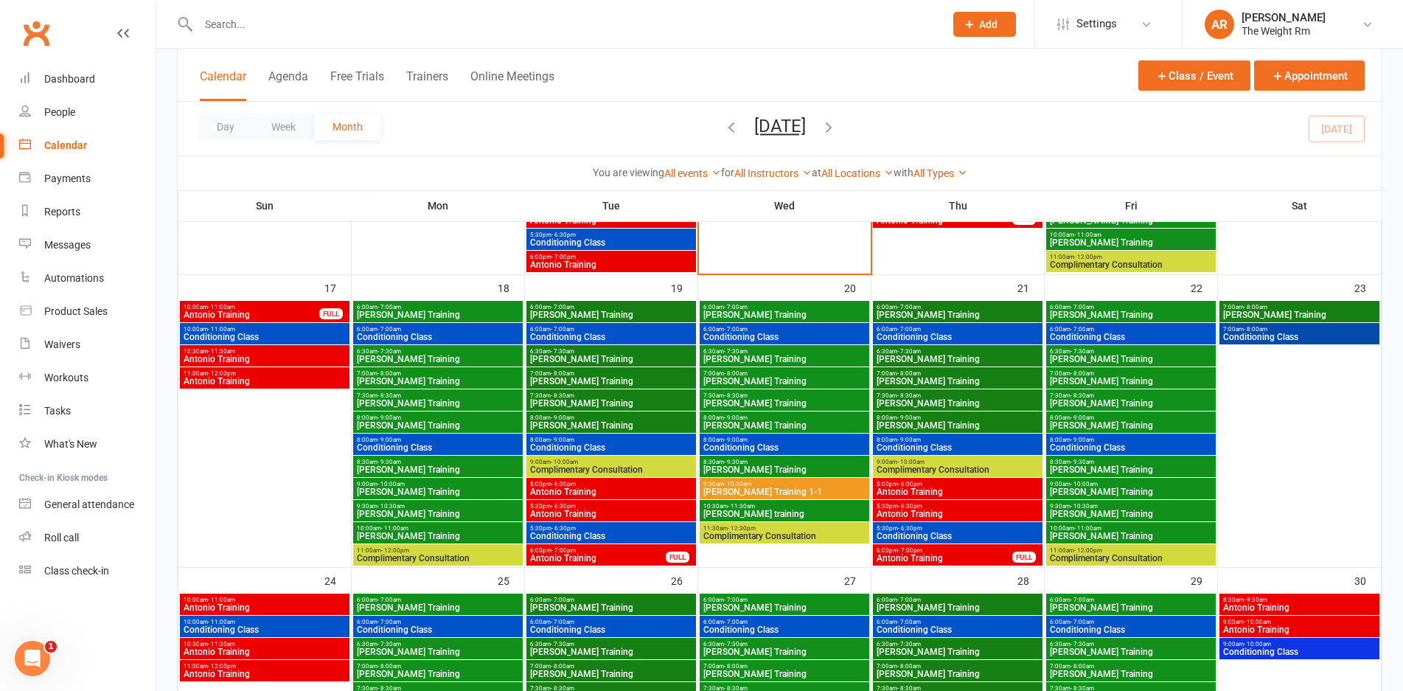
click at [915, 514] on span "Antonio Training" at bounding box center [958, 513] width 164 height 9
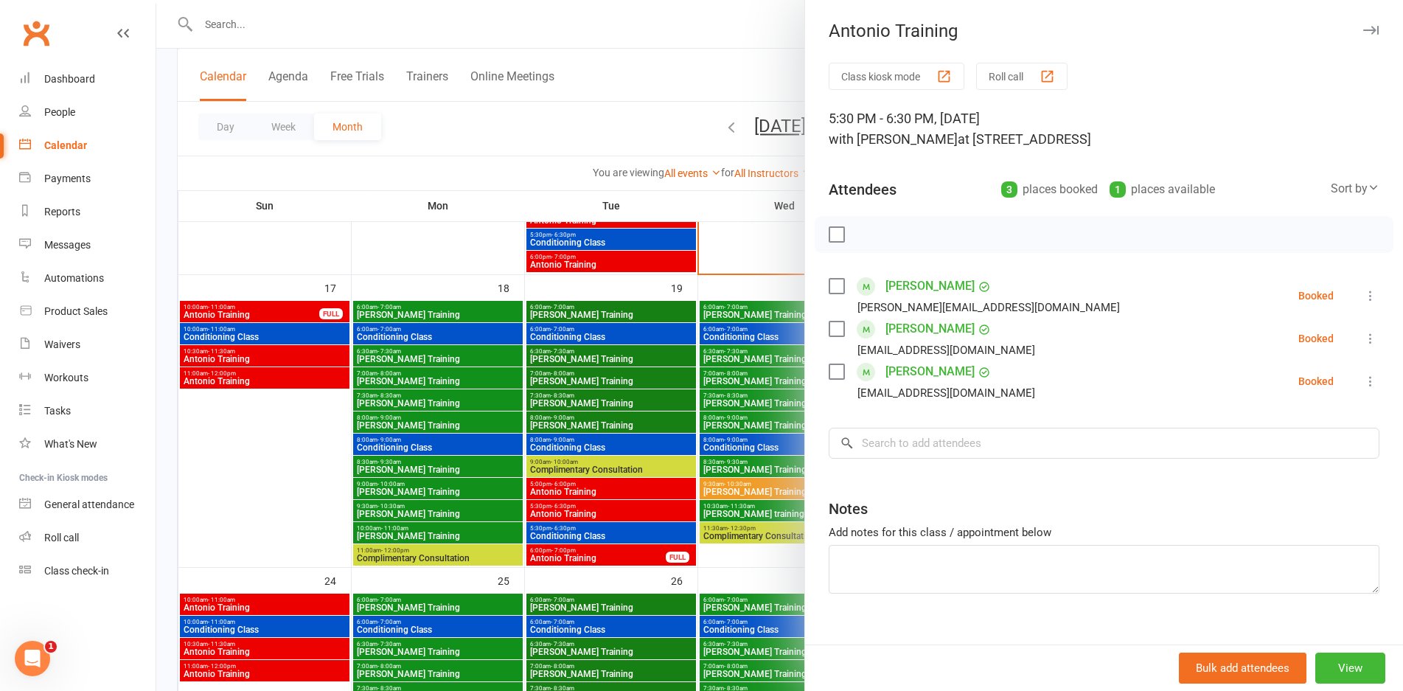
click at [728, 450] on div at bounding box center [779, 345] width 1246 height 691
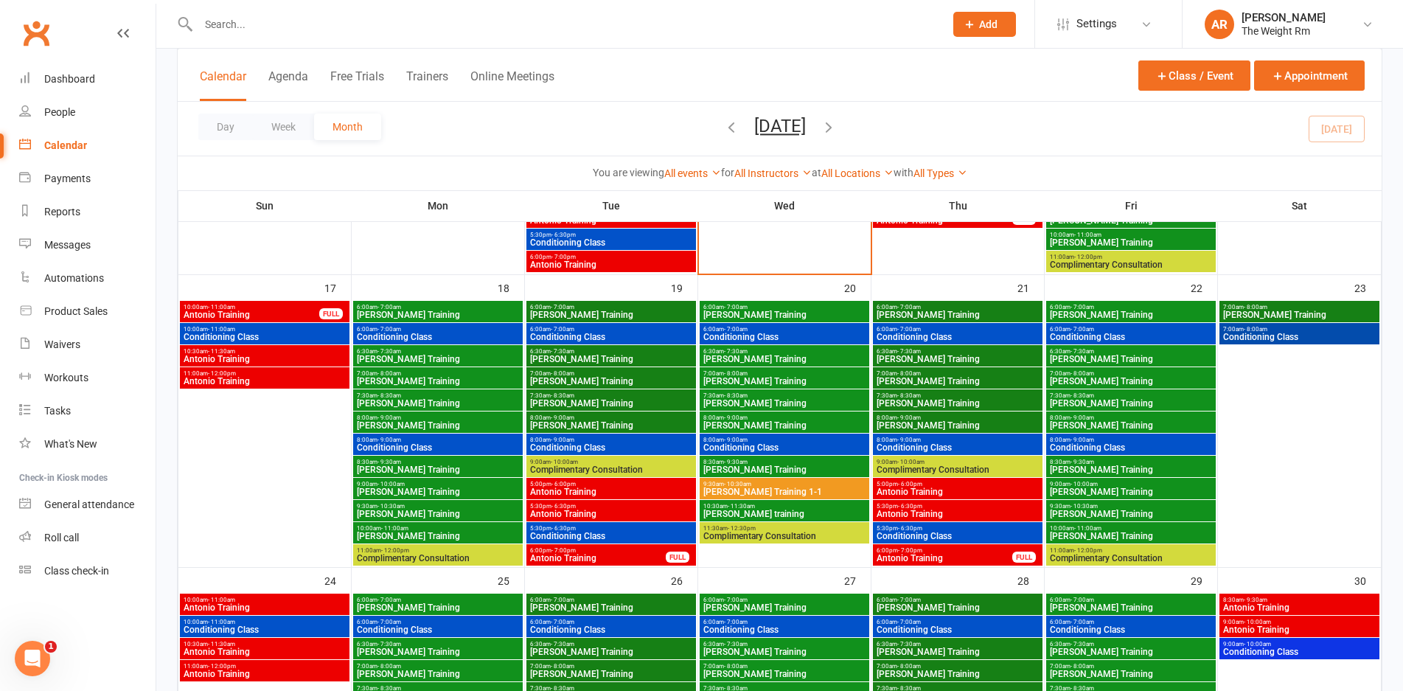
click at [912, 489] on span "Antonio Training" at bounding box center [958, 491] width 164 height 9
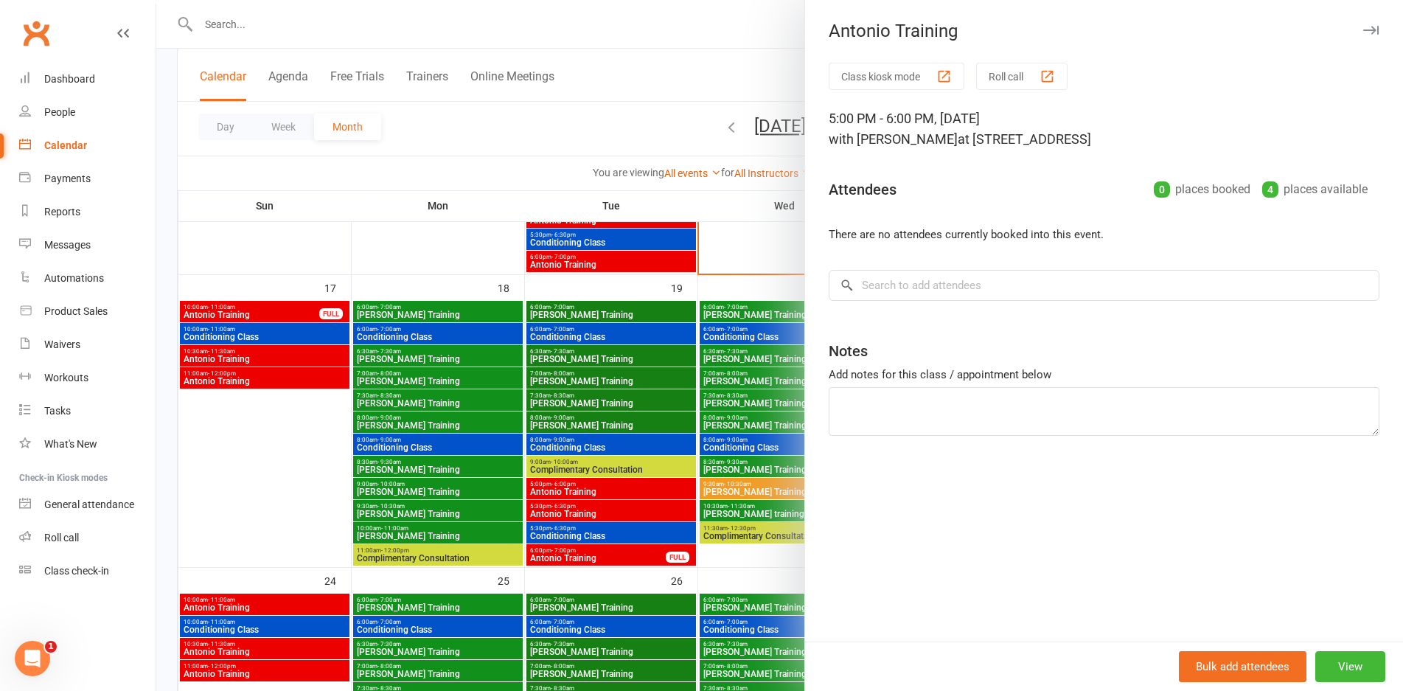
click at [691, 456] on div at bounding box center [779, 345] width 1246 height 691
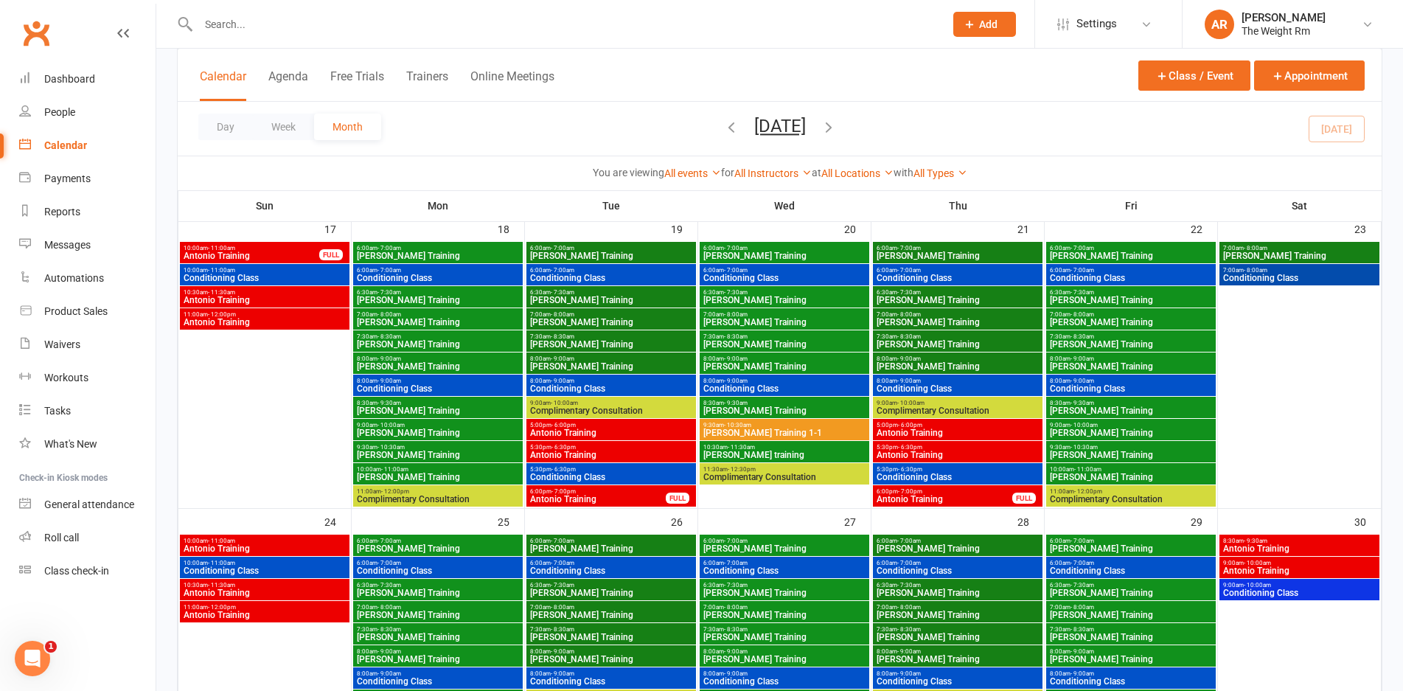
scroll to position [1046, 0]
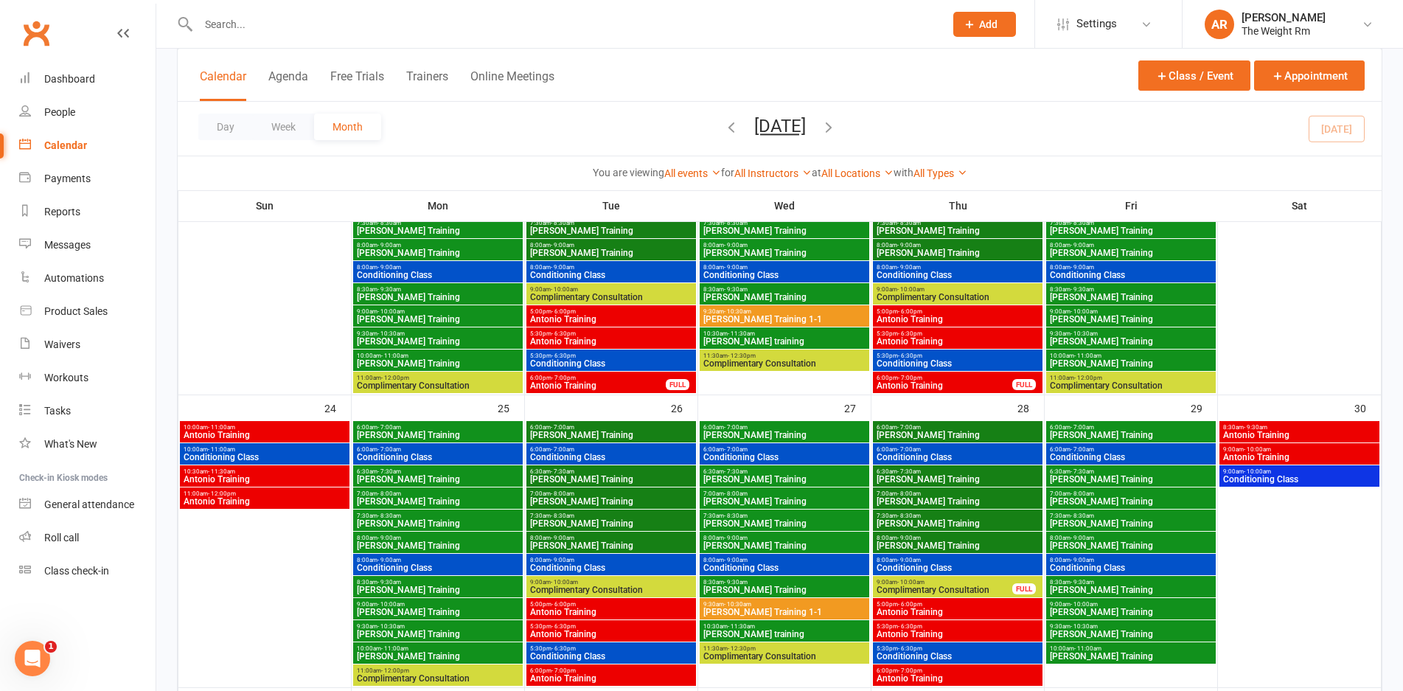
click at [296, 427] on span "10:00am - 11:00am" at bounding box center [265, 427] width 164 height 7
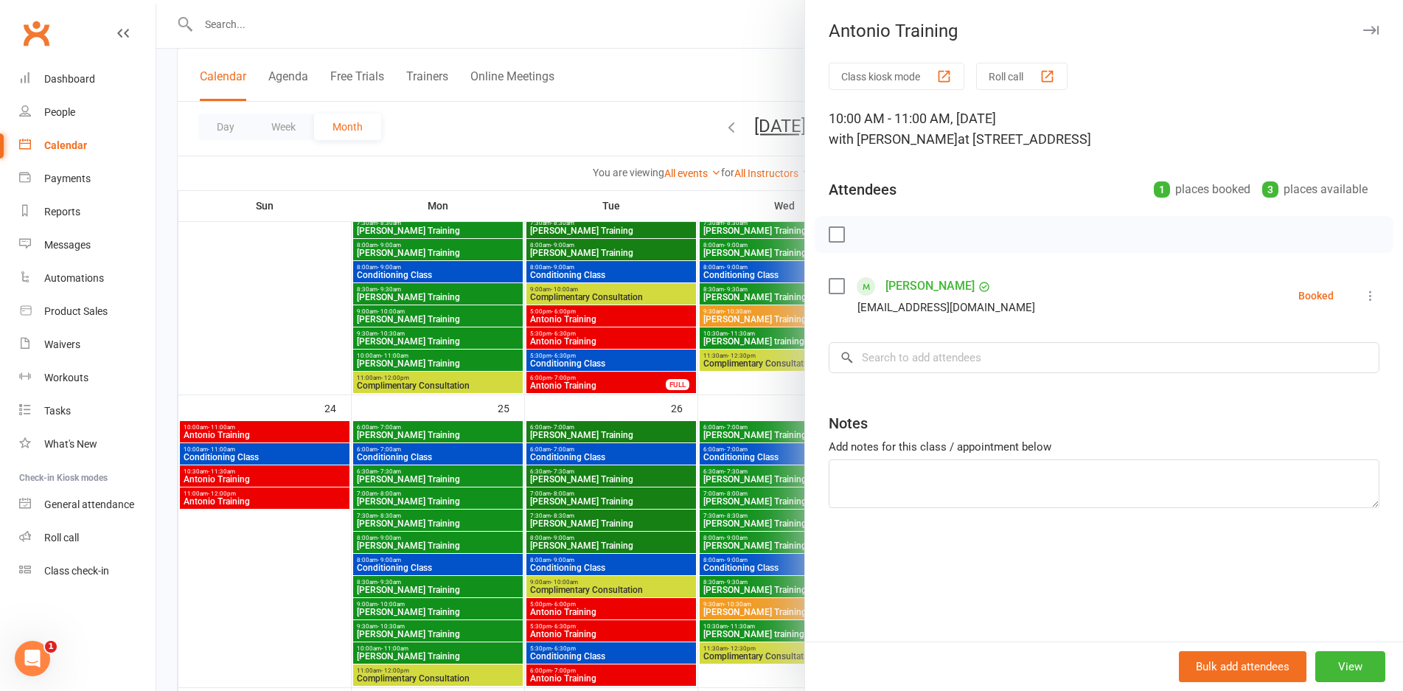
click at [296, 427] on div at bounding box center [779, 345] width 1246 height 691
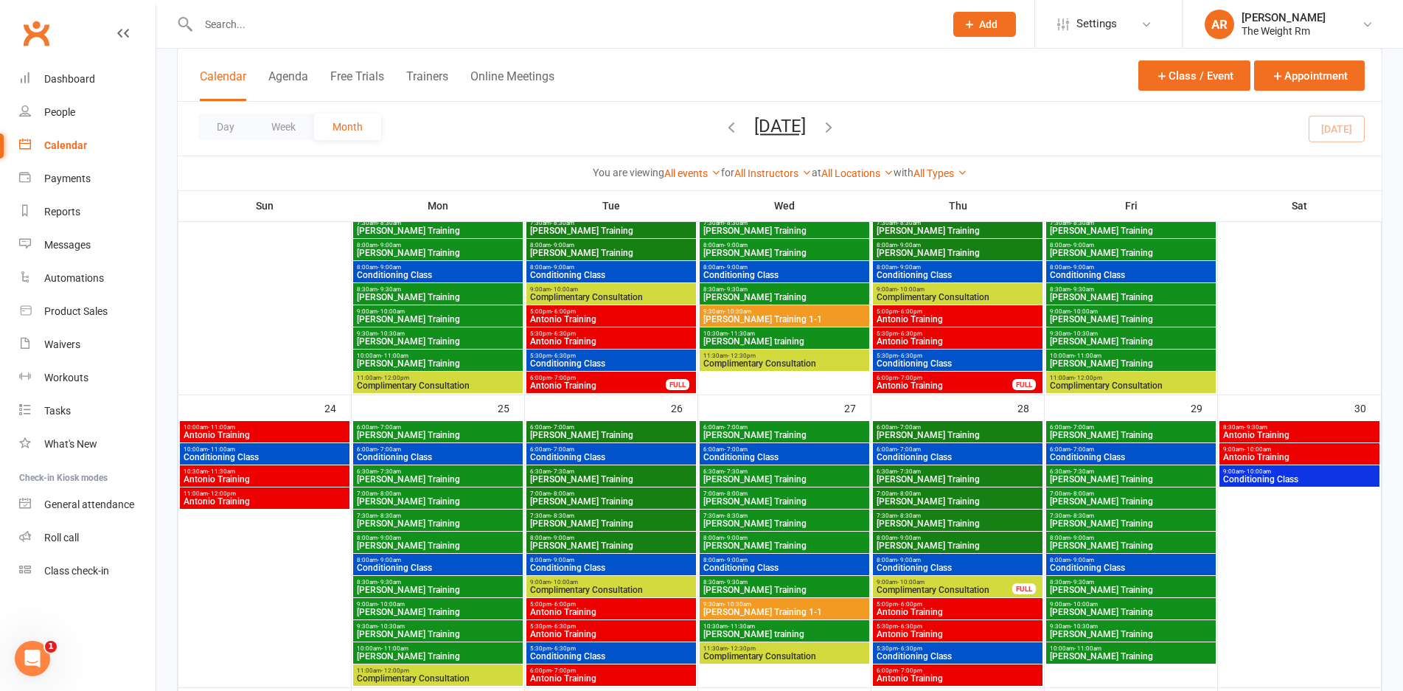
click at [288, 454] on span "Conditioning Class" at bounding box center [265, 457] width 164 height 9
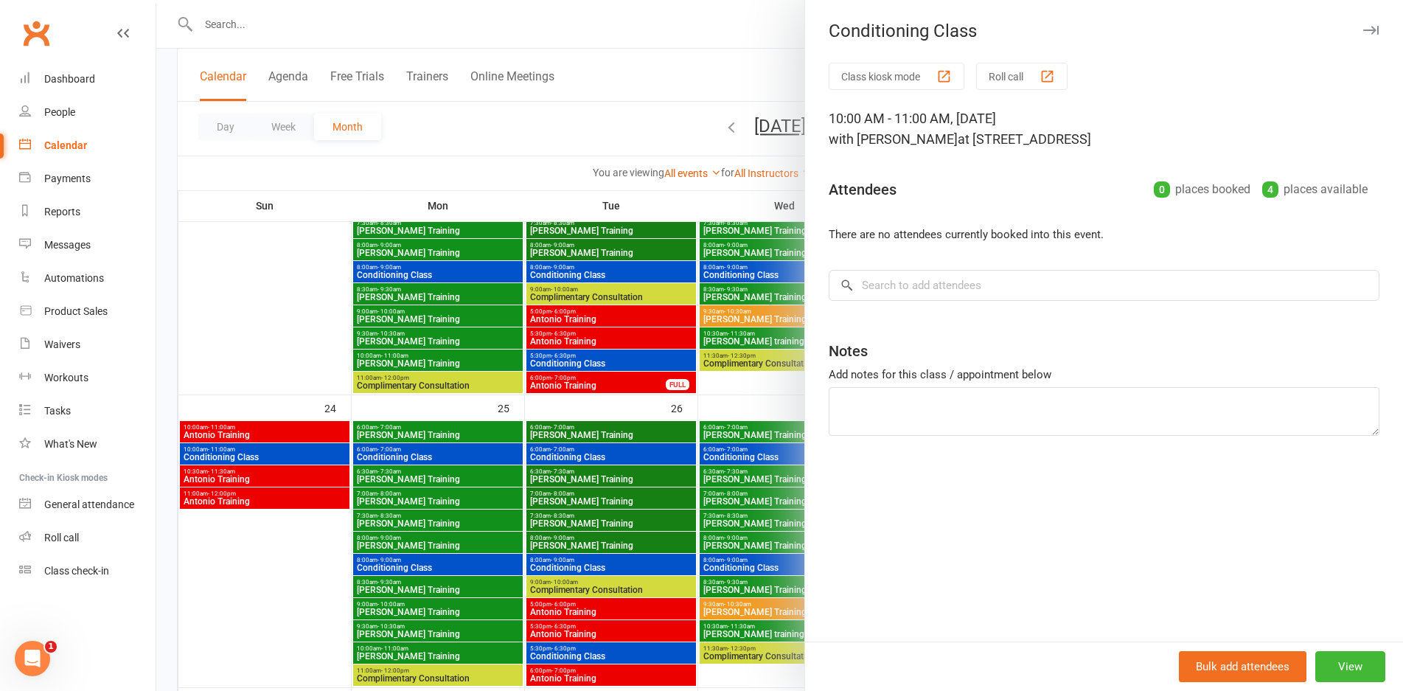
click at [288, 454] on div at bounding box center [779, 345] width 1246 height 691
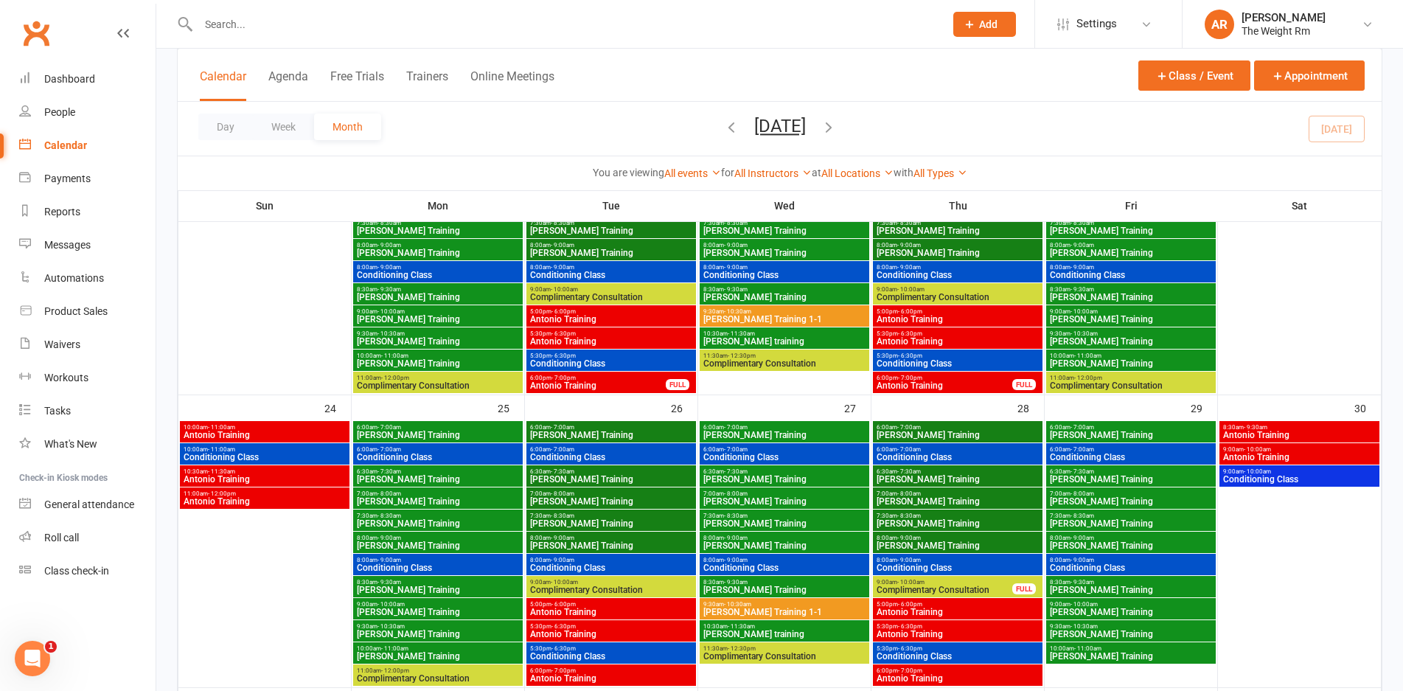
click at [286, 470] on span "10:30am - 11:30am" at bounding box center [265, 471] width 164 height 7
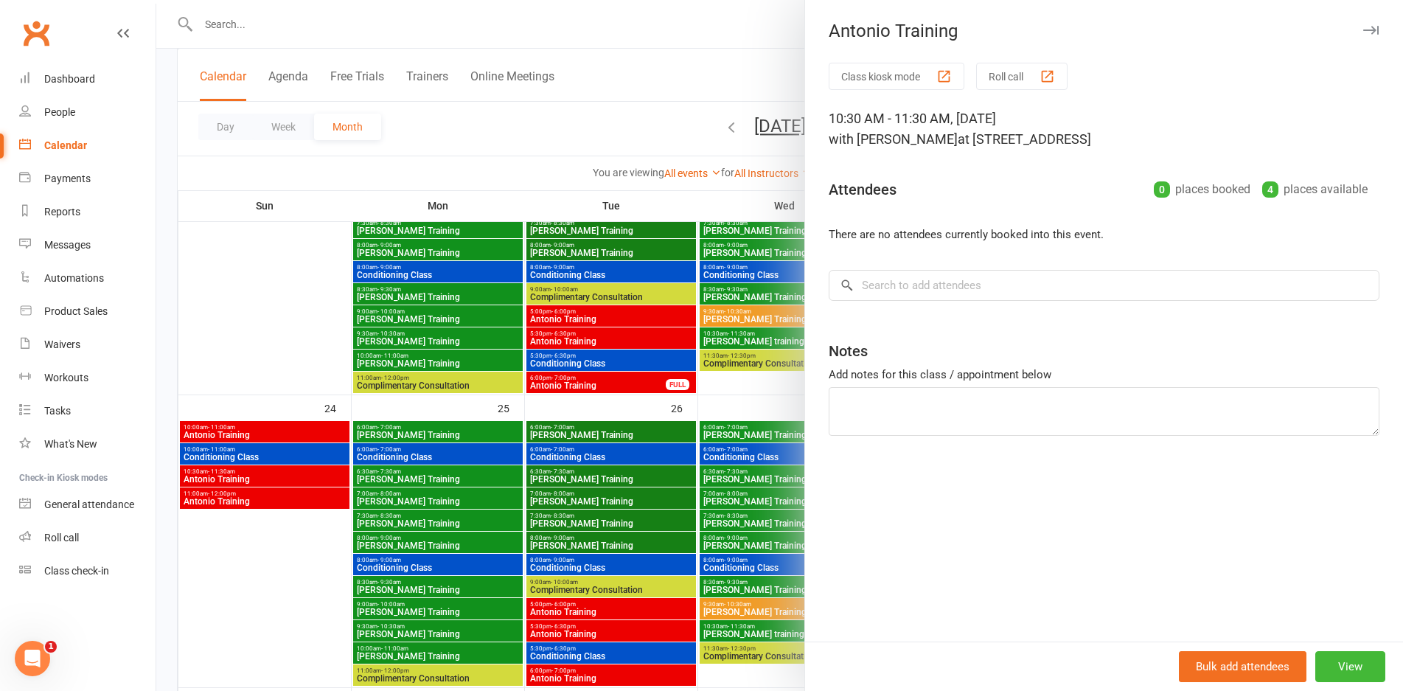
click at [286, 470] on div at bounding box center [779, 345] width 1246 height 691
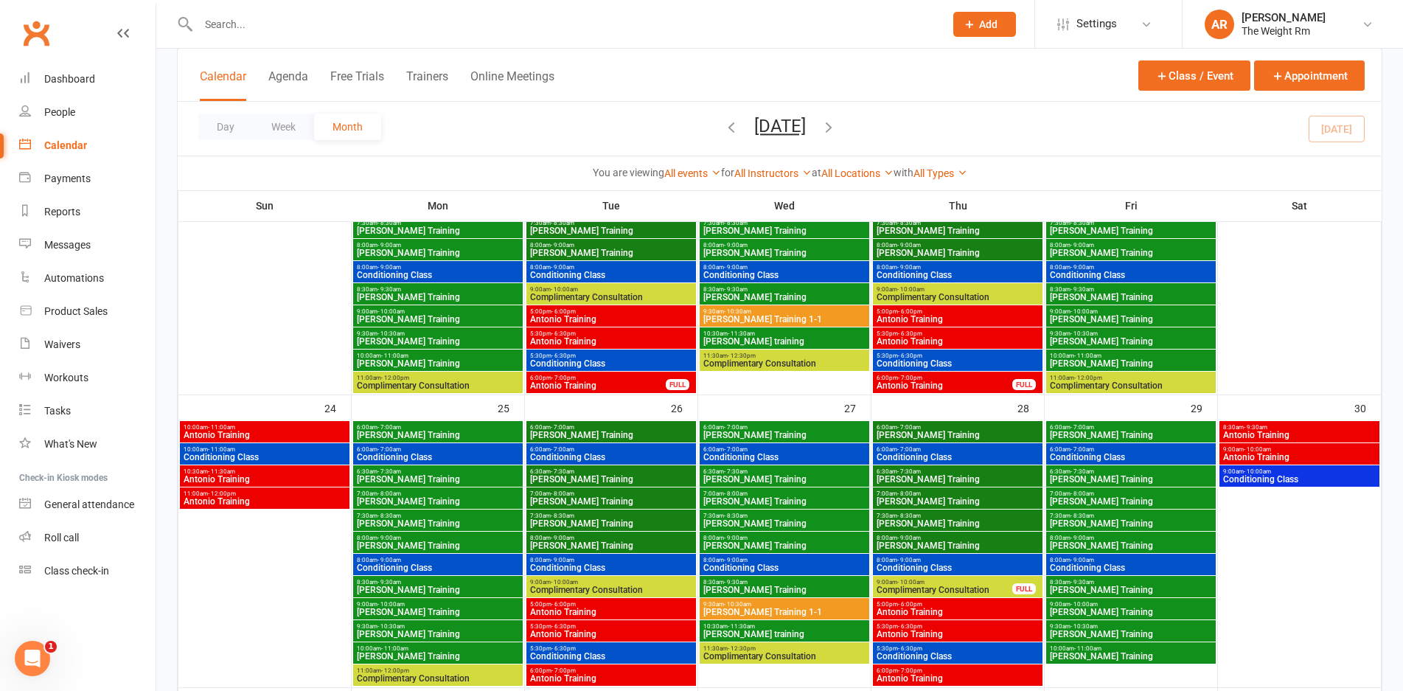
click at [289, 498] on span "Antonio Training" at bounding box center [265, 501] width 164 height 9
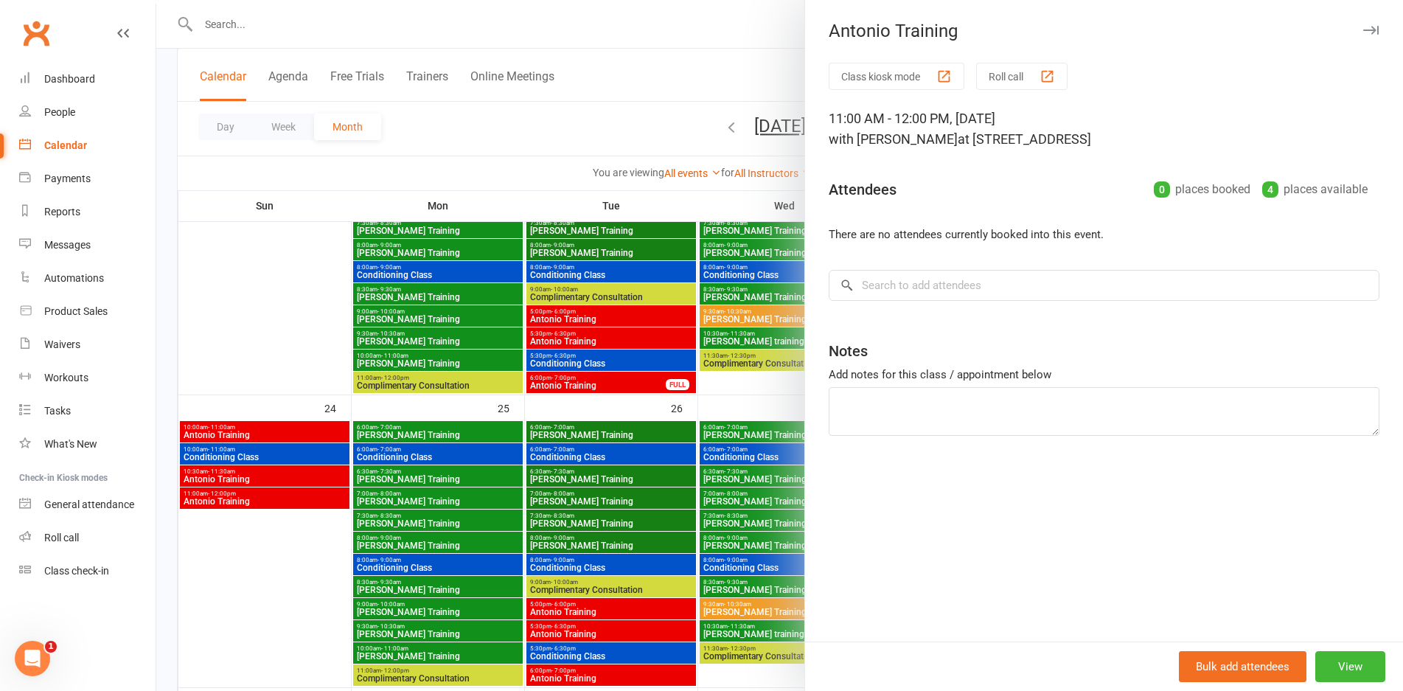
click at [289, 497] on div at bounding box center [779, 345] width 1246 height 691
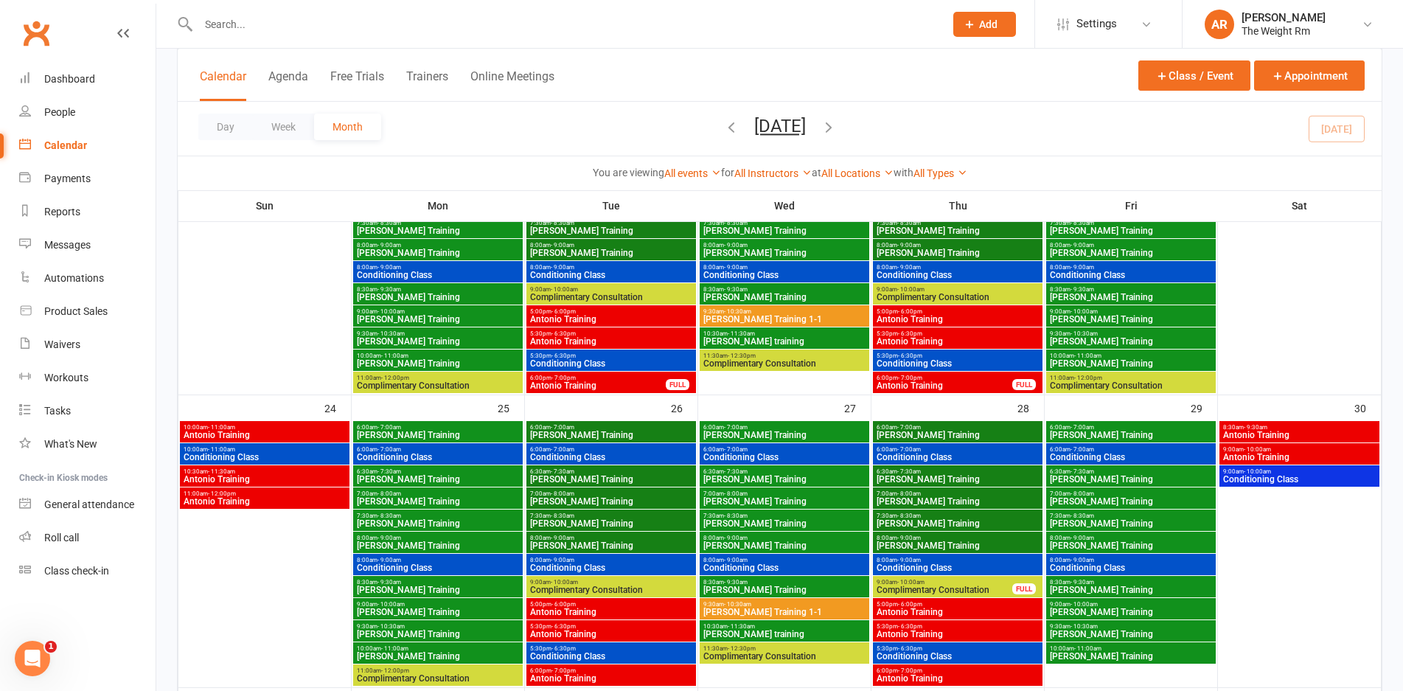
click at [635, 612] on span "Antonio Training" at bounding box center [611, 611] width 164 height 9
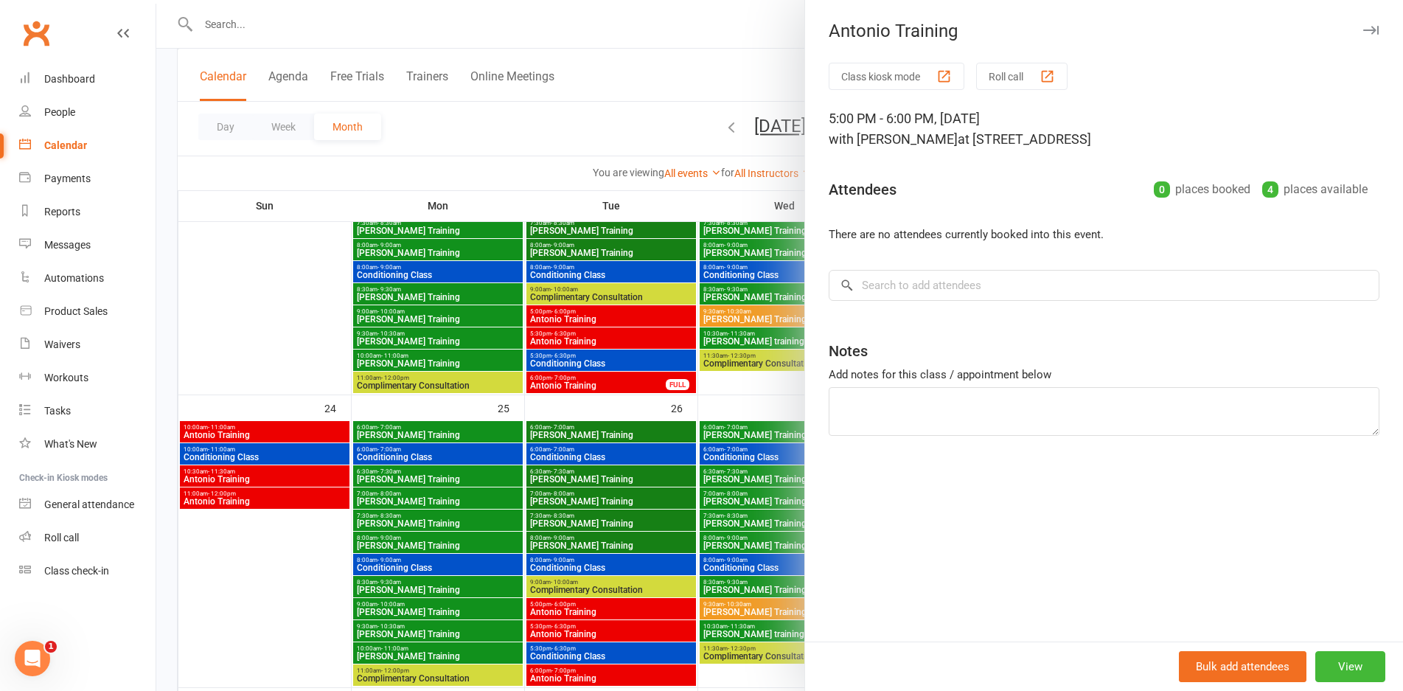
click at [635, 612] on div at bounding box center [779, 345] width 1246 height 691
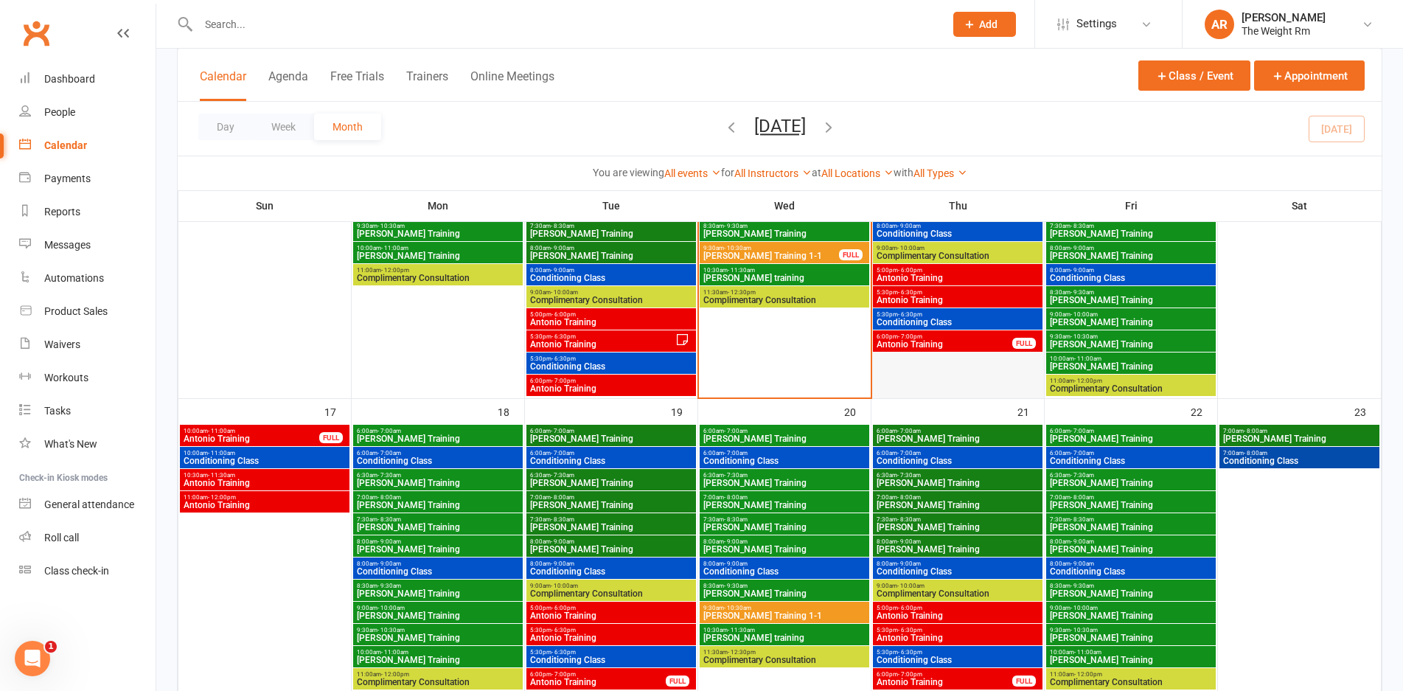
scroll to position [726, 0]
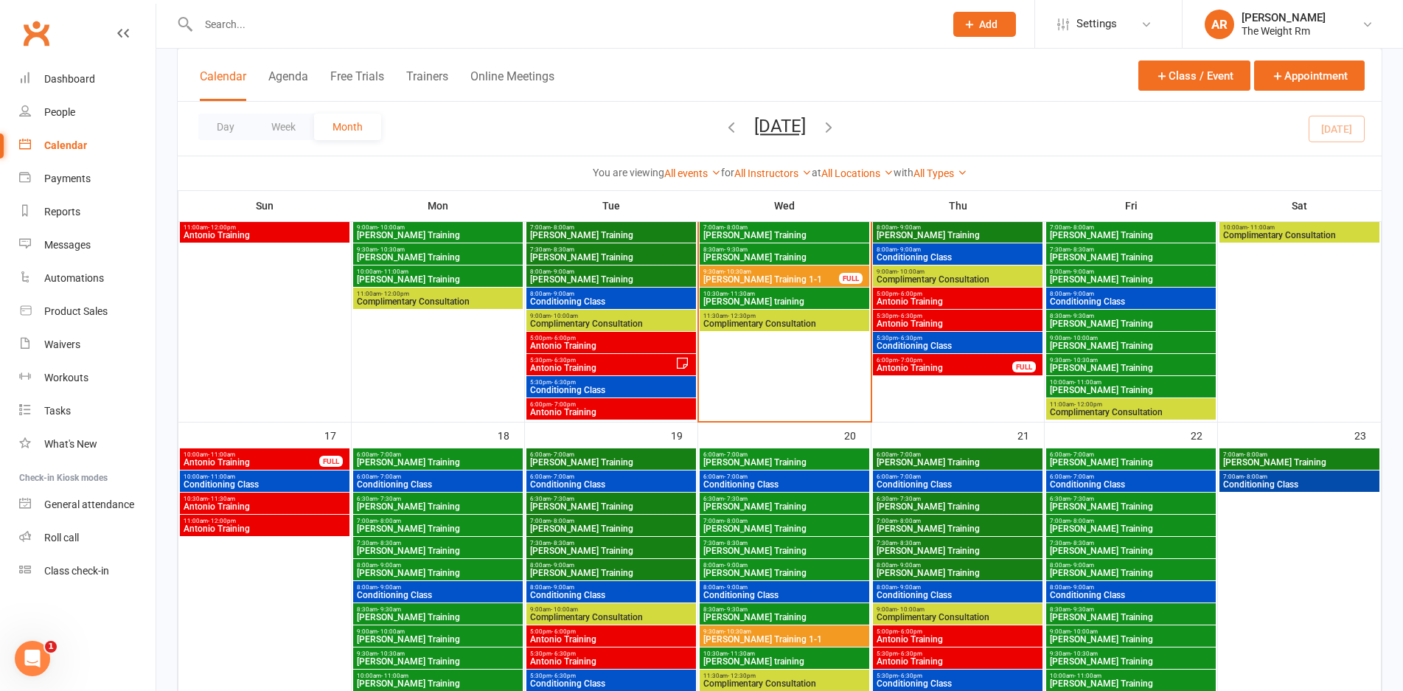
click at [949, 368] on span "Antonio Training" at bounding box center [944, 367] width 137 height 9
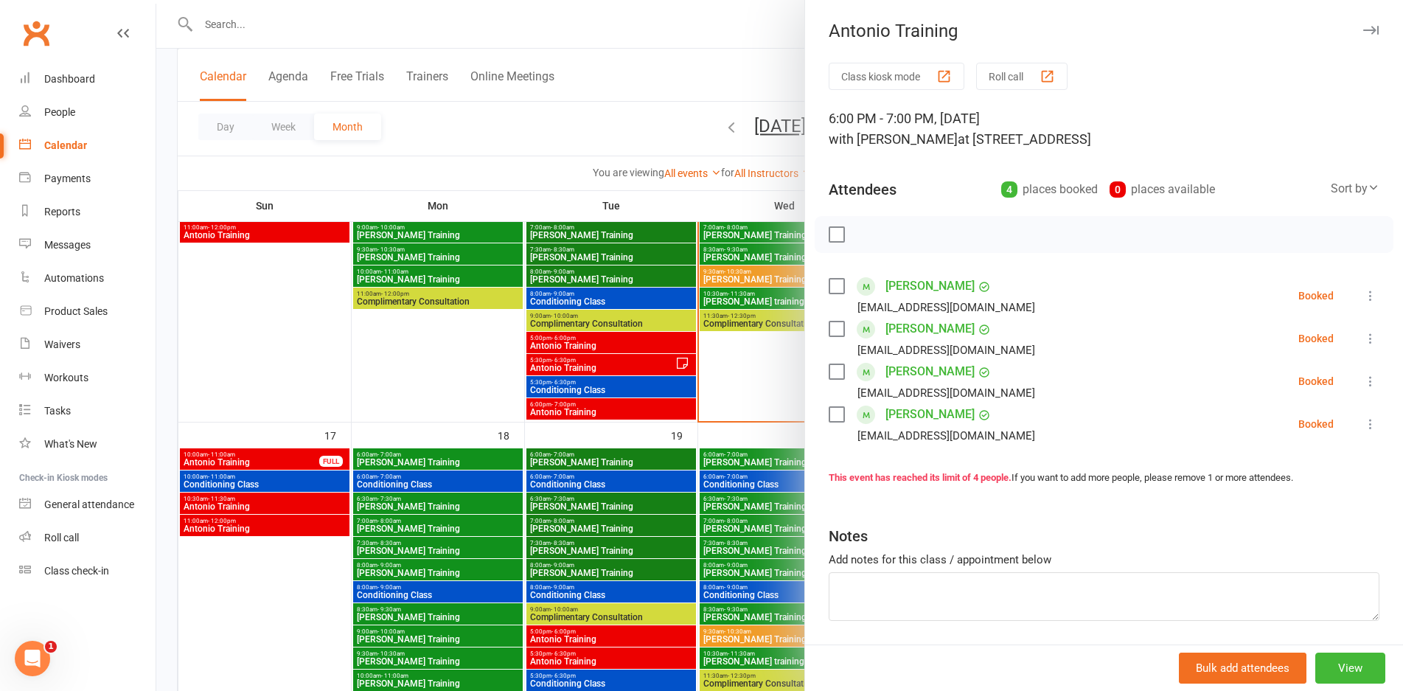
click at [758, 391] on div at bounding box center [779, 345] width 1246 height 691
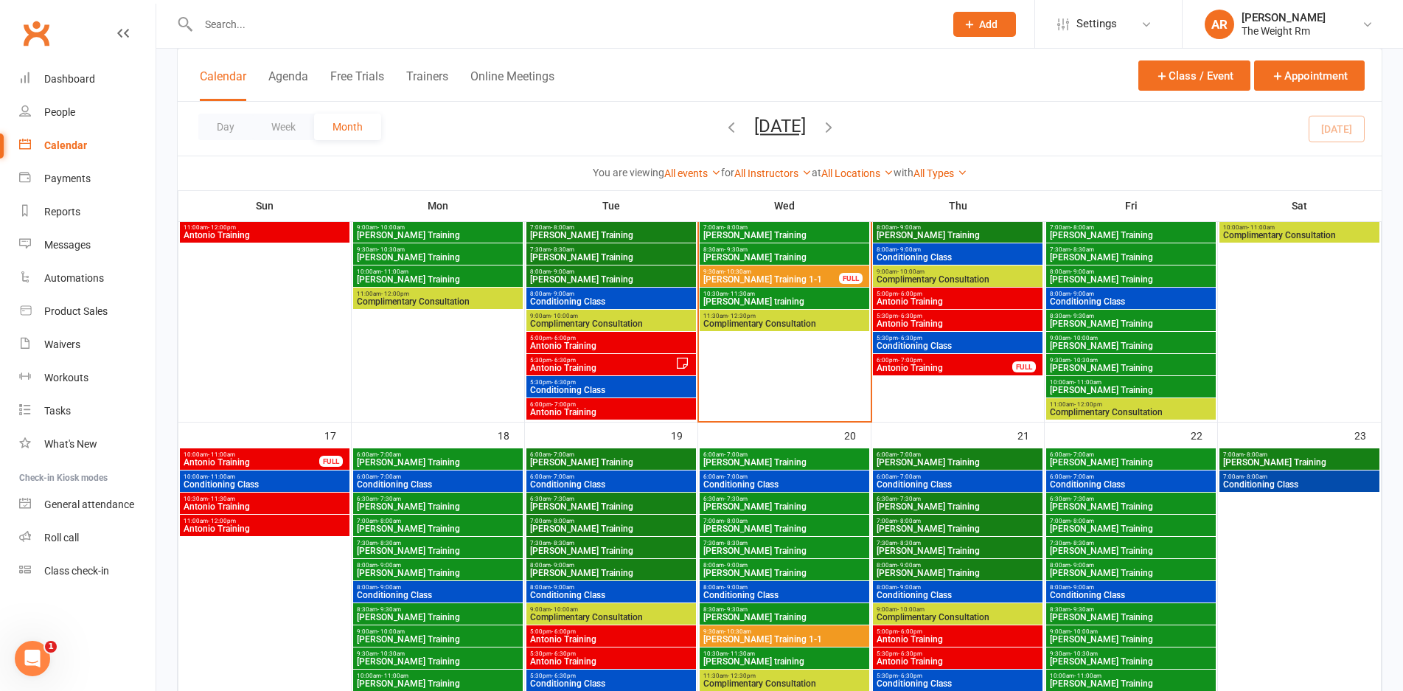
click at [901, 323] on span "Antonio Training" at bounding box center [958, 323] width 164 height 9
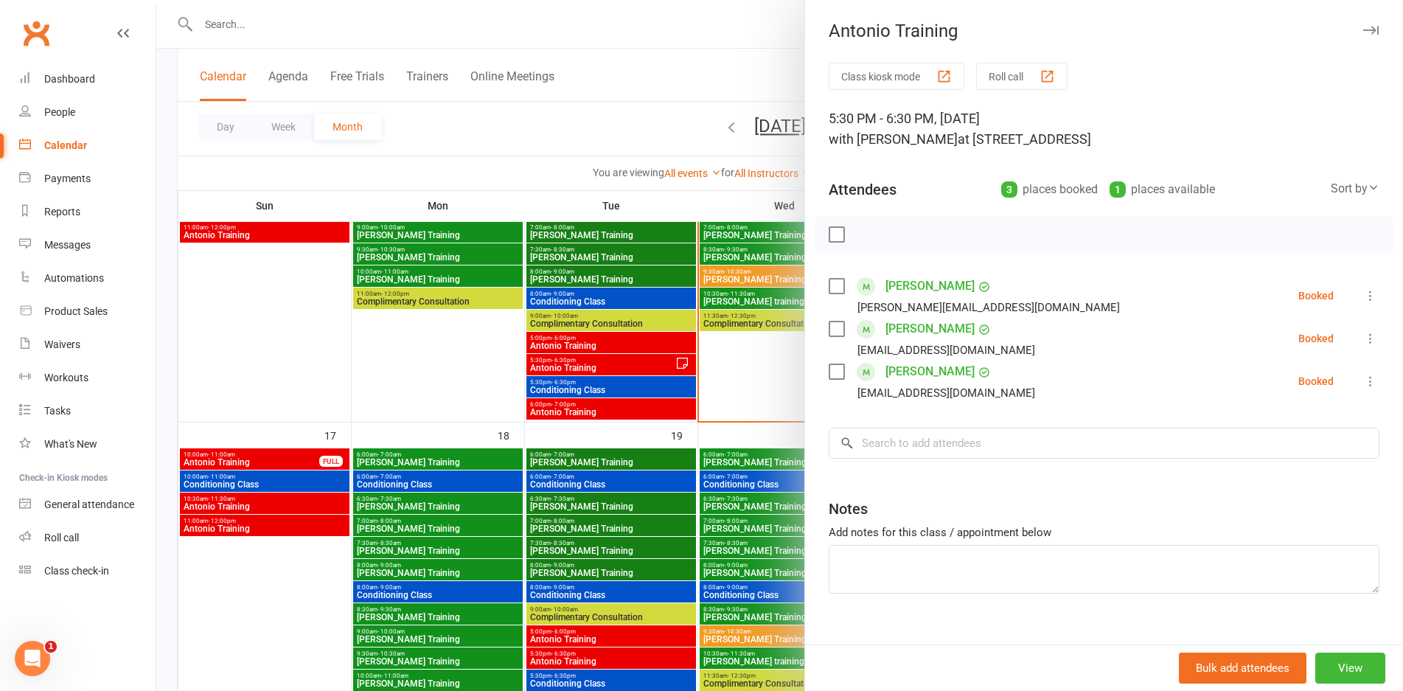
click at [736, 319] on div at bounding box center [779, 345] width 1246 height 691
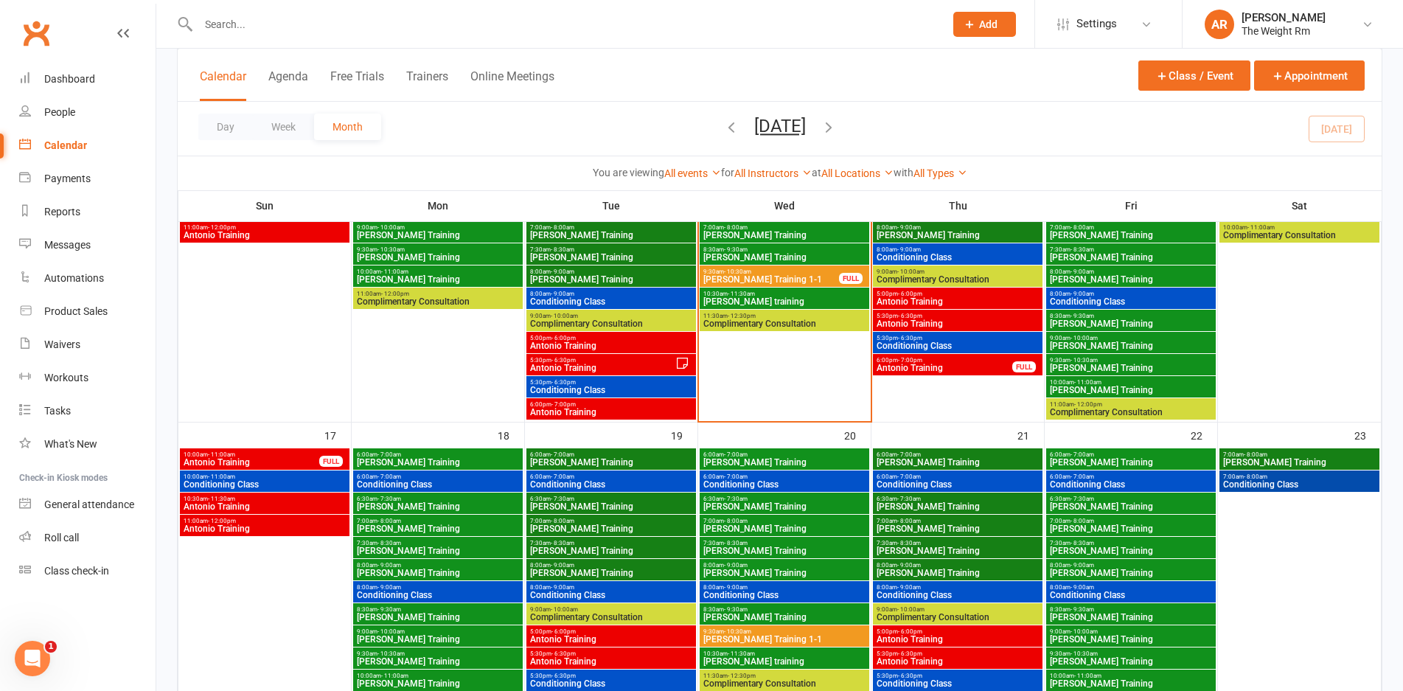
click at [903, 301] on span "Antonio Training" at bounding box center [958, 301] width 164 height 9
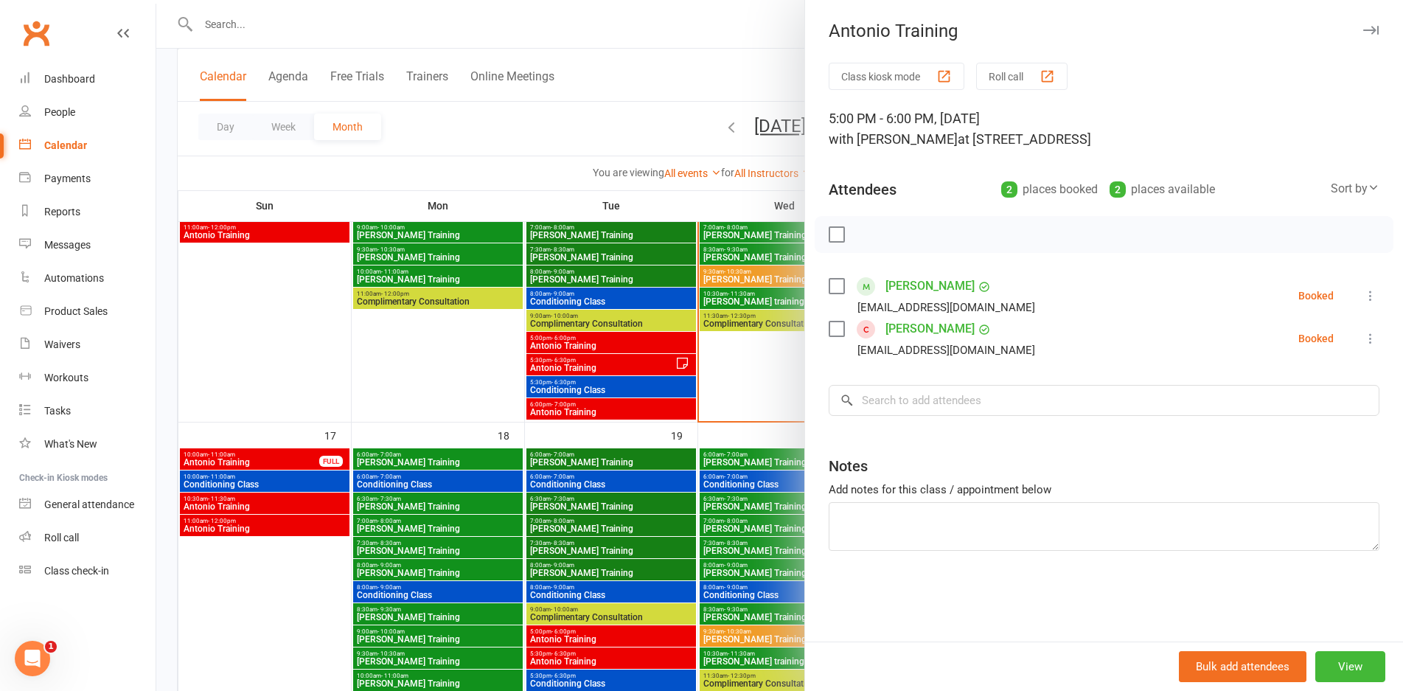
click at [767, 301] on div at bounding box center [779, 345] width 1246 height 691
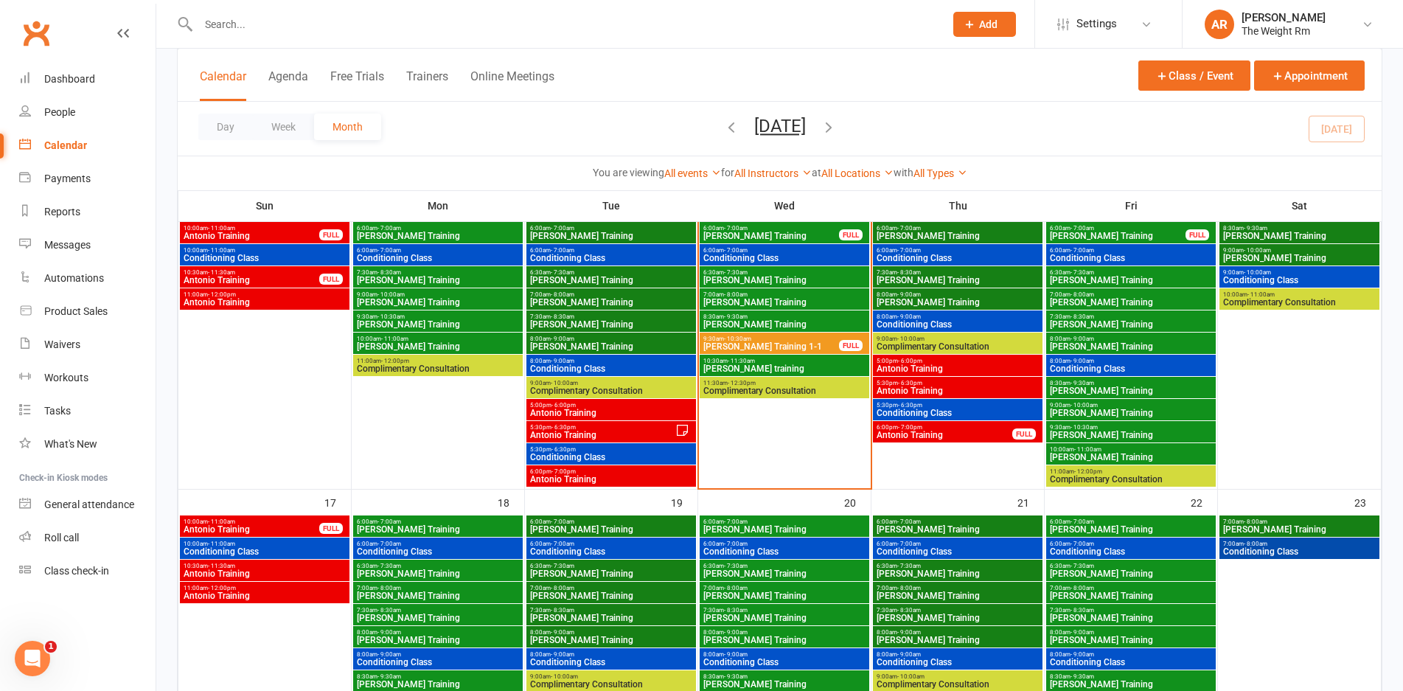
scroll to position [604, 0]
